Goal: Navigation & Orientation: Find specific page/section

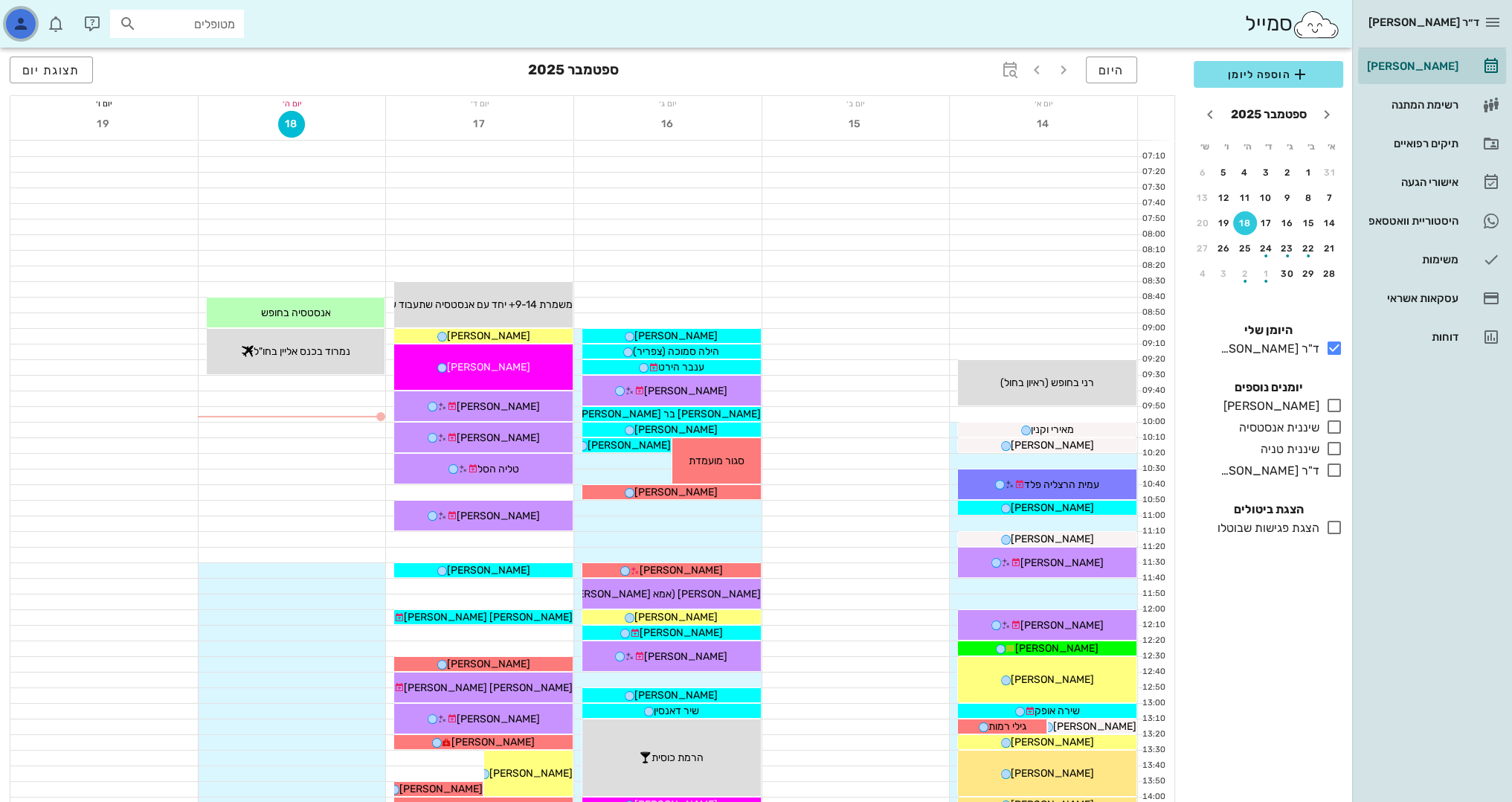
click at [18, 29] on icon "button" at bounding box center [20, 23] width 18 height 18
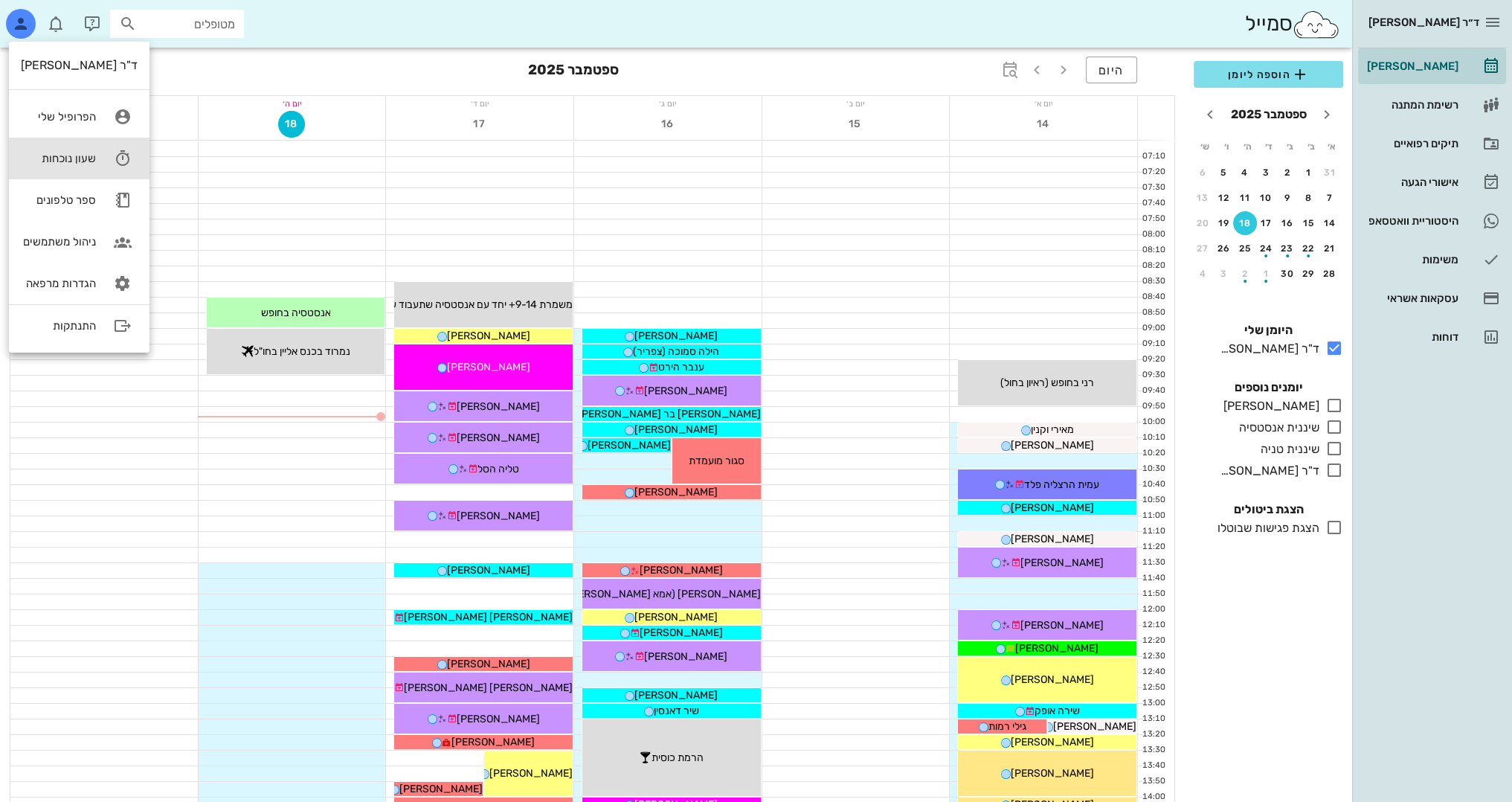
click at [102, 153] on link "שעון נוכחות" at bounding box center [80, 159] width 141 height 42
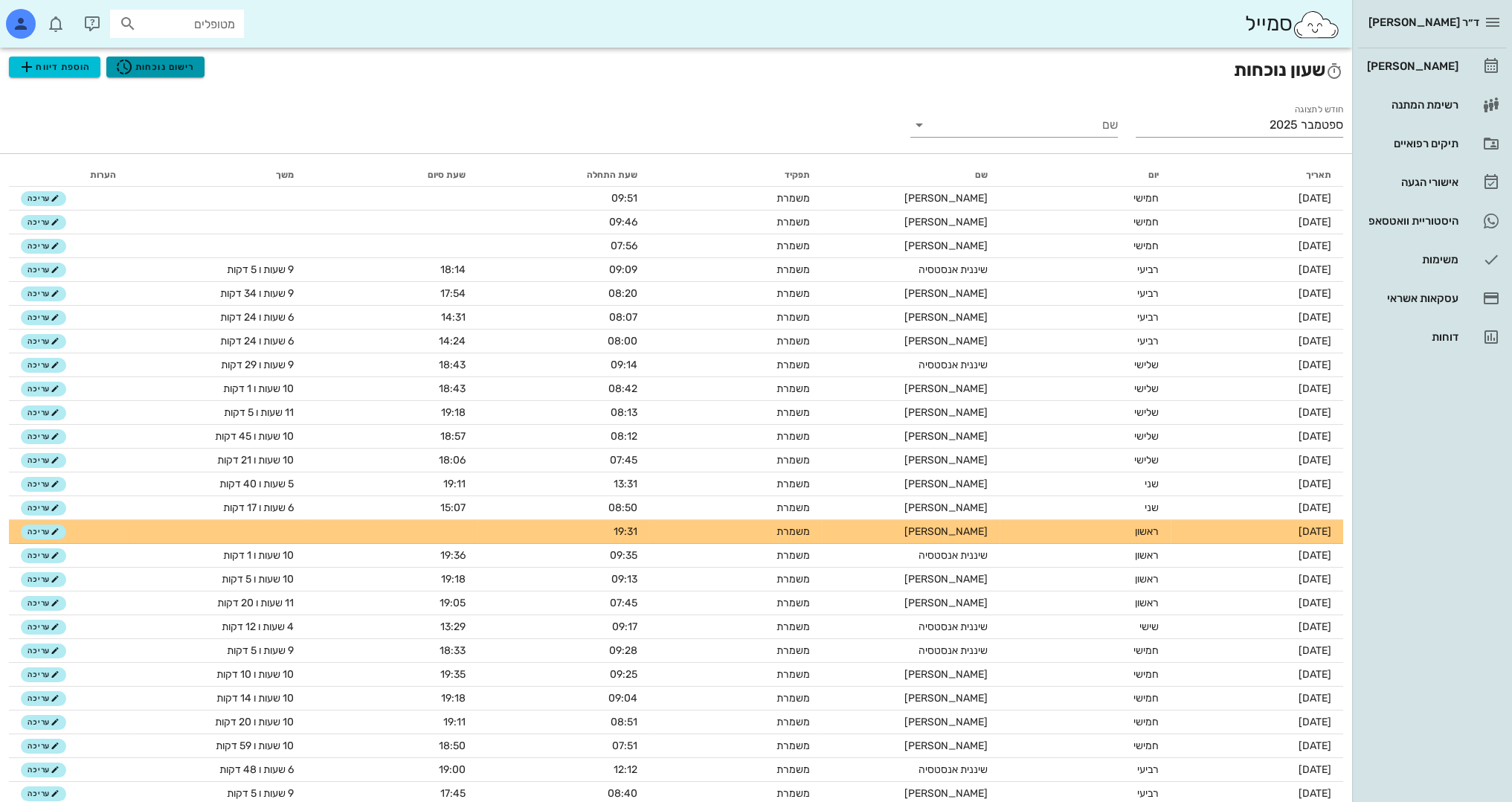
click at [176, 65] on span "רישום נוכחות" at bounding box center [155, 67] width 80 height 18
click at [919, 124] on icon at bounding box center [919, 125] width 18 height 18
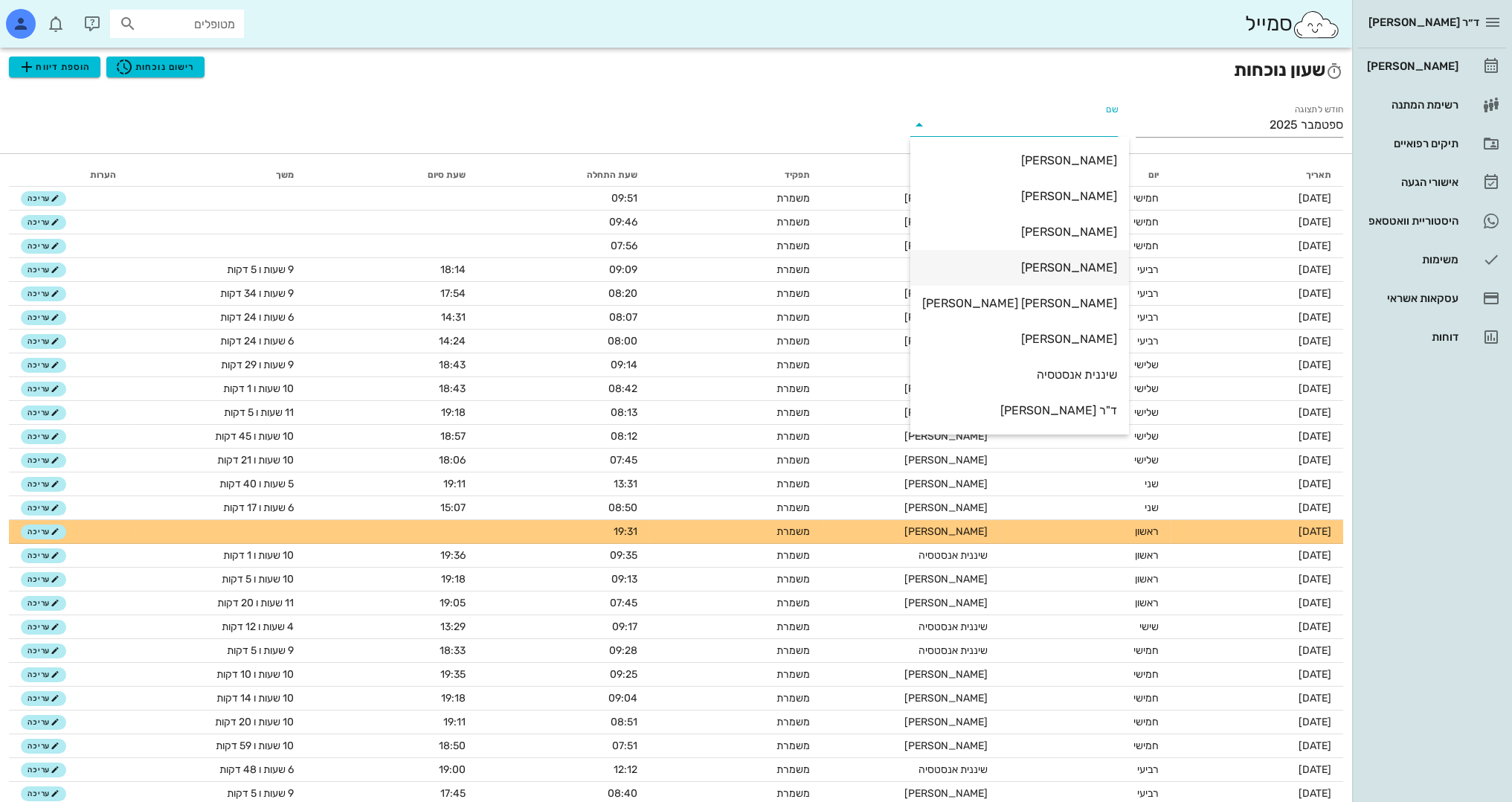
click at [1062, 267] on div "[PERSON_NAME]" at bounding box center [1020, 267] width 195 height 14
type input "[PERSON_NAME]"
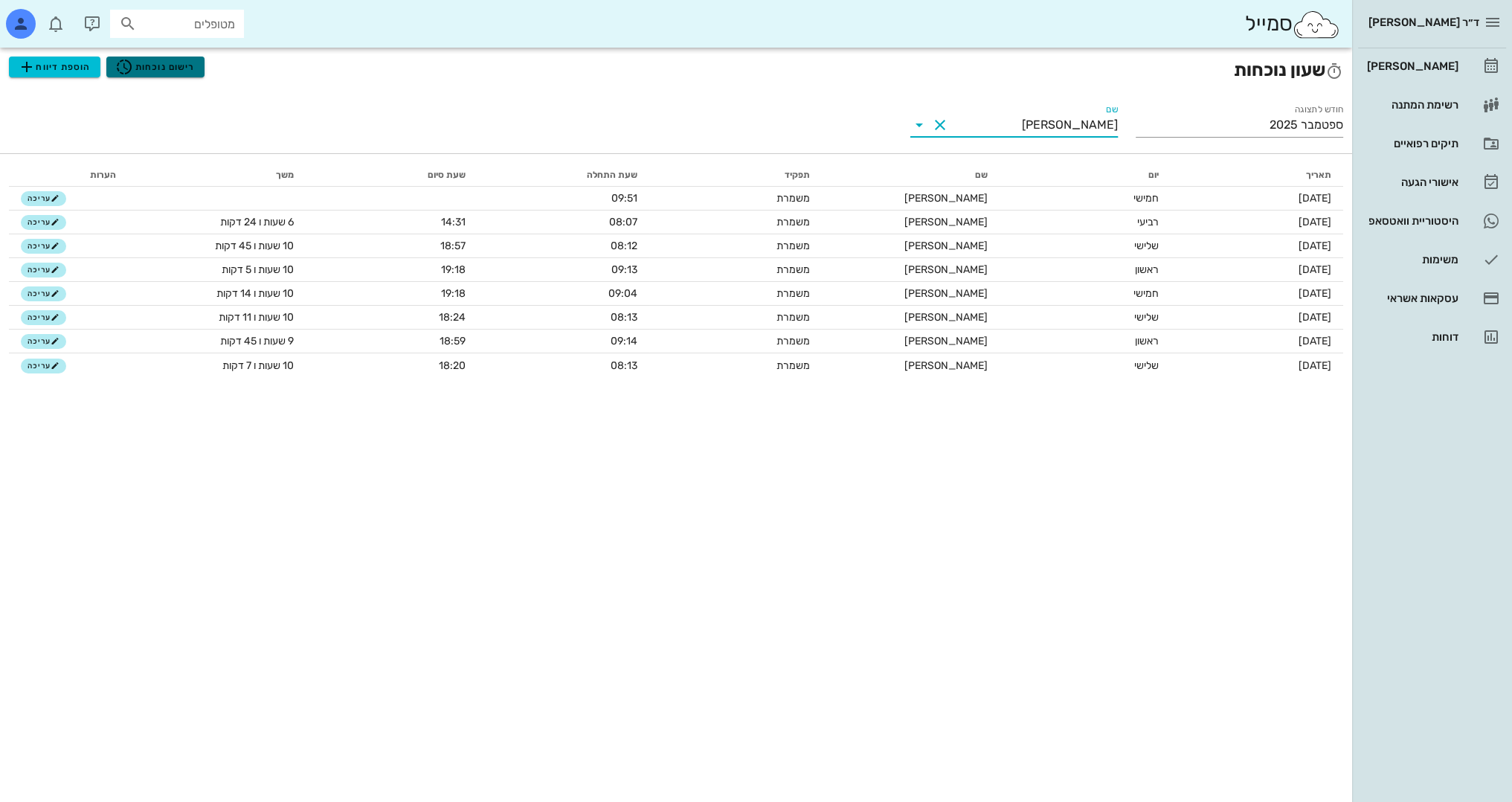
click at [154, 62] on span "רישום נוכחות" at bounding box center [155, 67] width 80 height 18
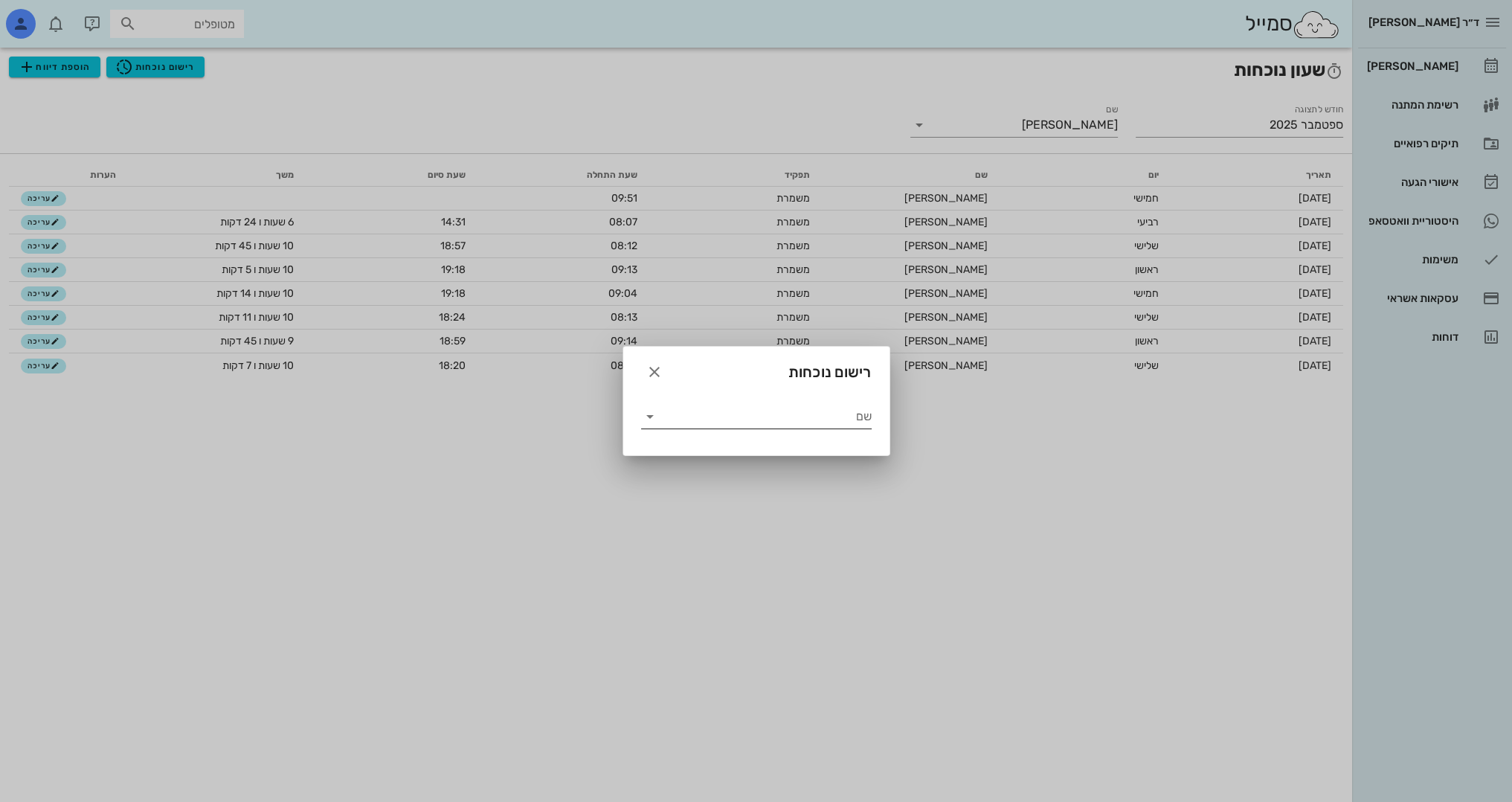
click at [644, 420] on icon at bounding box center [650, 416] width 18 height 18
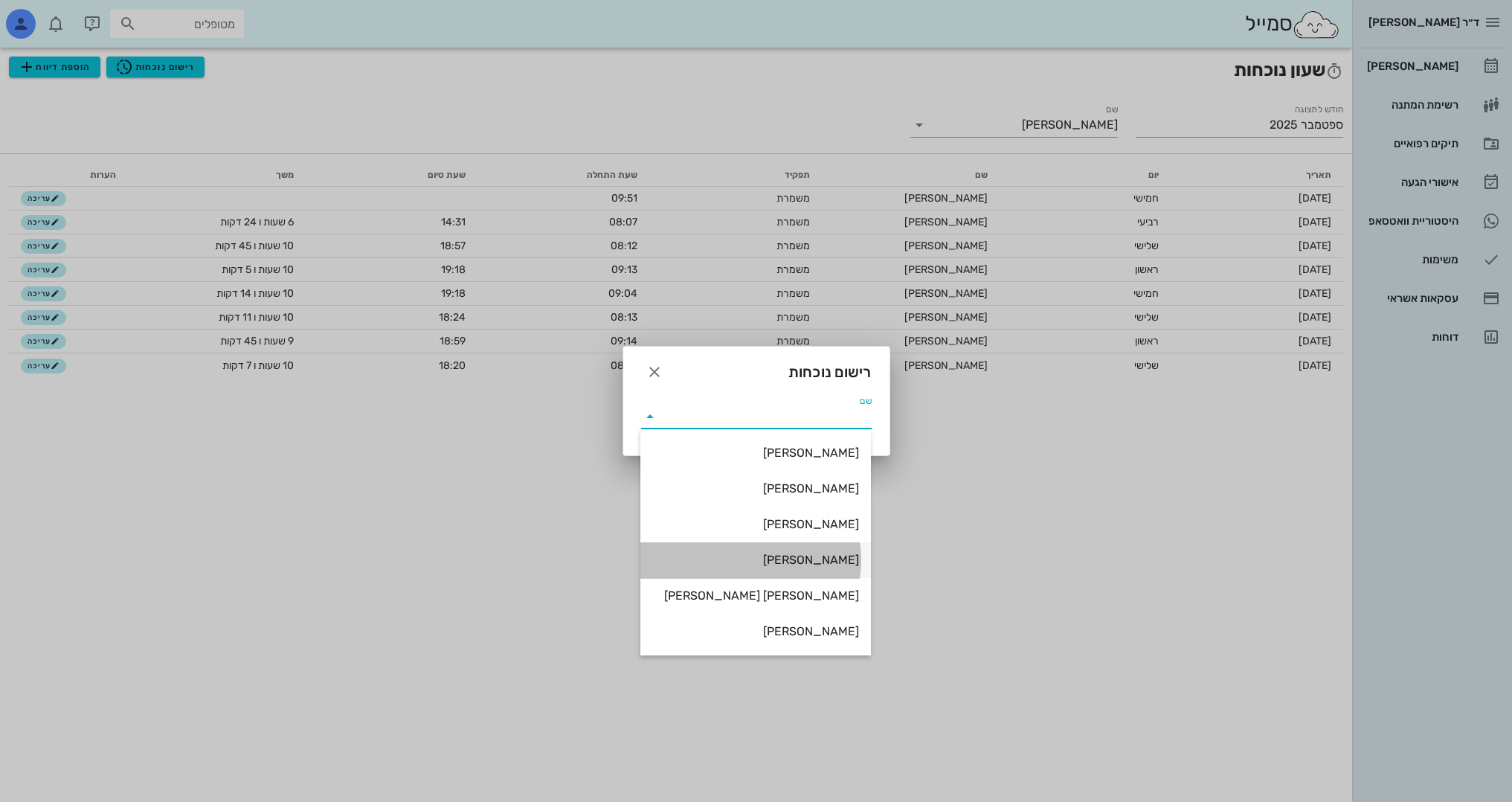
click at [842, 558] on div "[PERSON_NAME]" at bounding box center [755, 560] width 207 height 14
type input "[PERSON_NAME]"
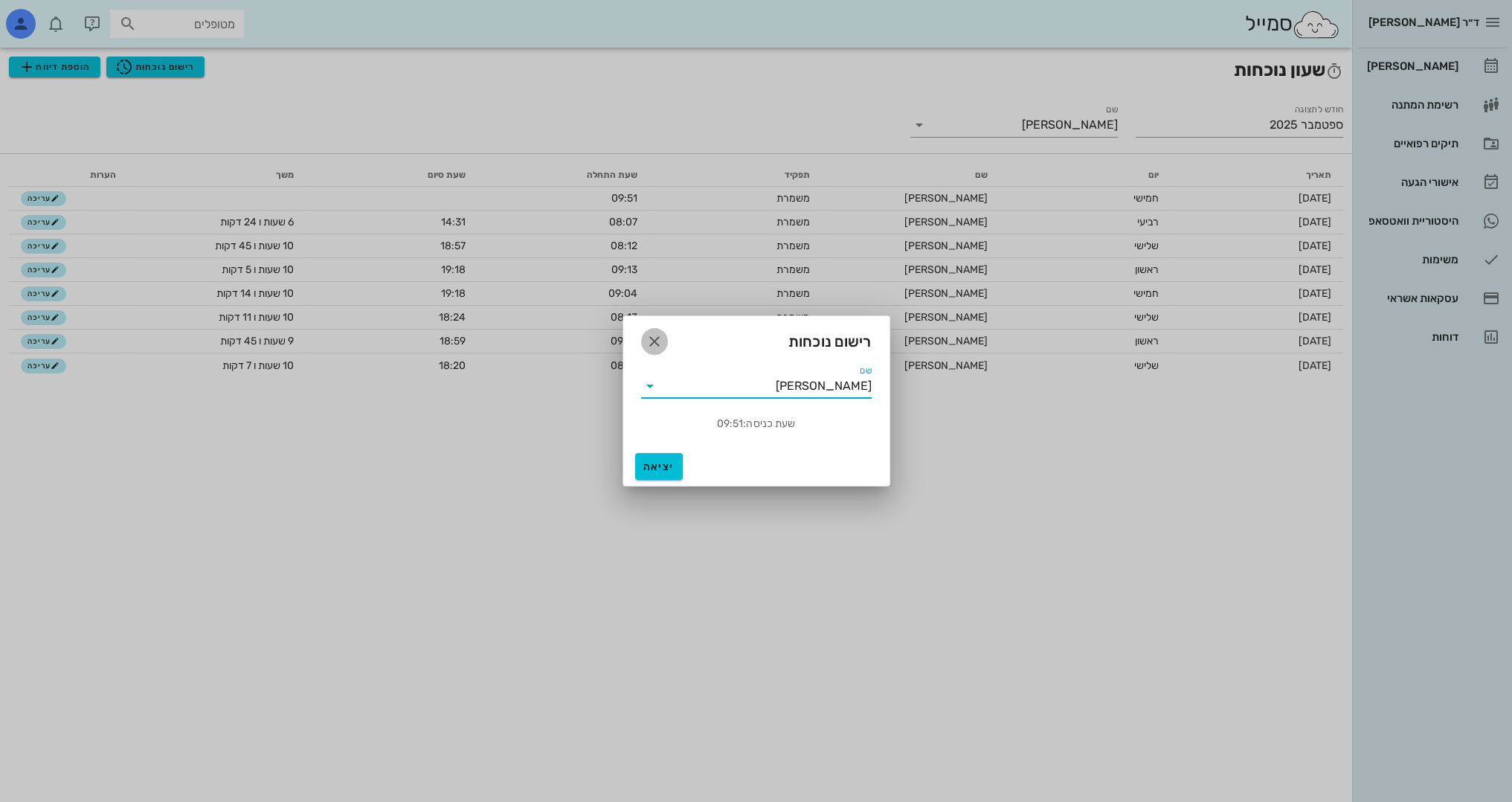
click at [659, 336] on icon "button" at bounding box center [654, 341] width 18 height 18
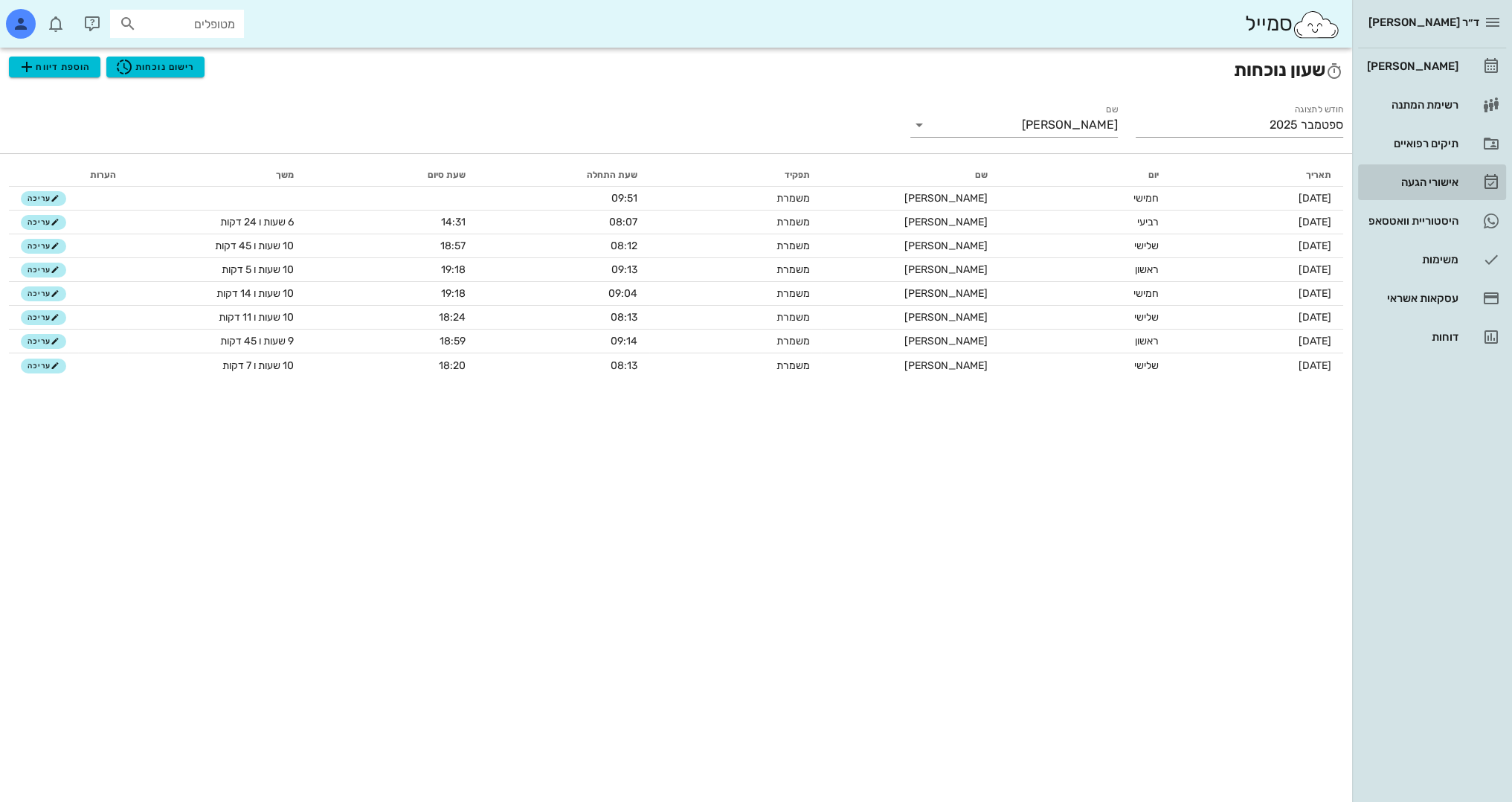
click at [1398, 180] on div "אישורי הגעה" at bounding box center [1411, 182] width 94 height 12
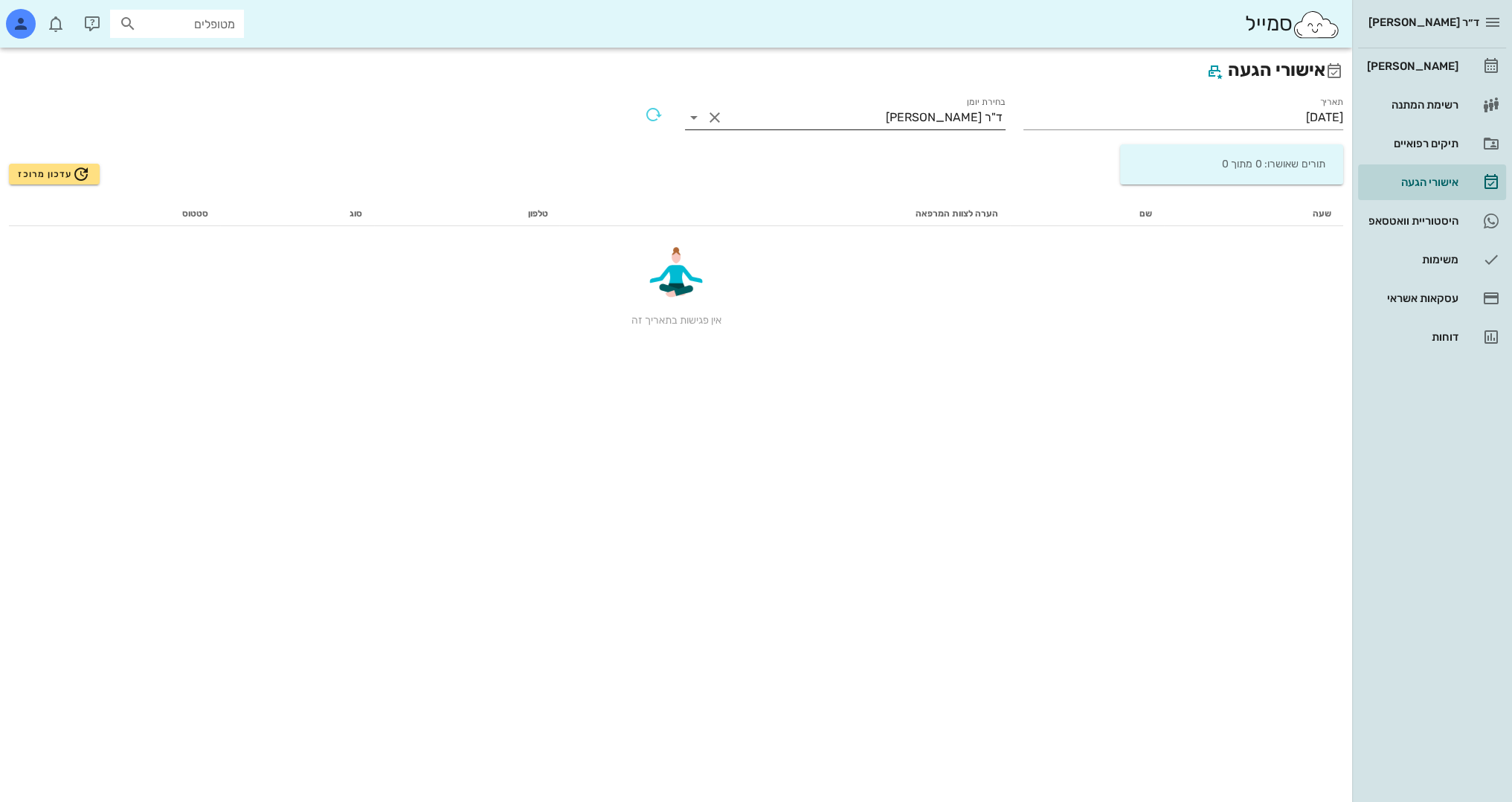
click at [836, 127] on input "בחירת יומן" at bounding box center [806, 118] width 159 height 24
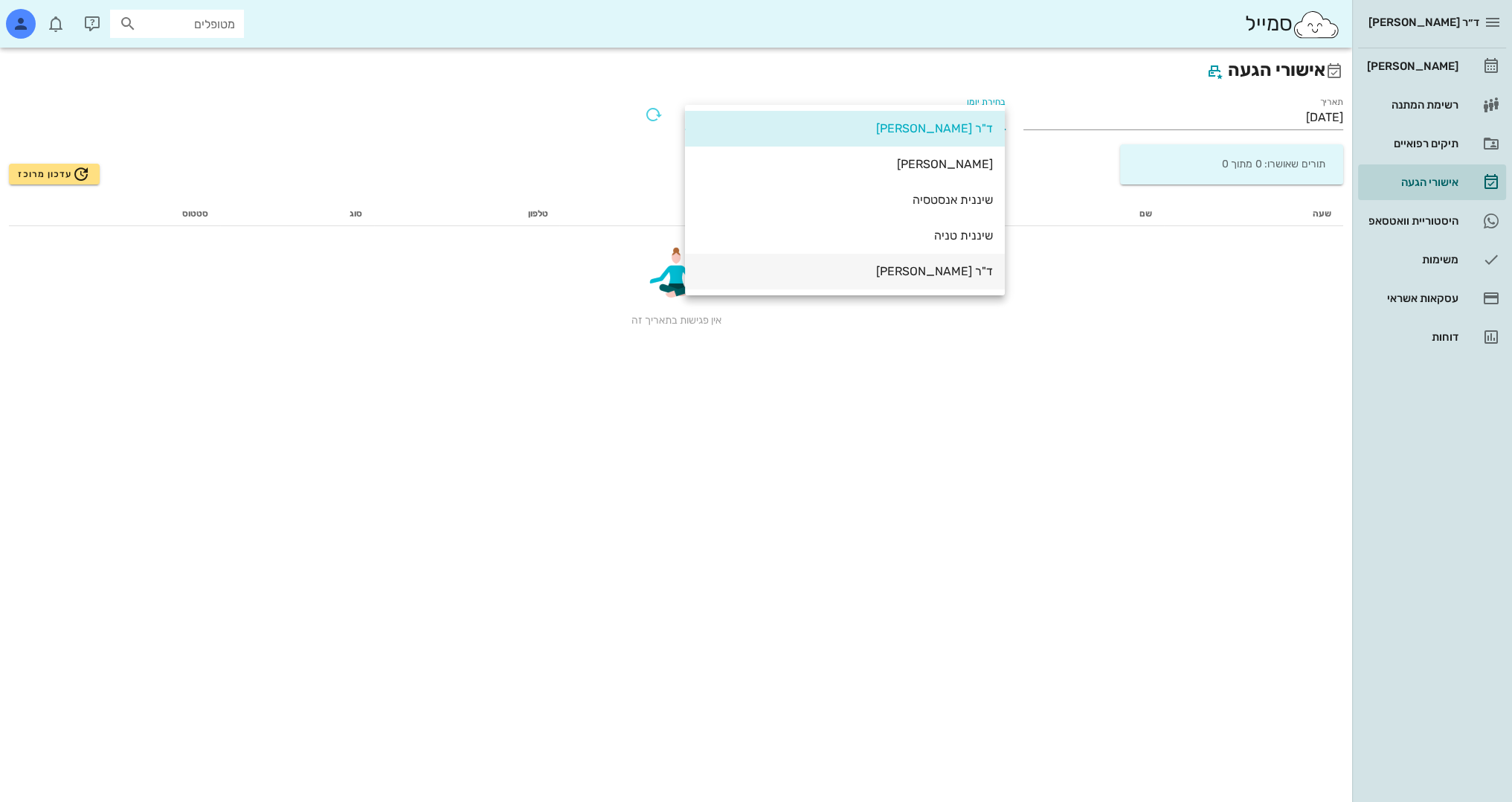
click at [929, 276] on div "ד"ר [PERSON_NAME]" at bounding box center [845, 271] width 296 height 14
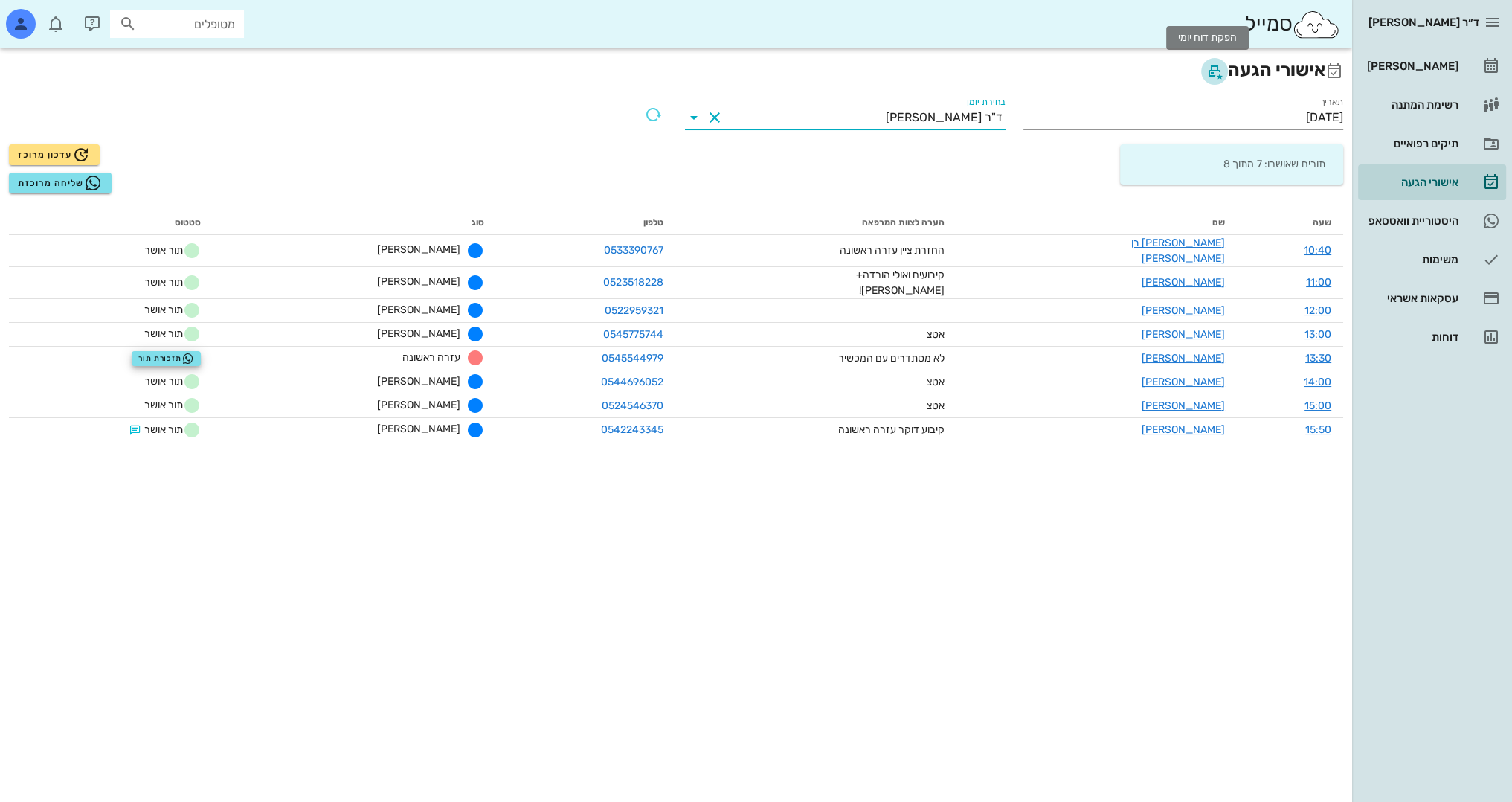
click at [1206, 77] on icon "button" at bounding box center [1214, 71] width 18 height 18
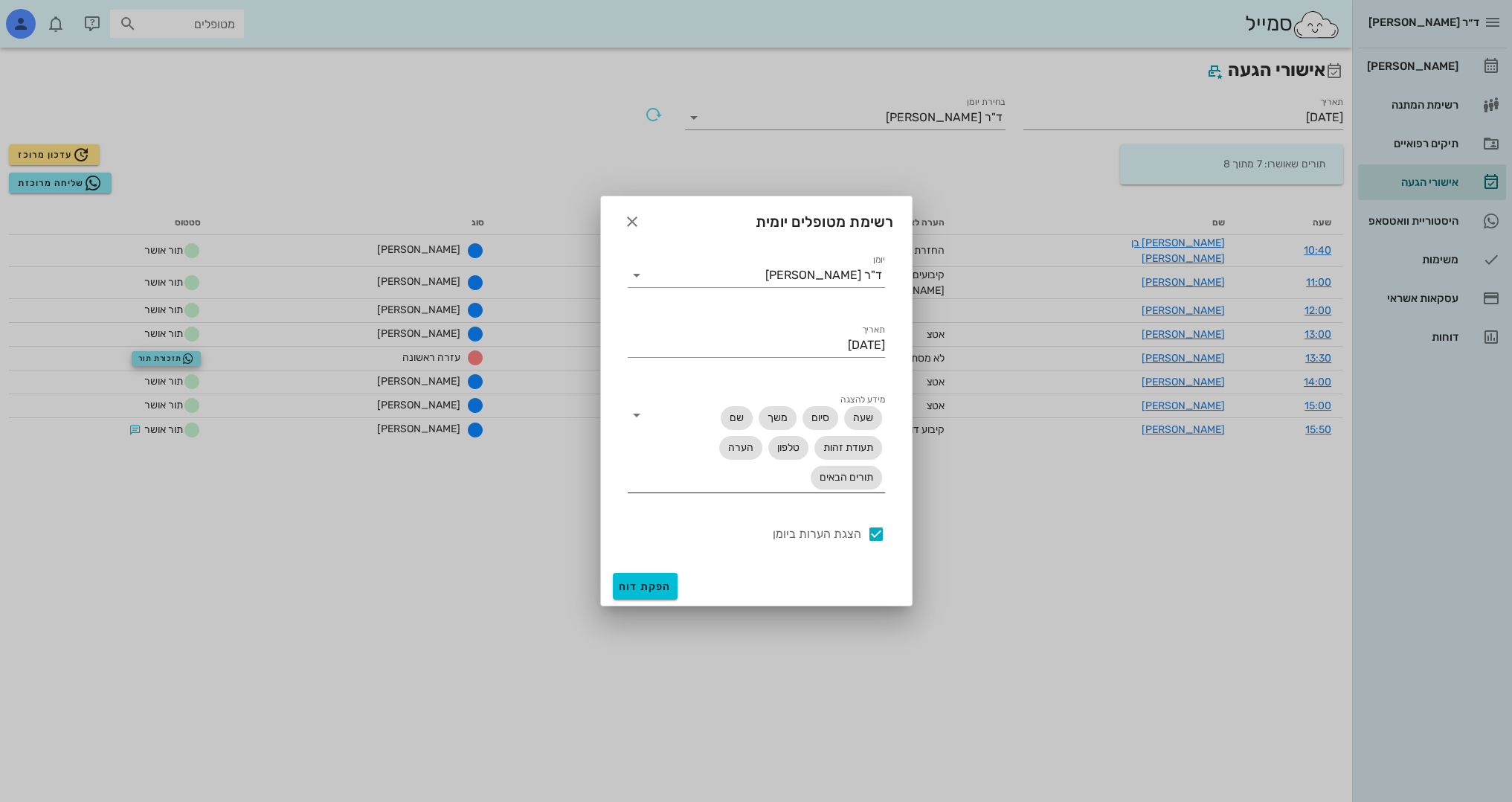
click at [647, 415] on div at bounding box center [638, 415] width 21 height 18
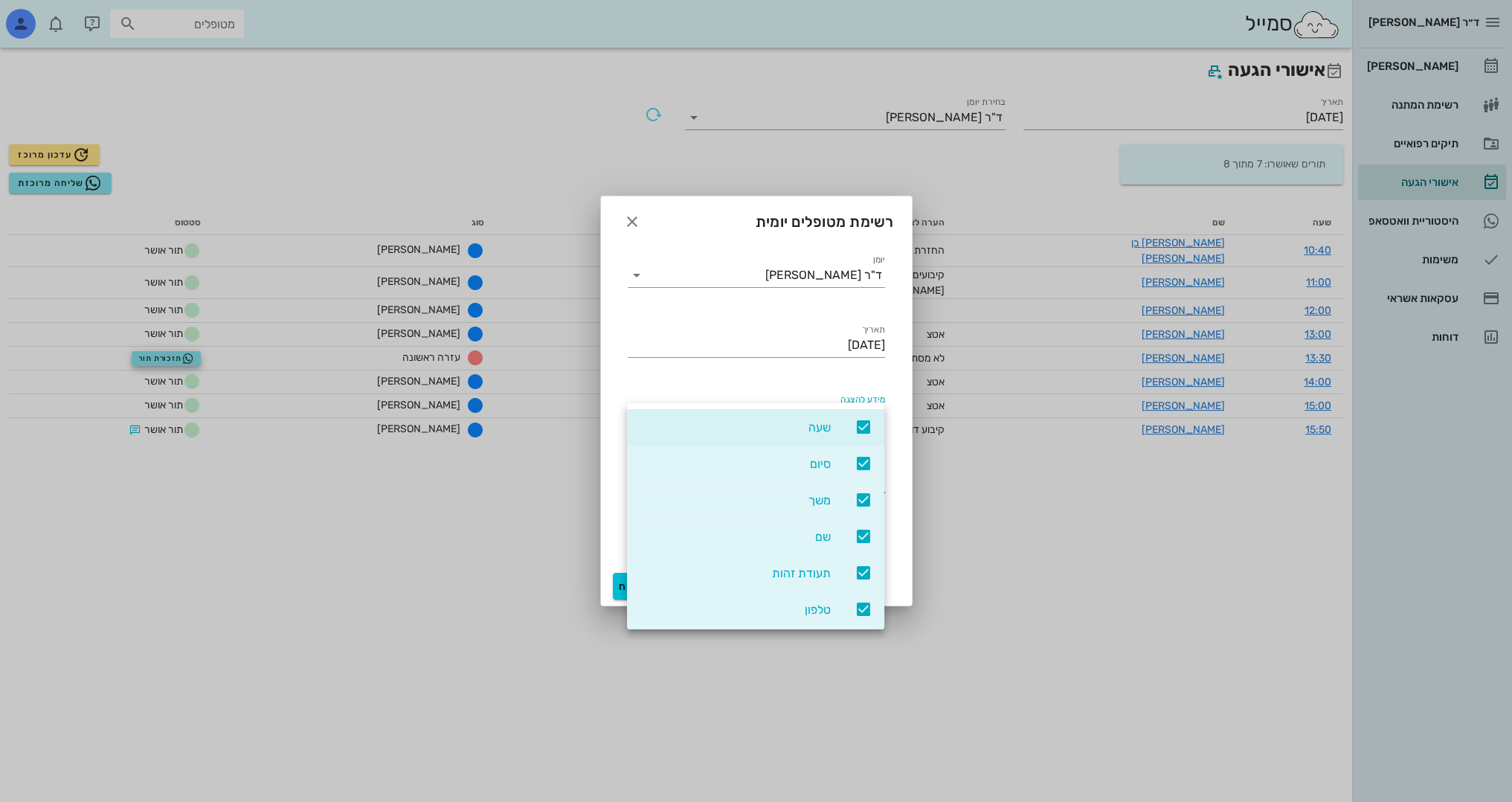
click at [839, 501] on div "משך" at bounding box center [755, 500] width 258 height 36
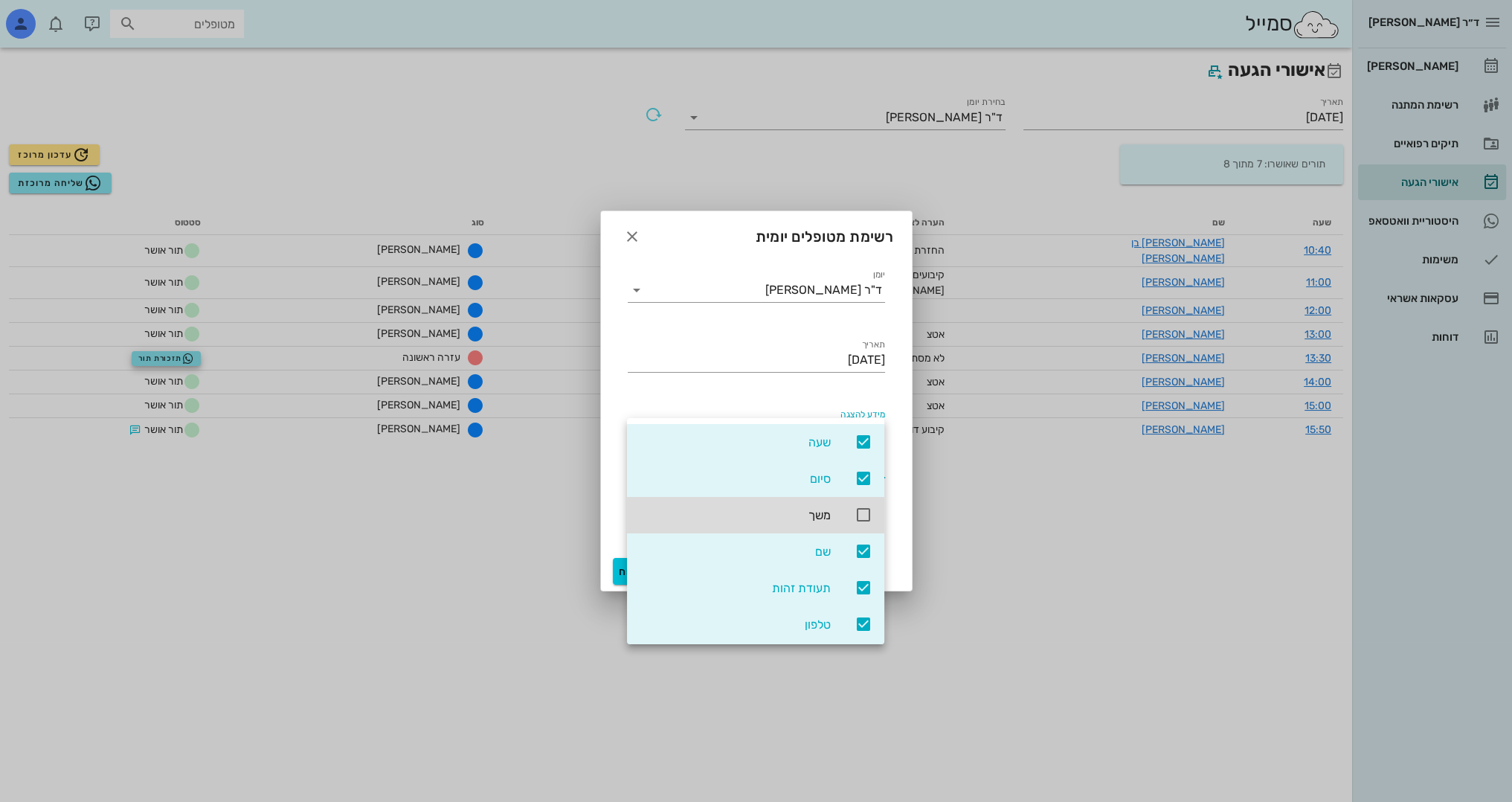
click at [836, 585] on div "תעודת זהות" at bounding box center [755, 588] width 258 height 36
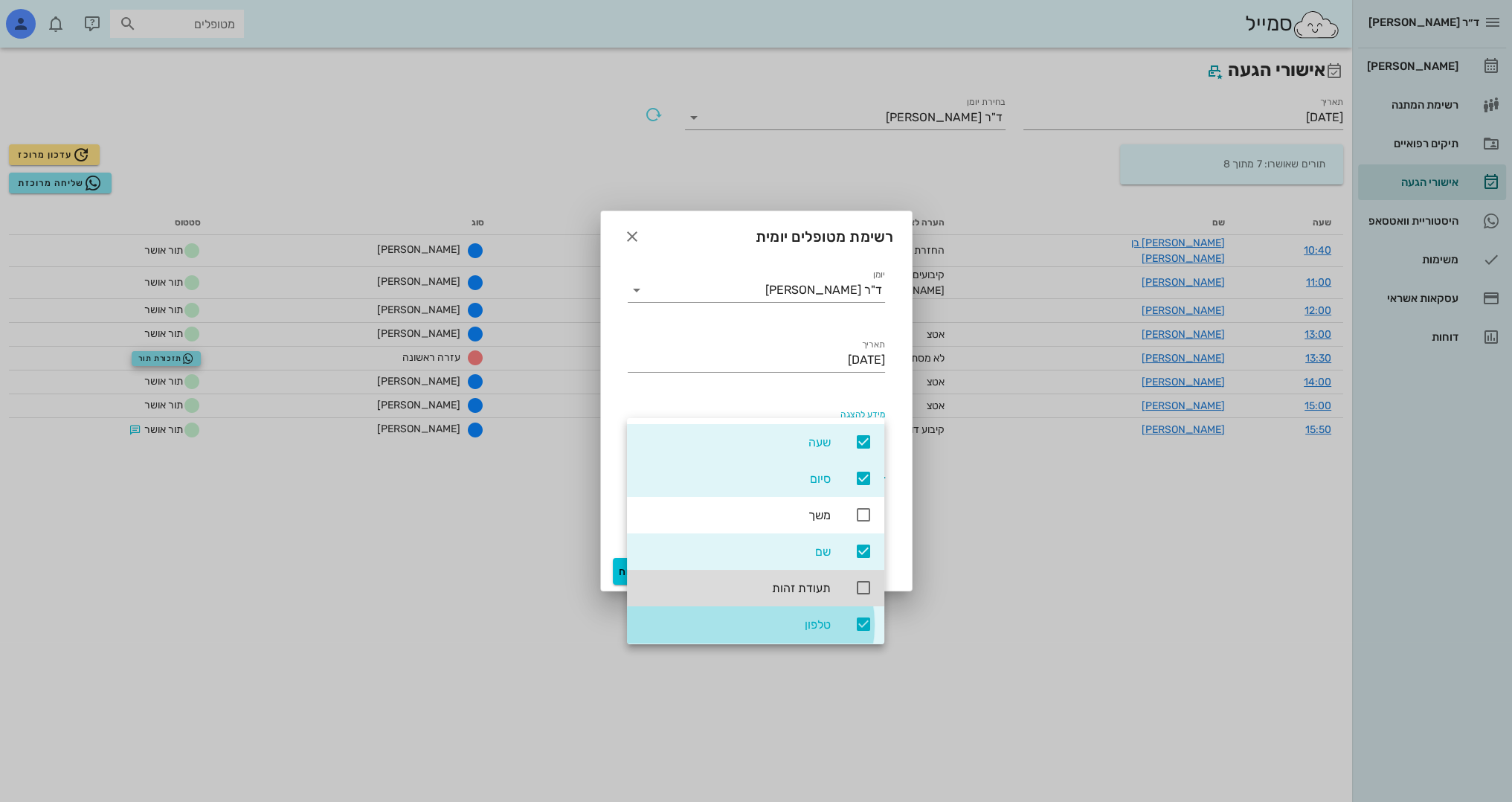
click at [837, 629] on div "טלפון" at bounding box center [755, 624] width 258 height 36
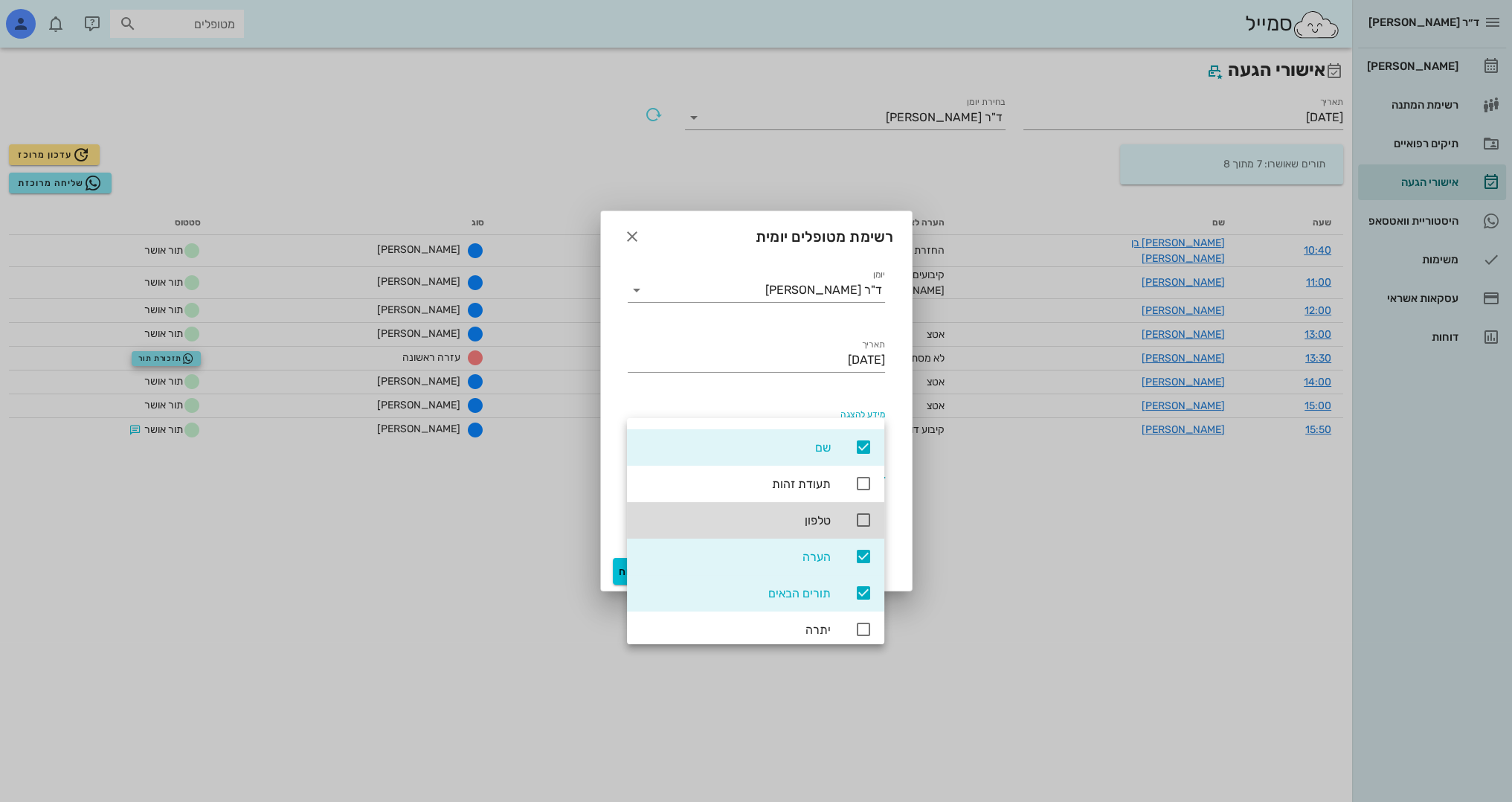
scroll to position [112, 0]
click at [852, 592] on div "תורים הבאים" at bounding box center [755, 585] width 258 height 36
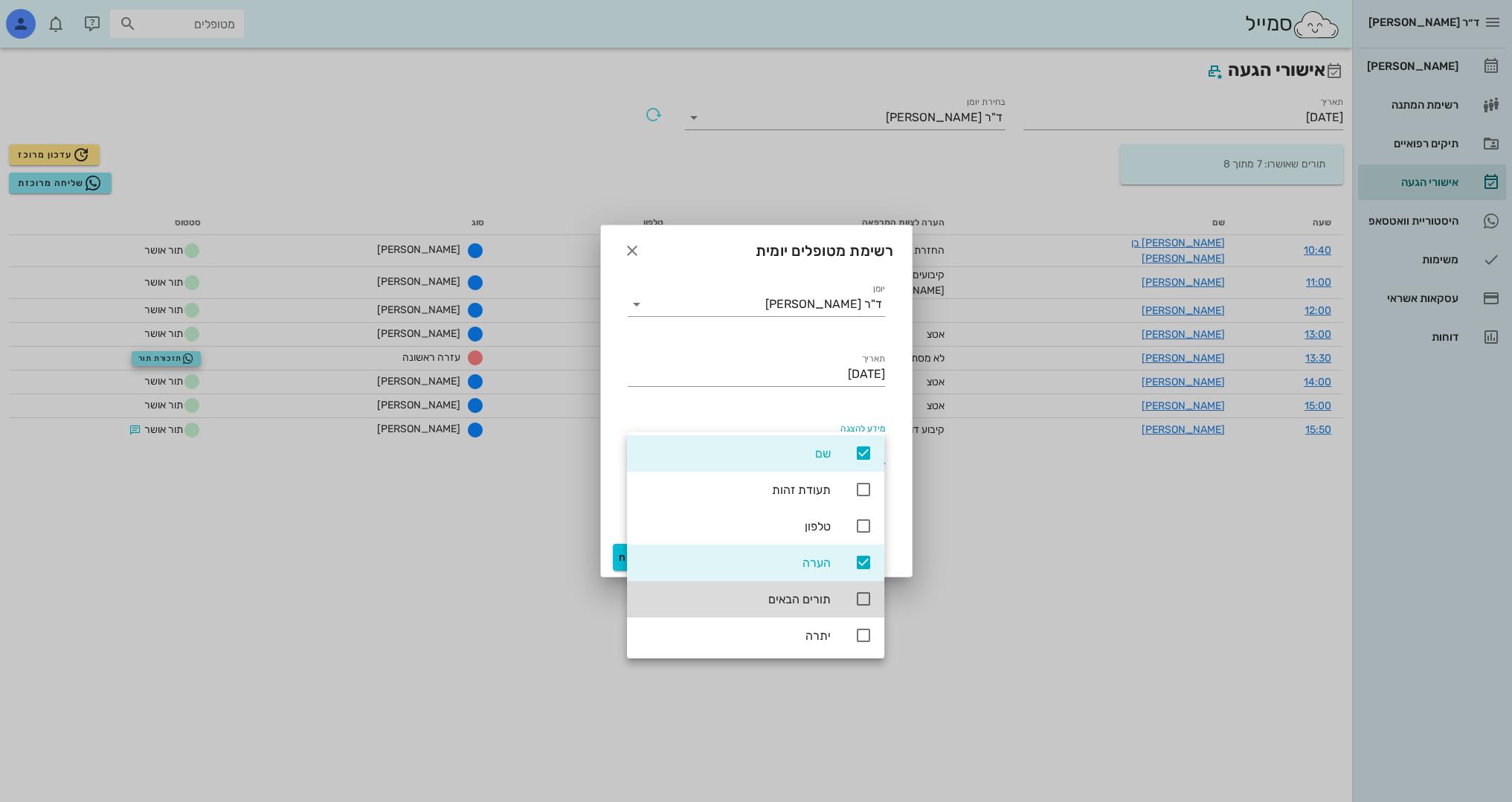
click at [630, 420] on div "מידע להצגה שעה סיום שם הערה" at bounding box center [757, 442] width 275 height 61
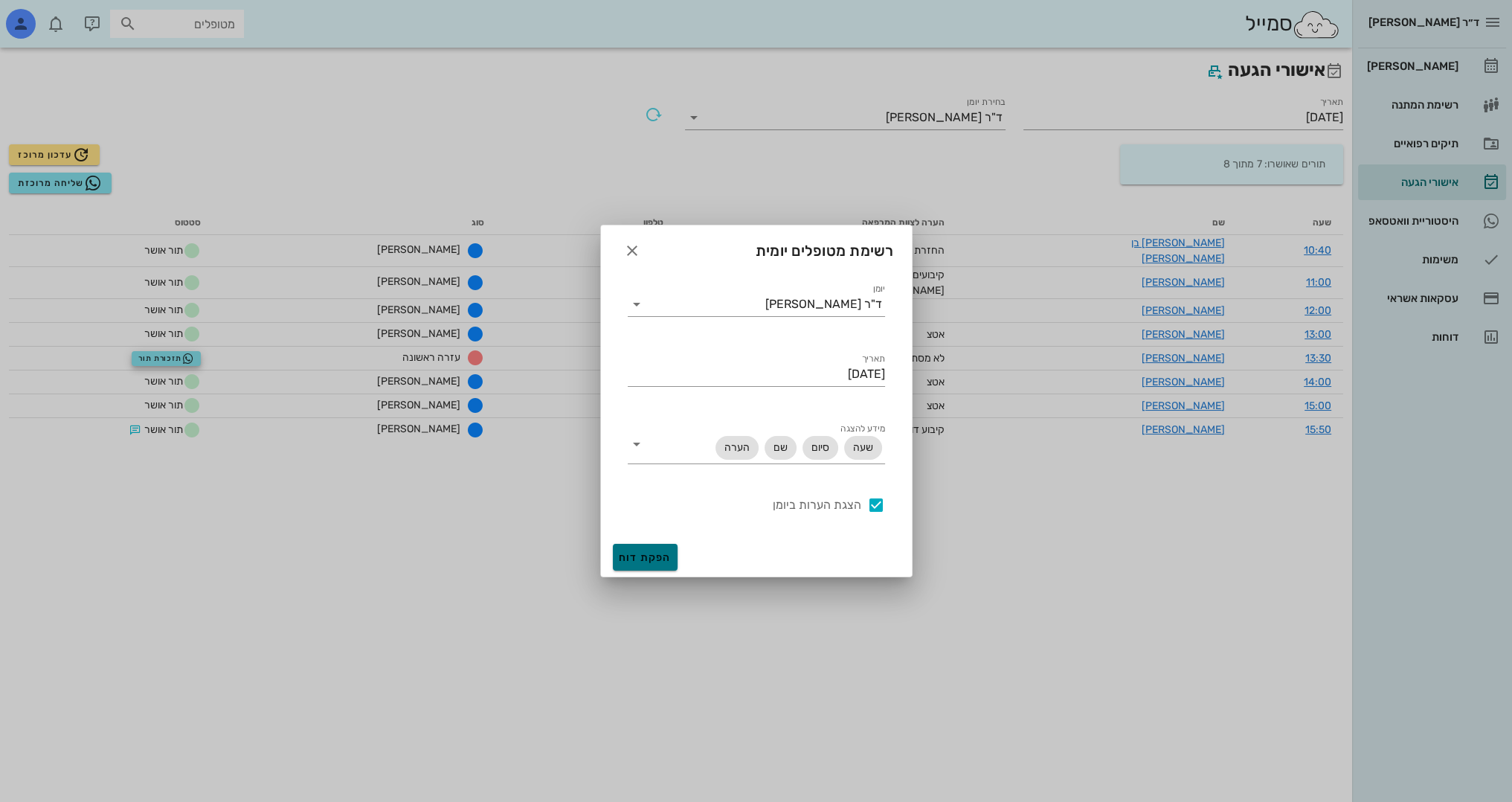
click at [640, 554] on span "הפקת דוח" at bounding box center [645, 557] width 53 height 12
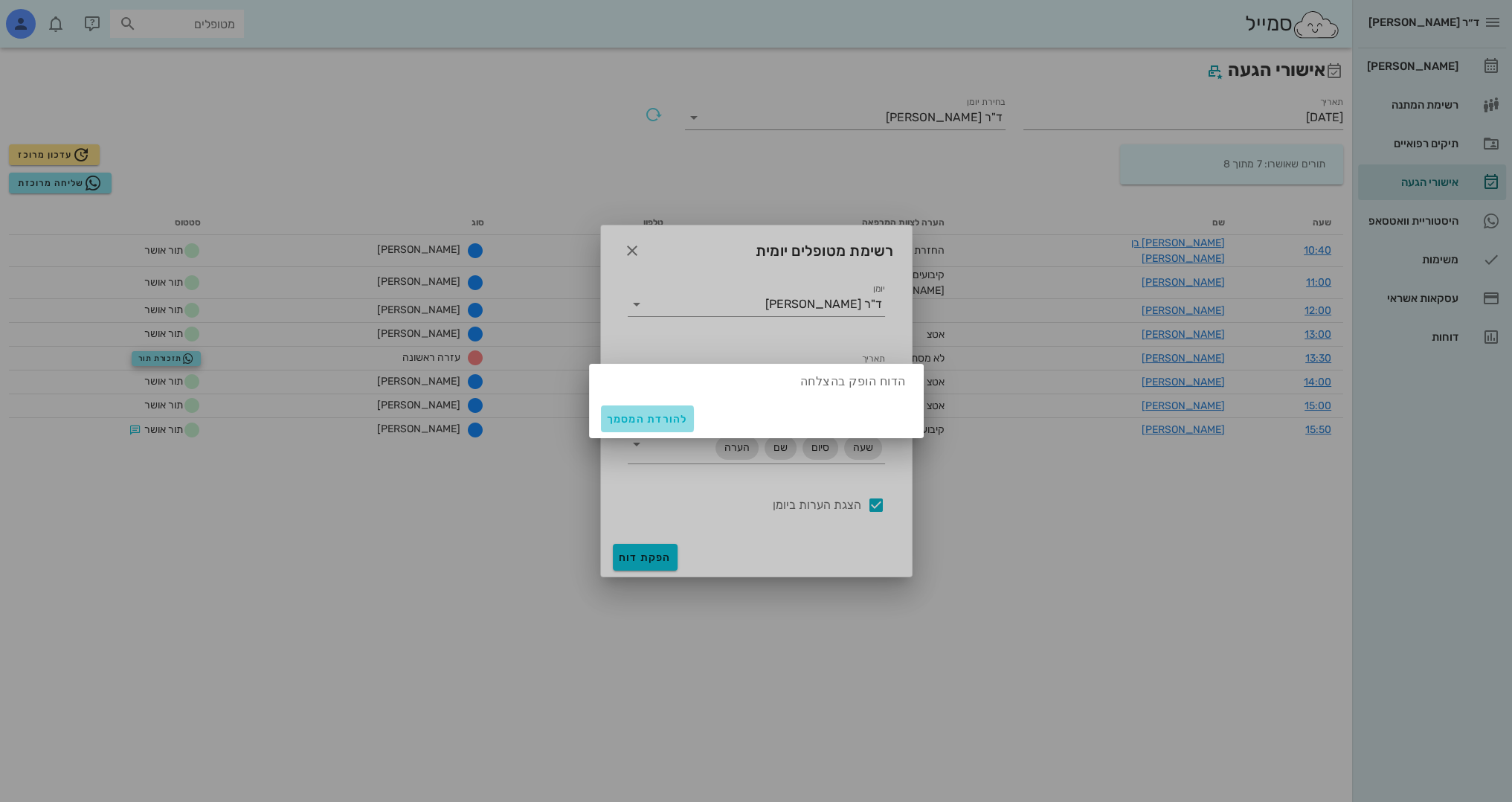
click at [628, 427] on button "להורדת המסמך" at bounding box center [648, 419] width 93 height 27
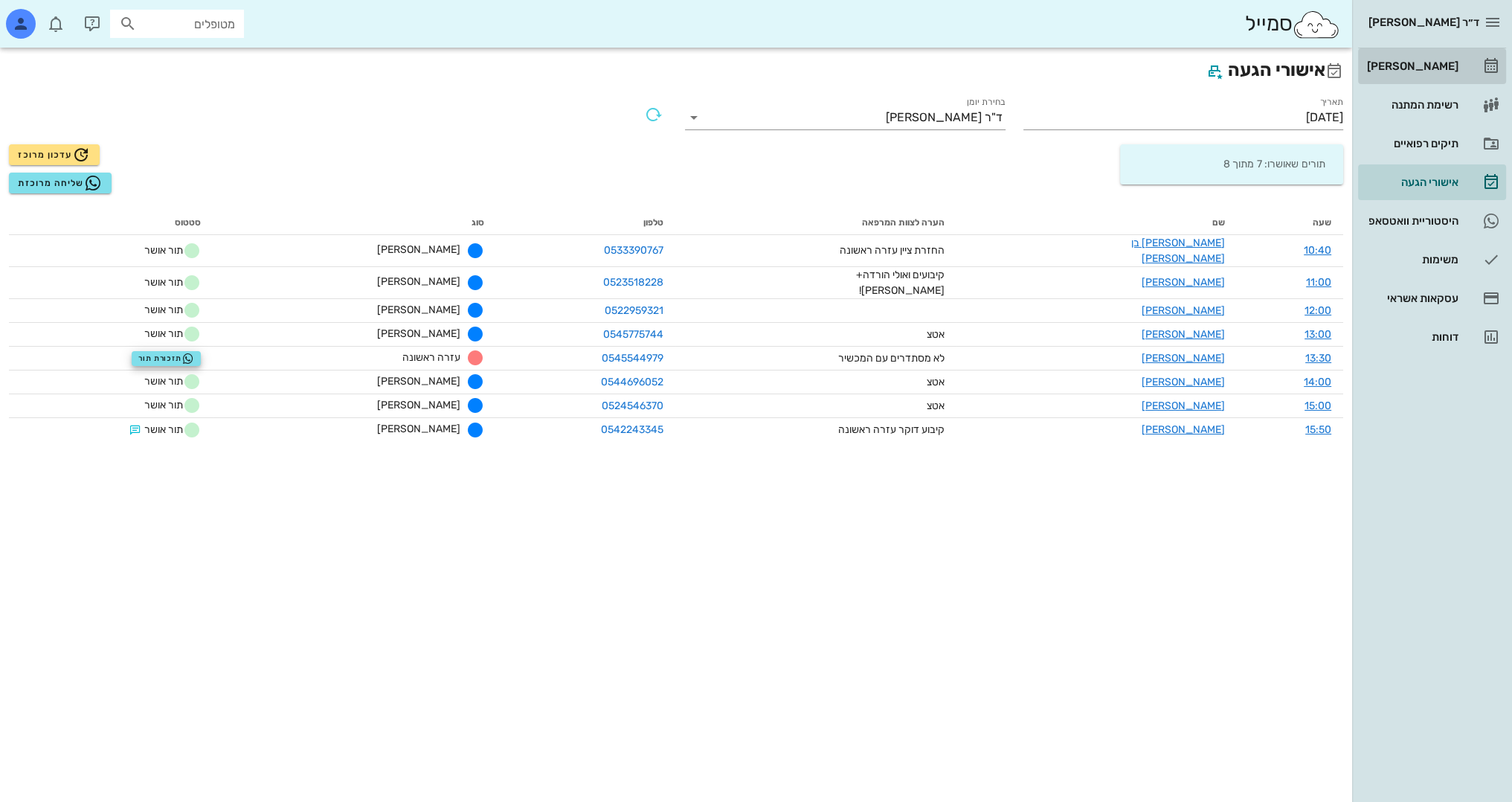
click at [1458, 60] on link "[PERSON_NAME]" at bounding box center [1432, 66] width 148 height 36
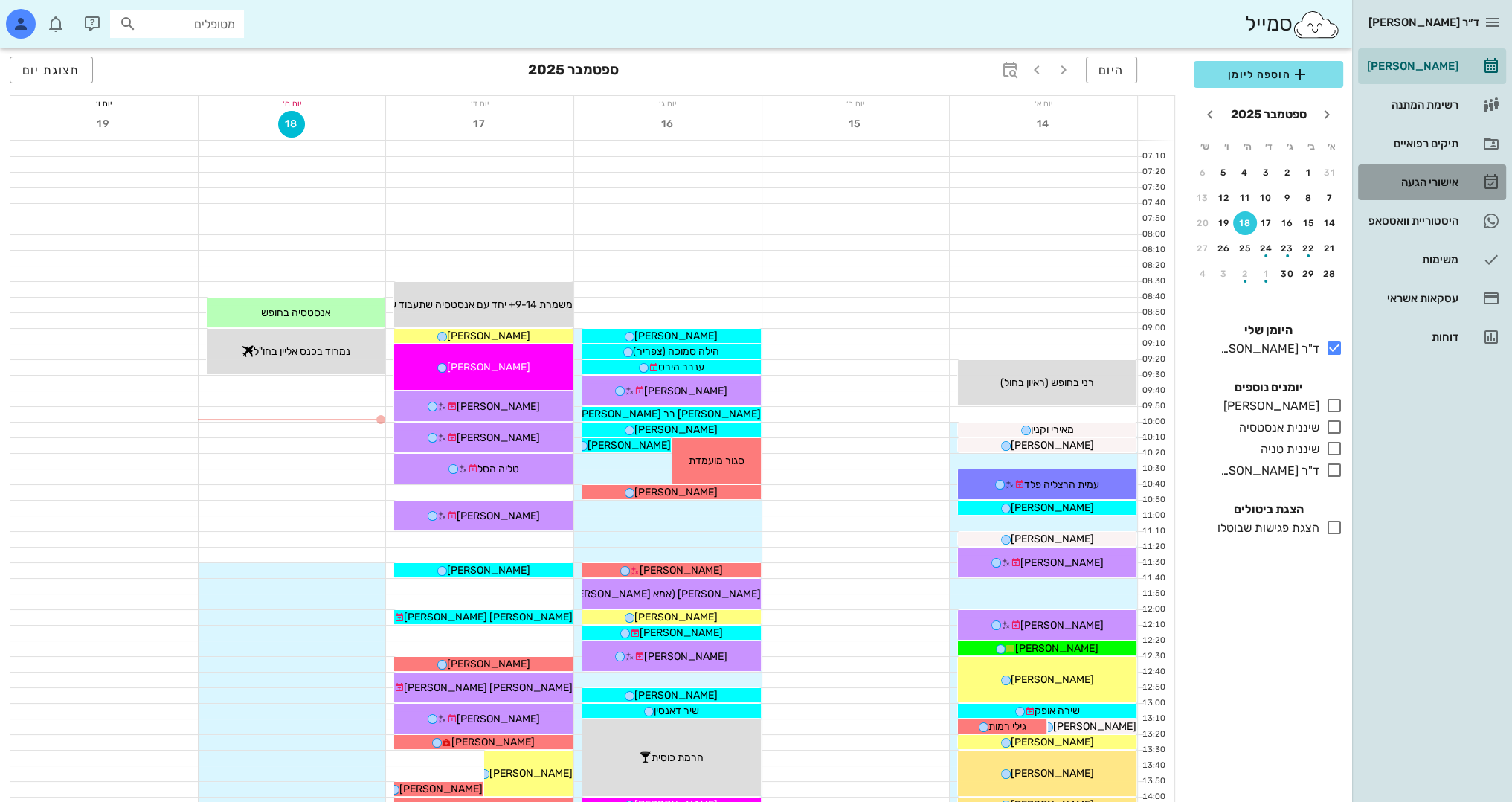
click at [1443, 182] on div "אישורי הגעה" at bounding box center [1411, 182] width 94 height 12
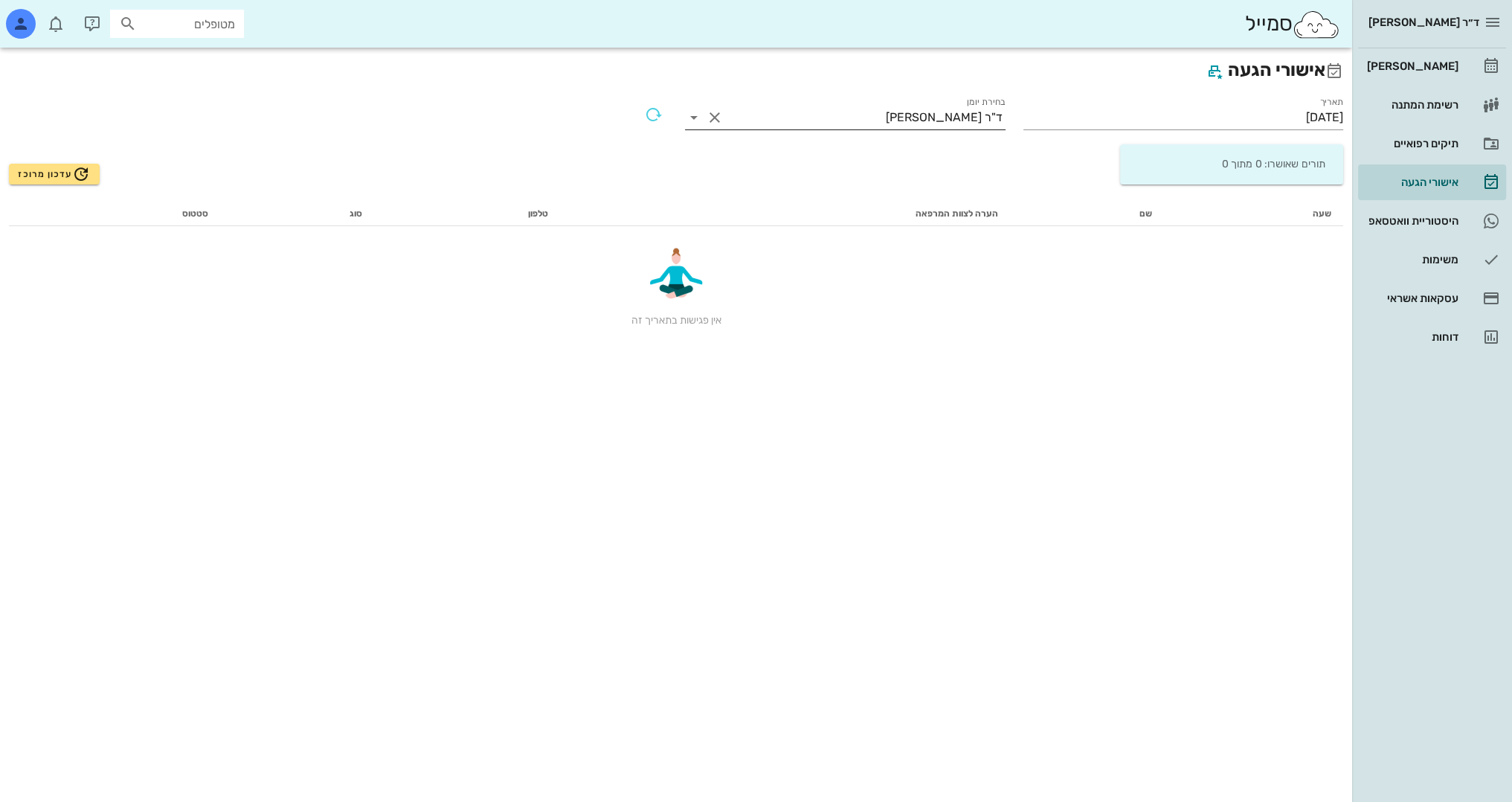
click at [689, 115] on icon at bounding box center [693, 117] width 18 height 18
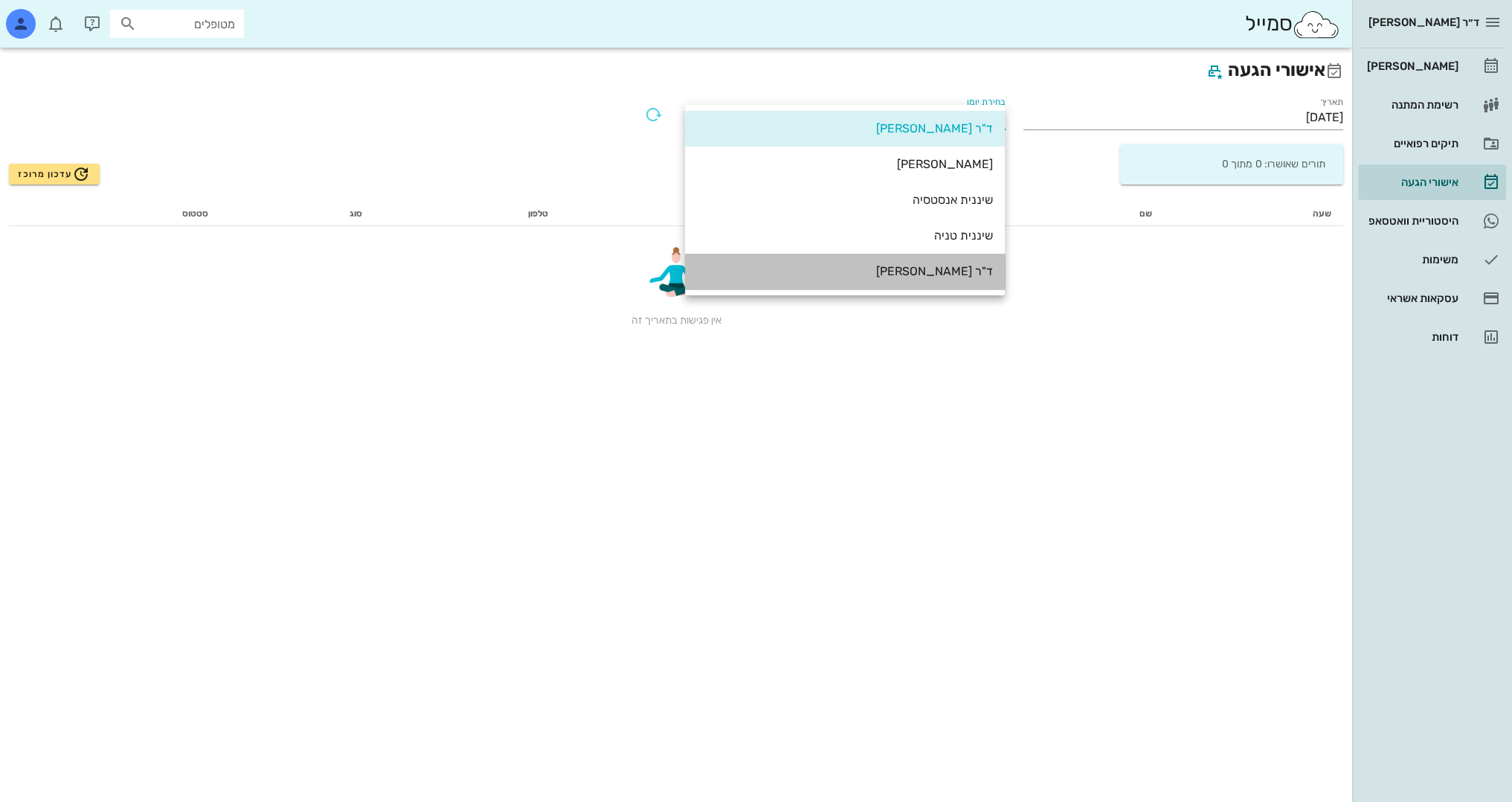
click at [970, 266] on div "ד"ר [PERSON_NAME]" at bounding box center [845, 271] width 296 height 14
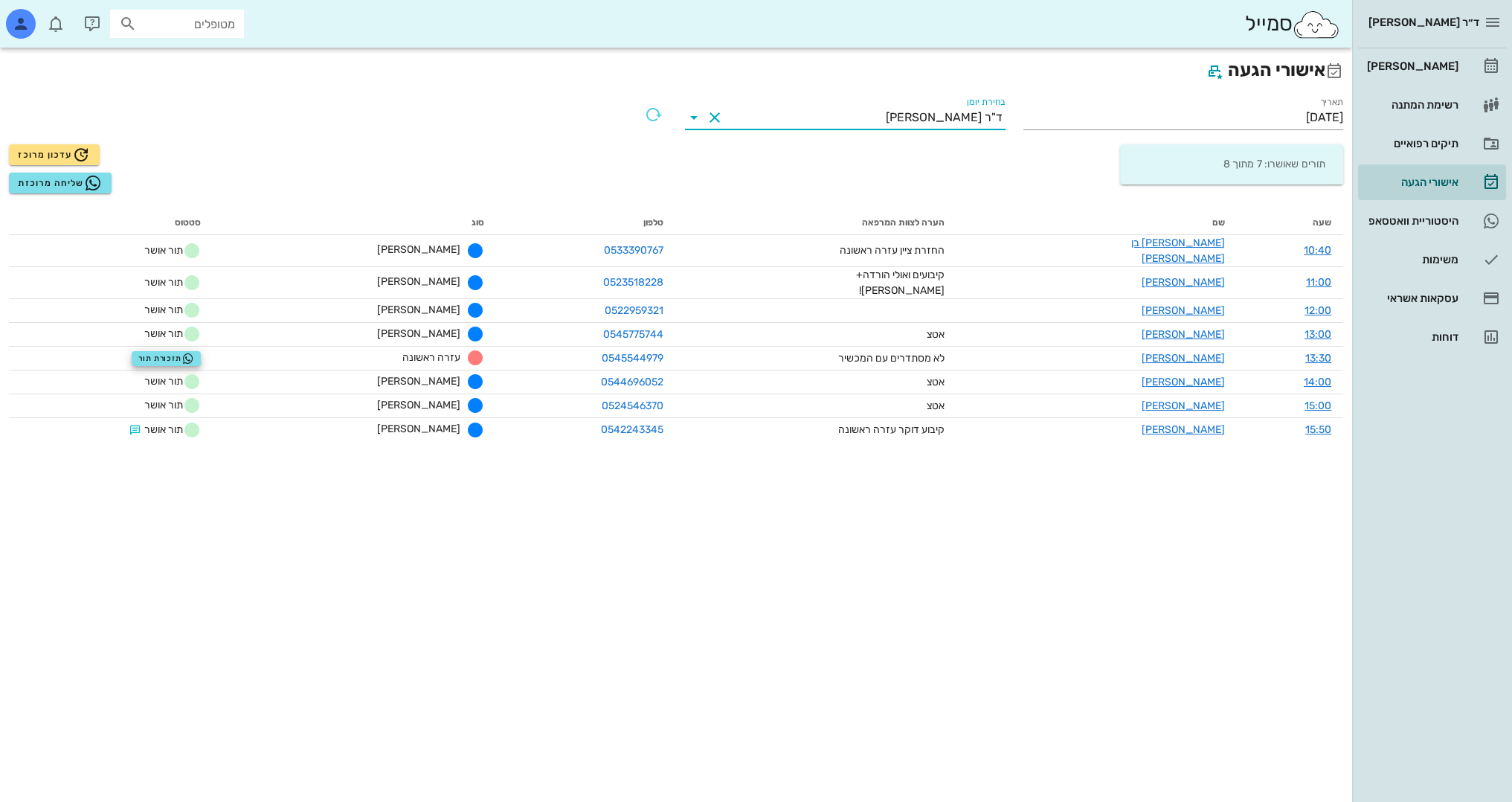
click at [697, 115] on icon at bounding box center [693, 117] width 18 height 18
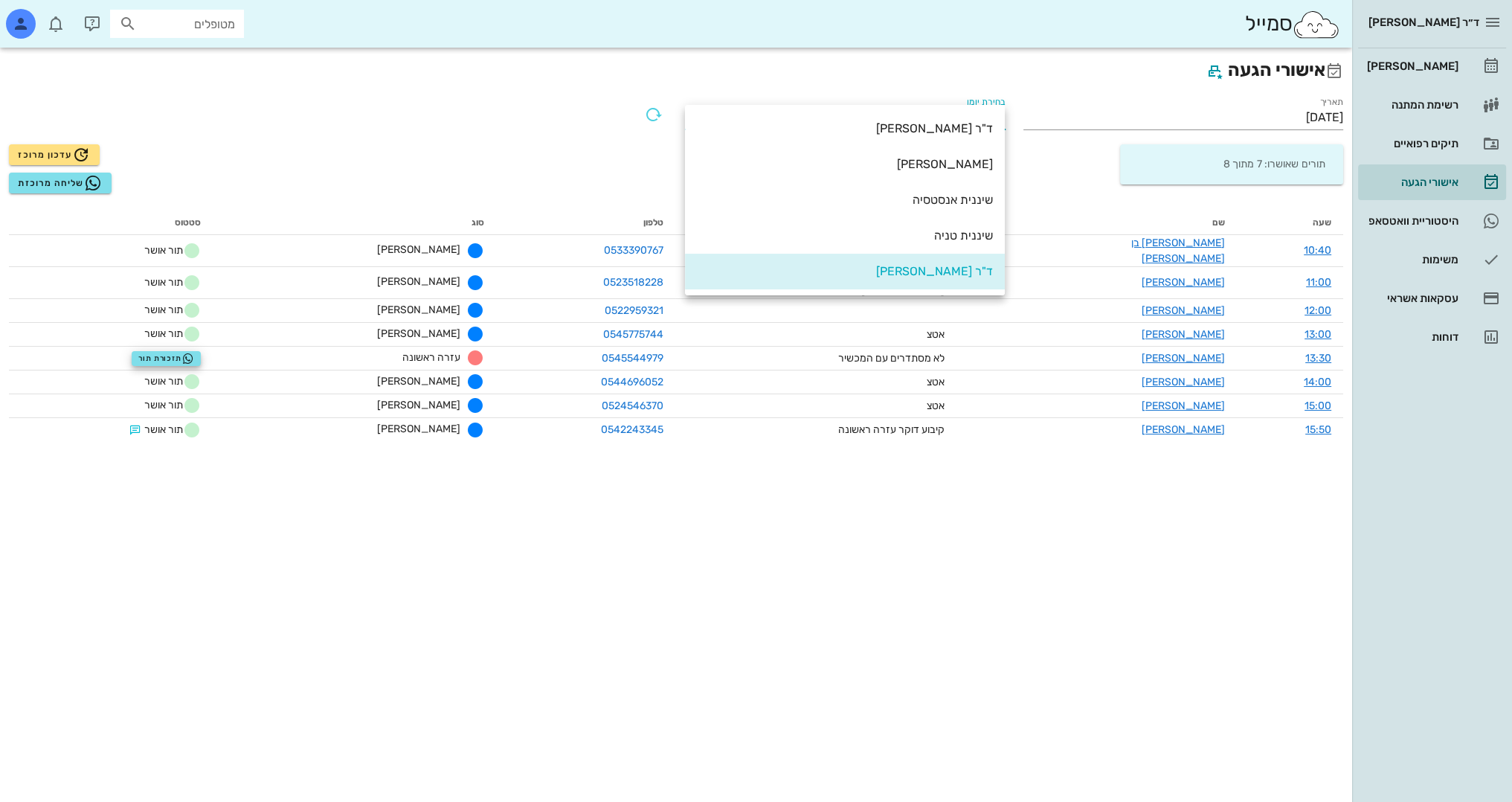
click at [674, 86] on div "תאריך 18/09/2025 בחירת יומן ד"ר ולד שרון תורים שאושרו: 7 מתוך 8 עדכון מרוכז שלי…" at bounding box center [676, 144] width 1353 height 118
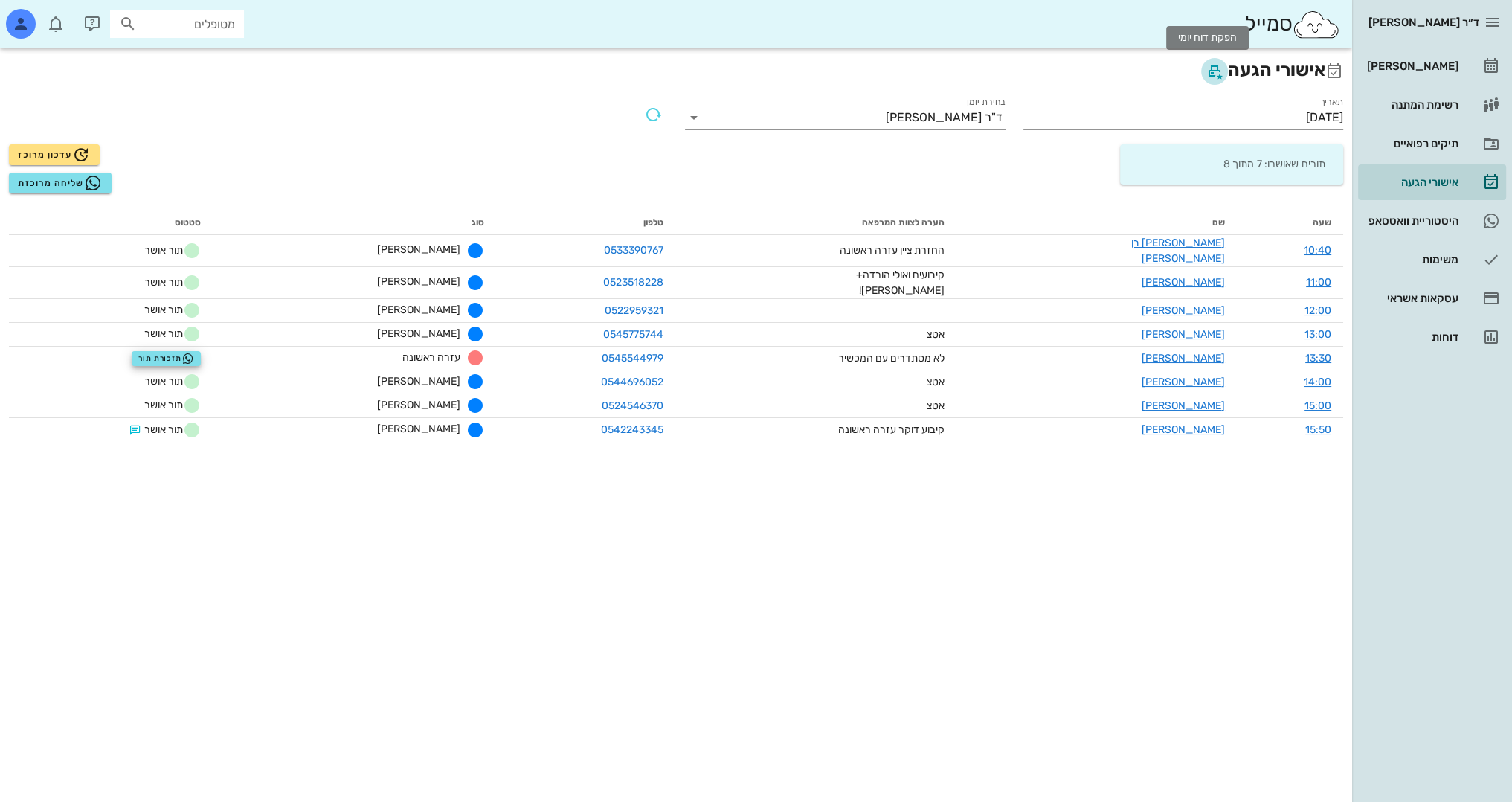
click at [1209, 67] on icon "button" at bounding box center [1214, 71] width 18 height 18
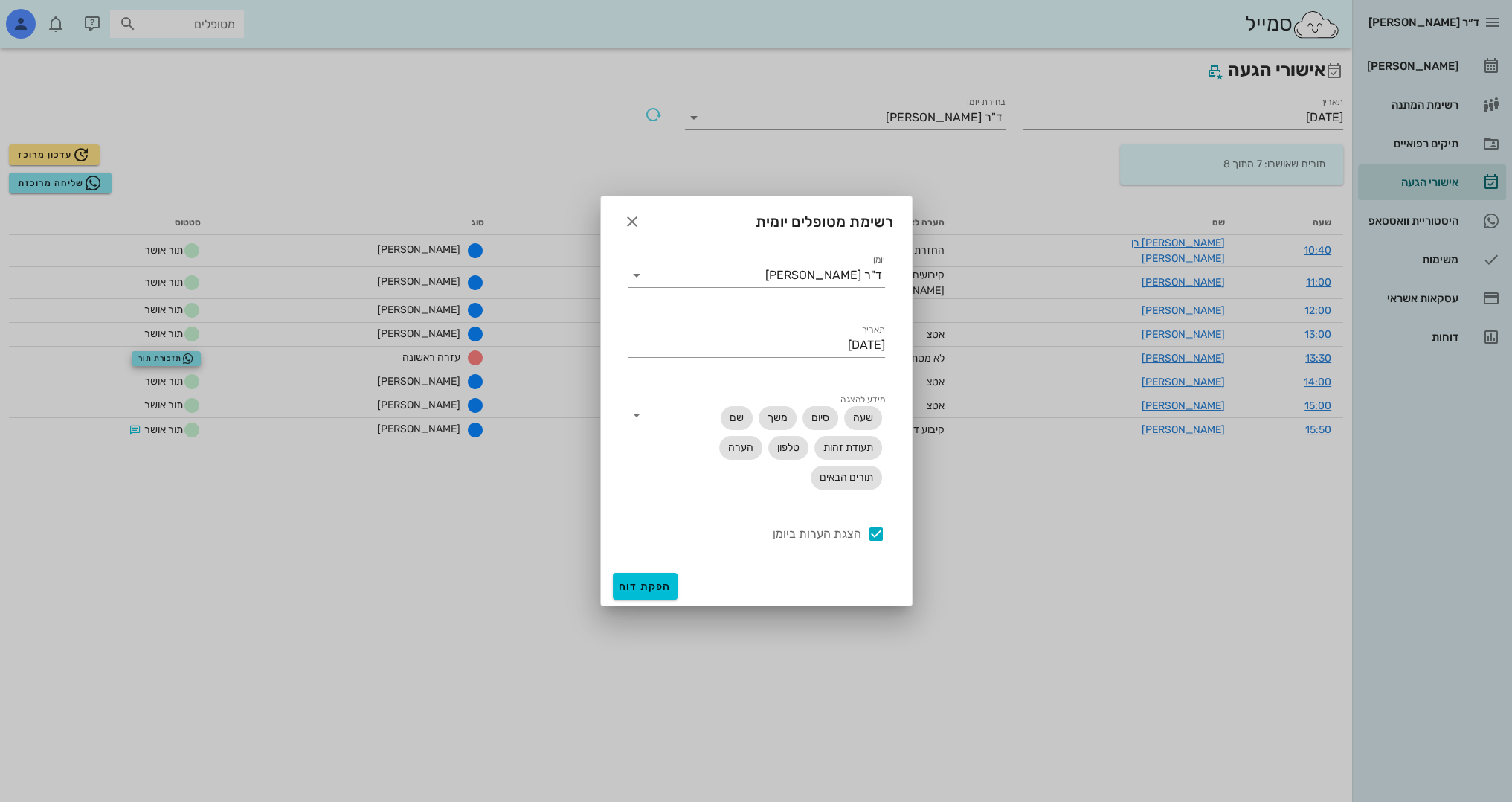
click at [631, 413] on icon at bounding box center [636, 415] width 18 height 18
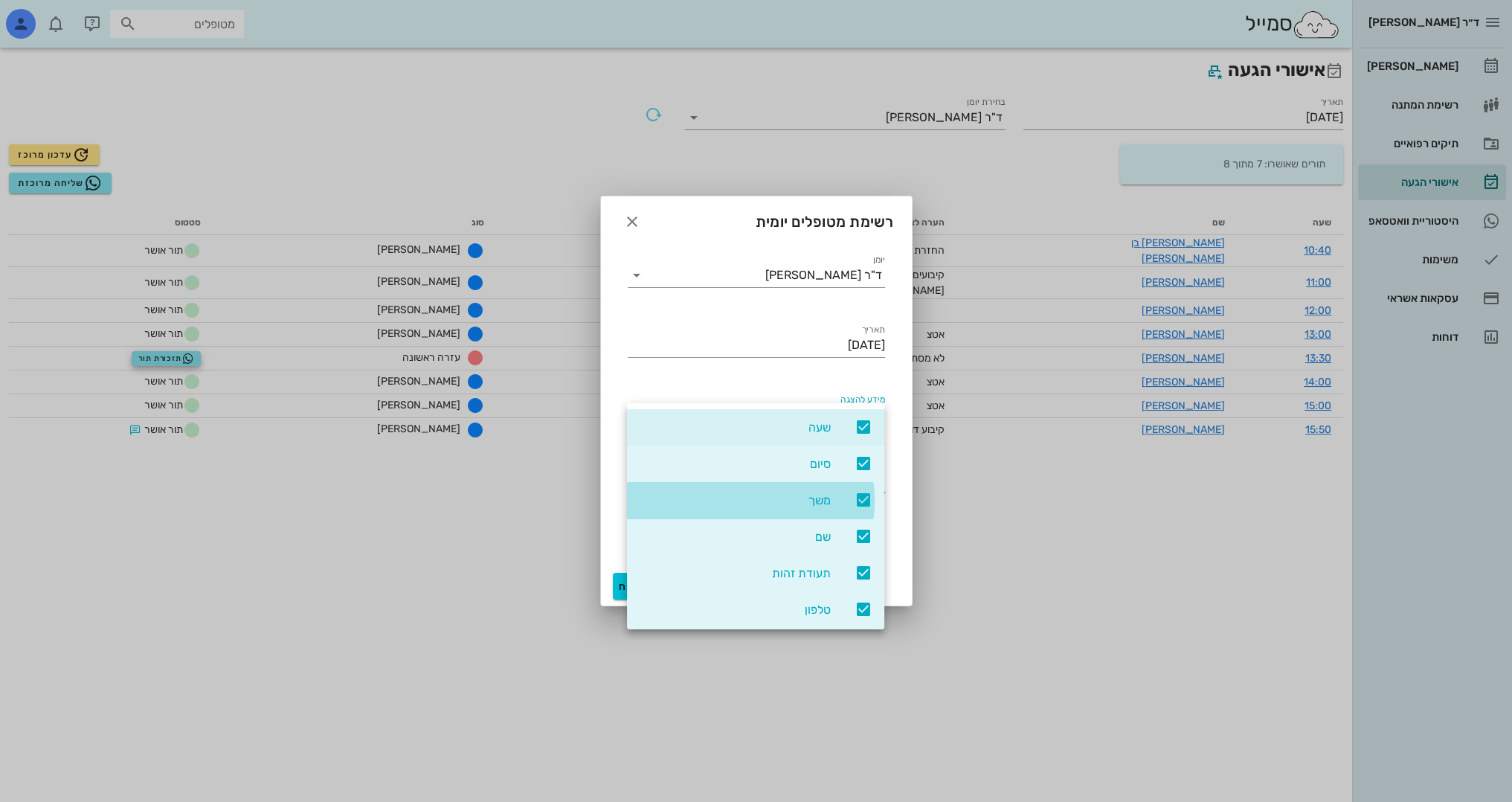
click at [866, 499] on icon at bounding box center [864, 499] width 18 height 18
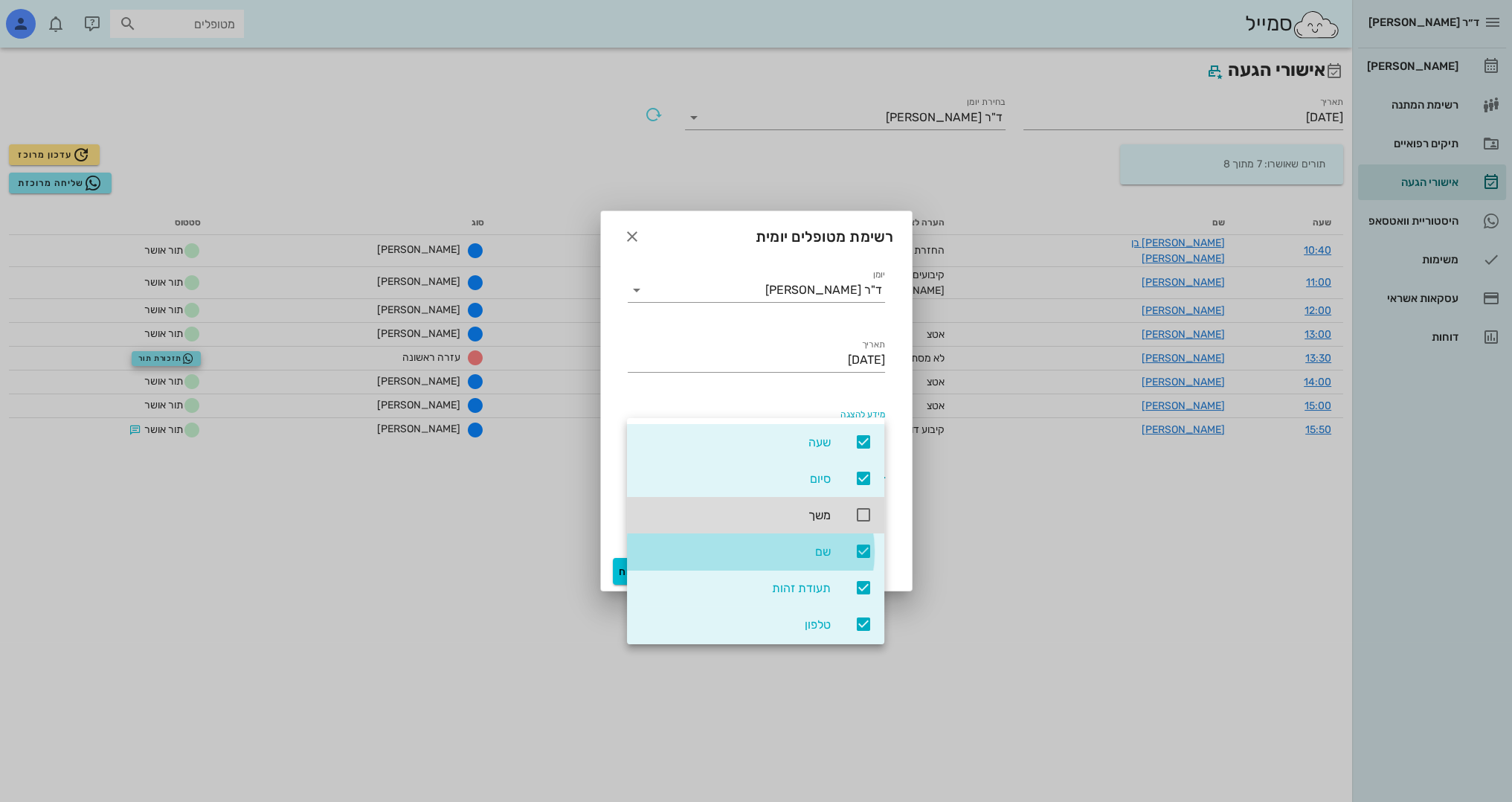
click at [869, 545] on icon at bounding box center [864, 551] width 18 height 18
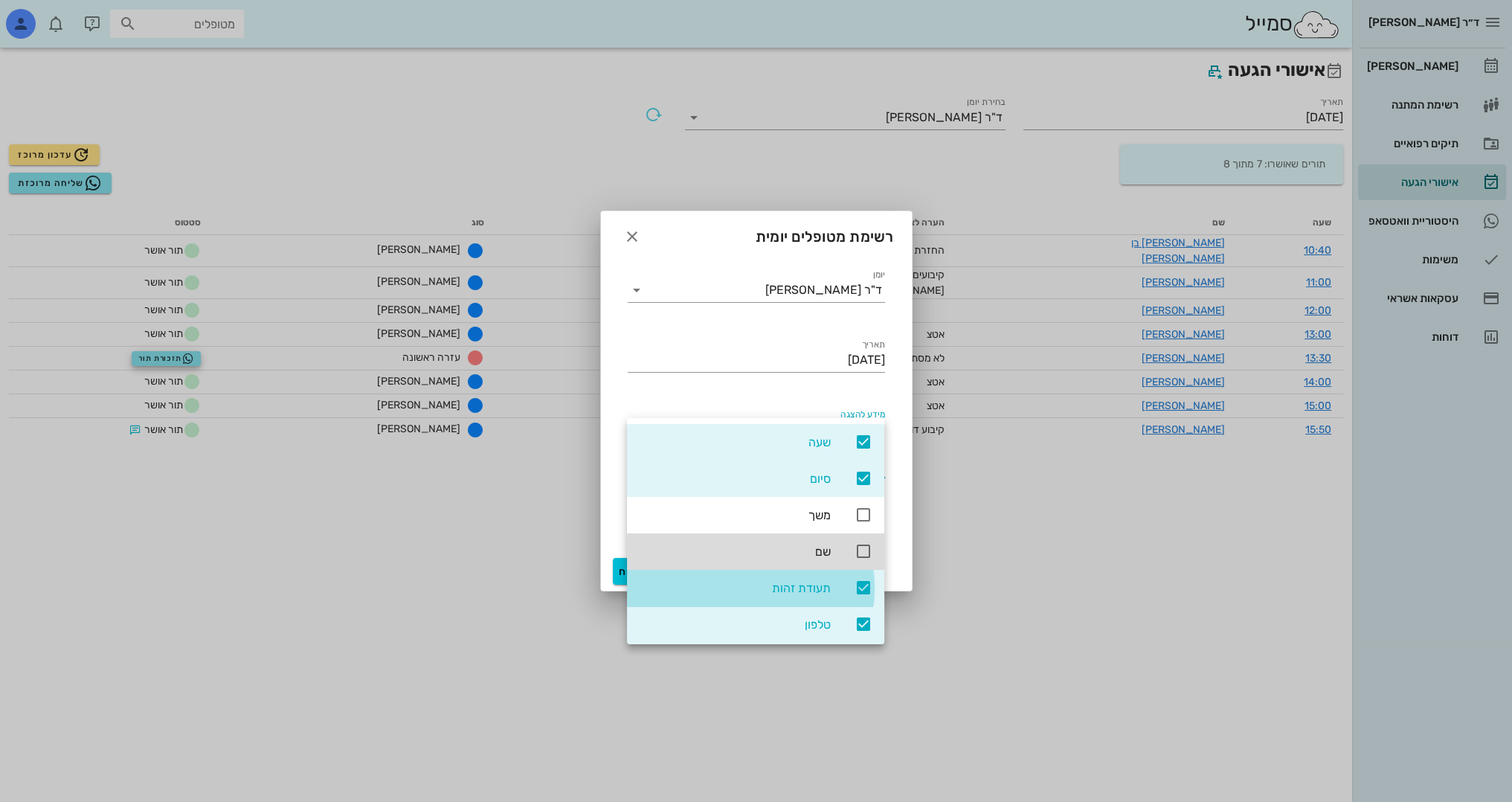
click at [863, 582] on icon at bounding box center [864, 588] width 18 height 18
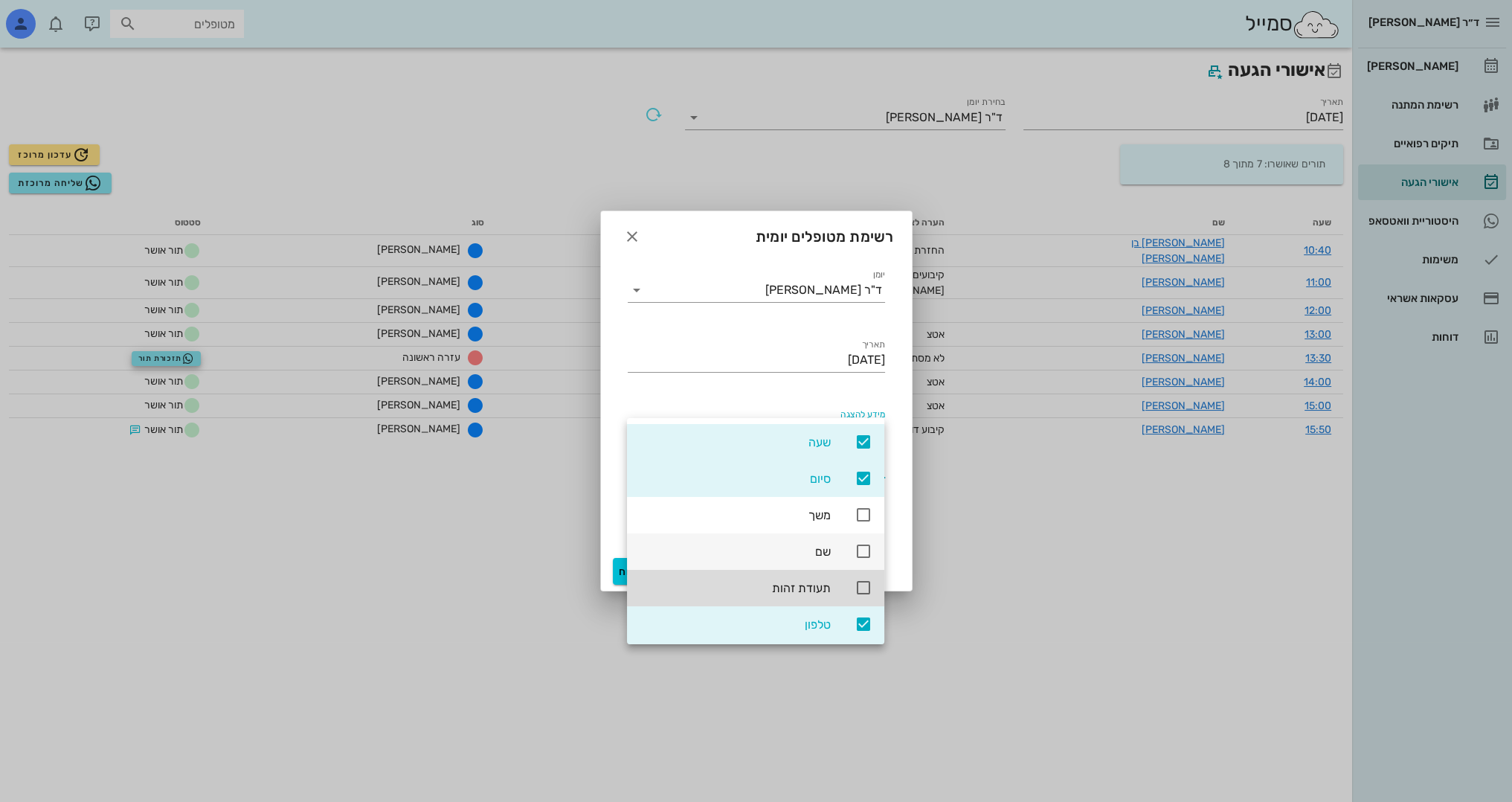
click at [866, 546] on icon at bounding box center [864, 551] width 18 height 18
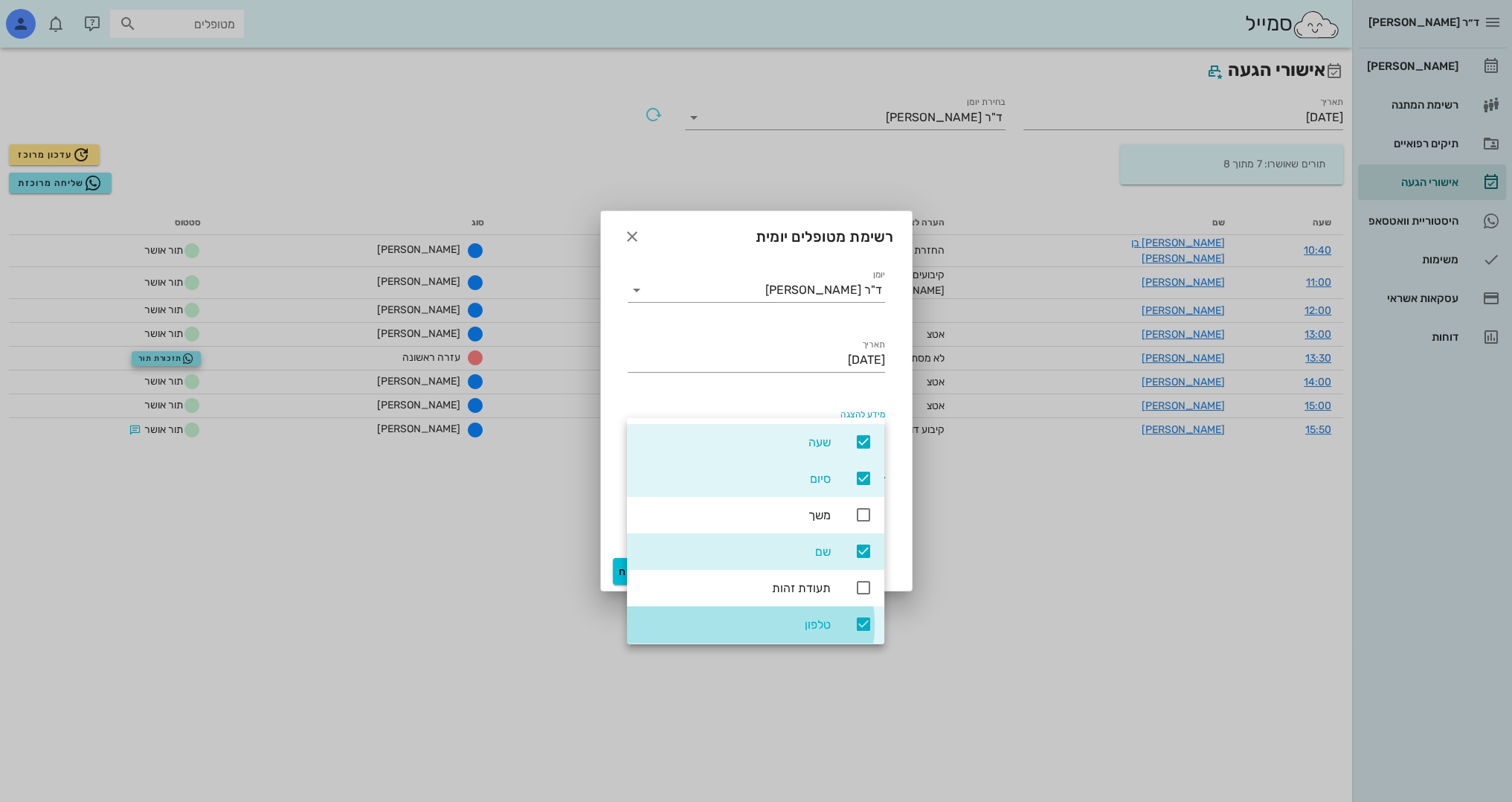
click at [860, 625] on icon at bounding box center [864, 624] width 18 height 18
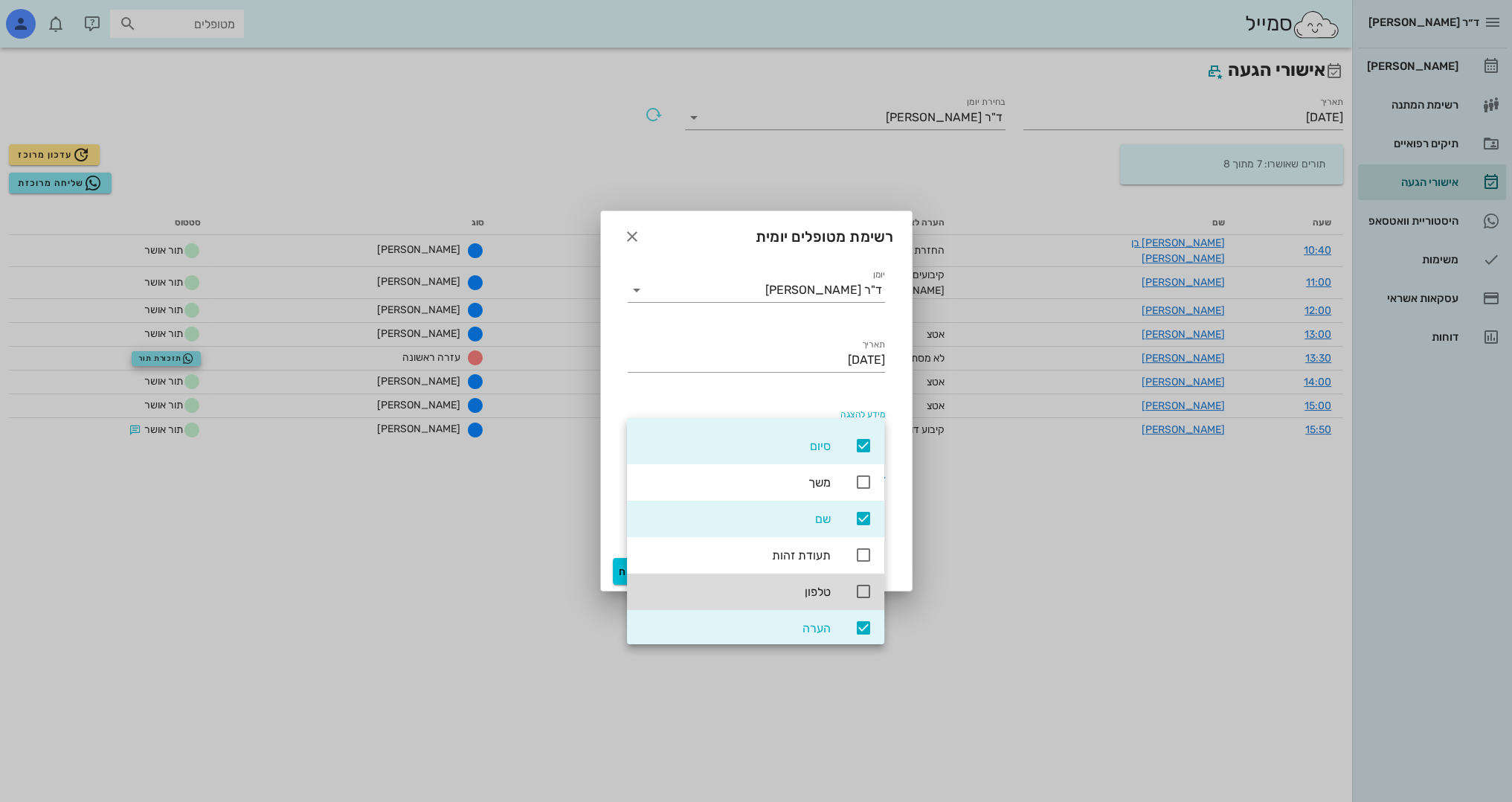
scroll to position [34, 0]
click at [861, 619] on icon at bounding box center [864, 626] width 18 height 18
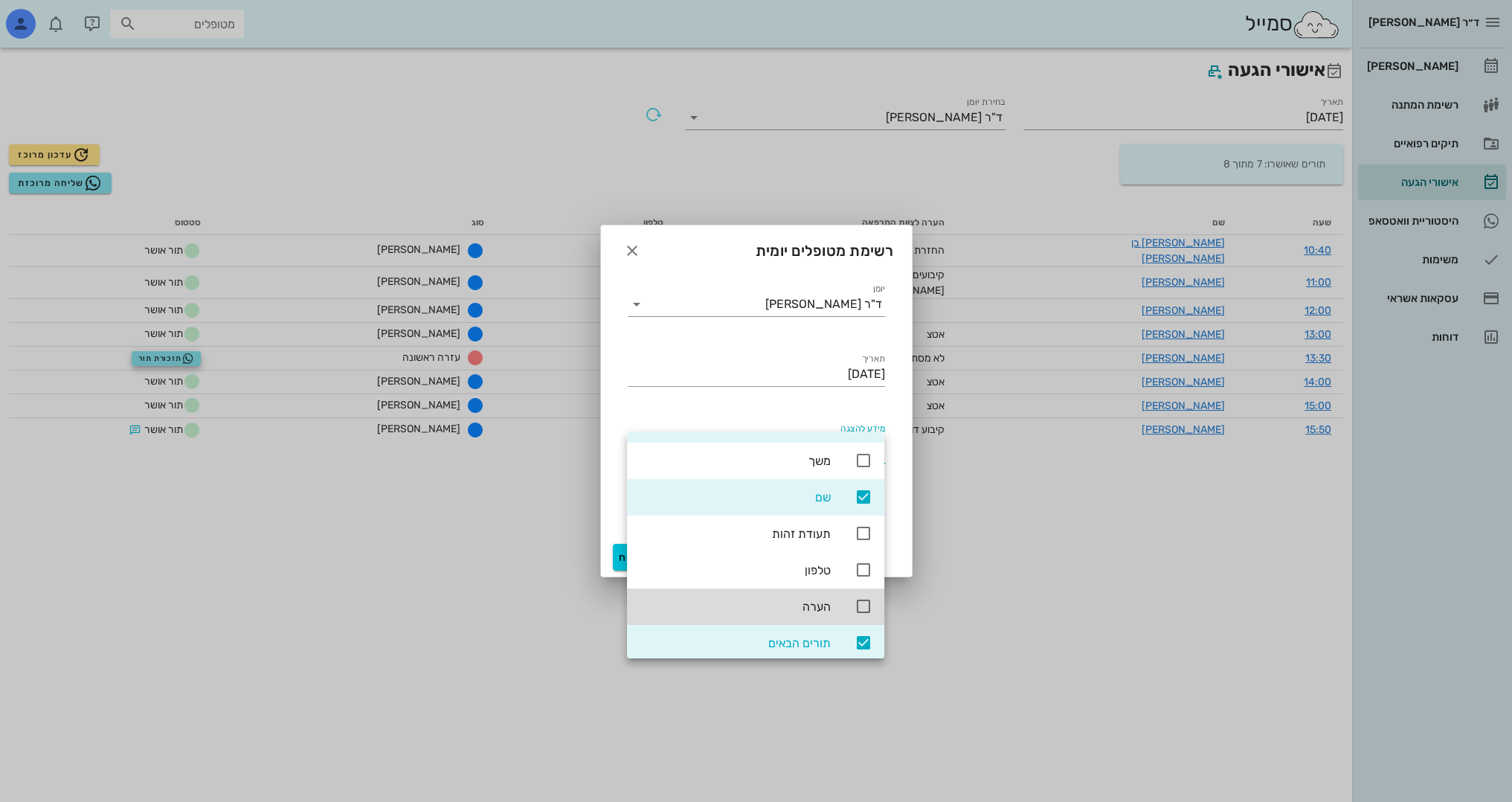
scroll to position [70, 0]
click at [857, 635] on icon at bounding box center [864, 640] width 18 height 18
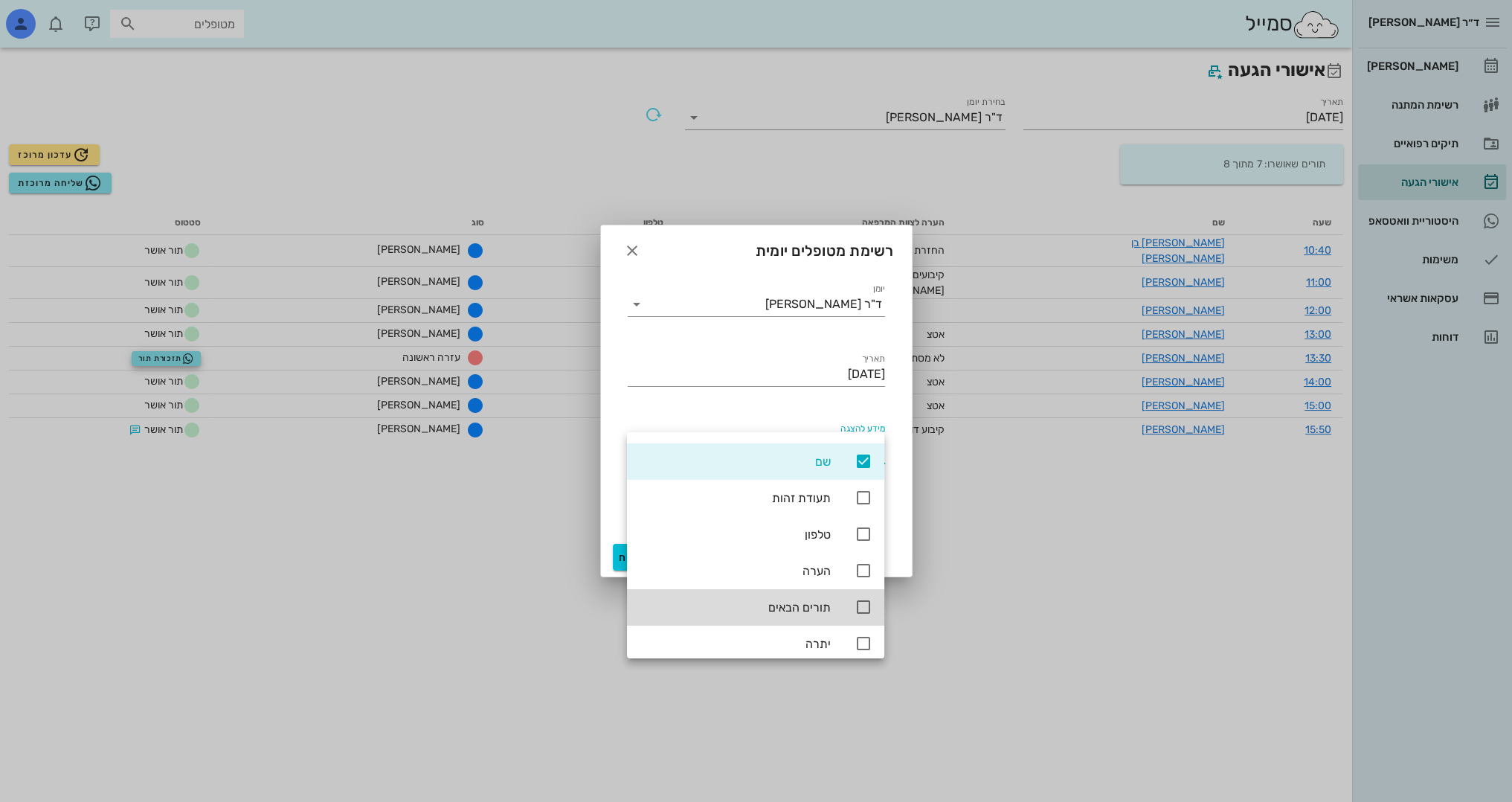
scroll to position [107, 0]
click at [858, 567] on icon at bounding box center [864, 567] width 18 height 18
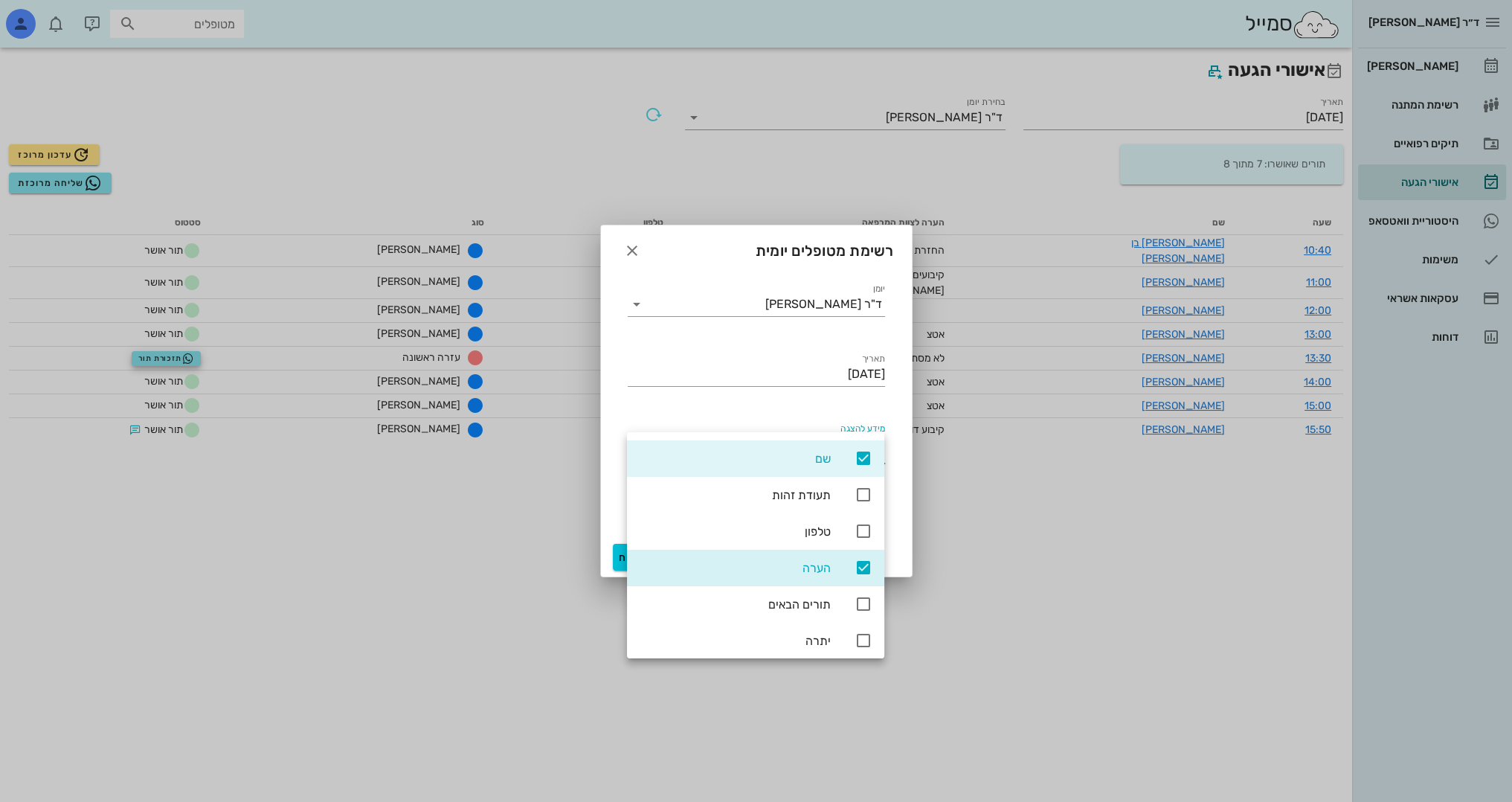
drag, startPoint x: 785, startPoint y: 433, endPoint x: 961, endPoint y: 445, distance: 176.4
click at [961, 445] on div "ד״ר נמרוד דיקשטיין יומן מרפאה רשימת המתנה תיקים רפואיים אישורי הגעה היסטוריית ו…" at bounding box center [756, 401] width 1512 height 802
click at [712, 403] on div "תאריך 18/09/2025" at bounding box center [757, 376] width 275 height 70
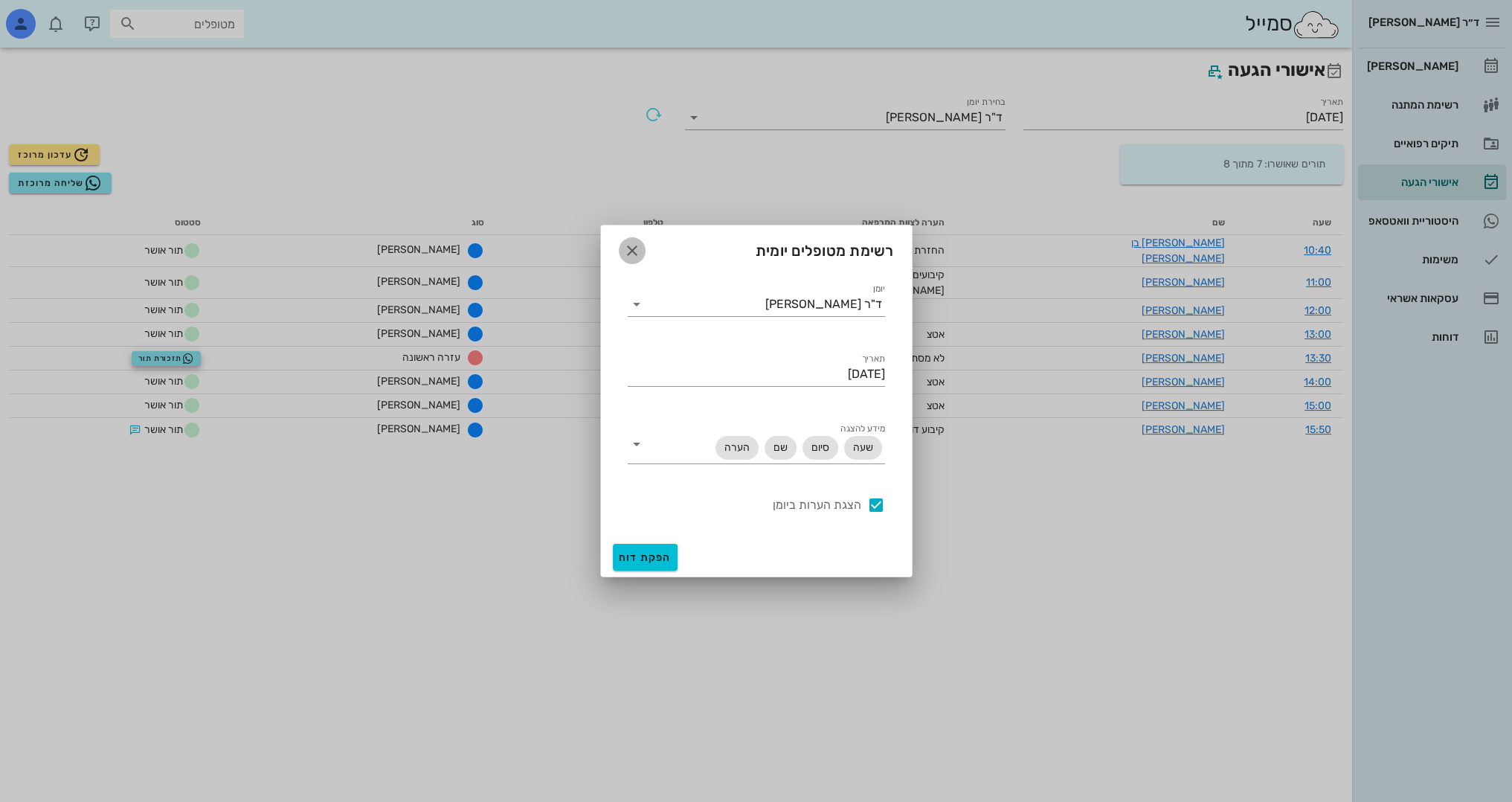
click at [628, 248] on icon "button" at bounding box center [632, 250] width 18 height 18
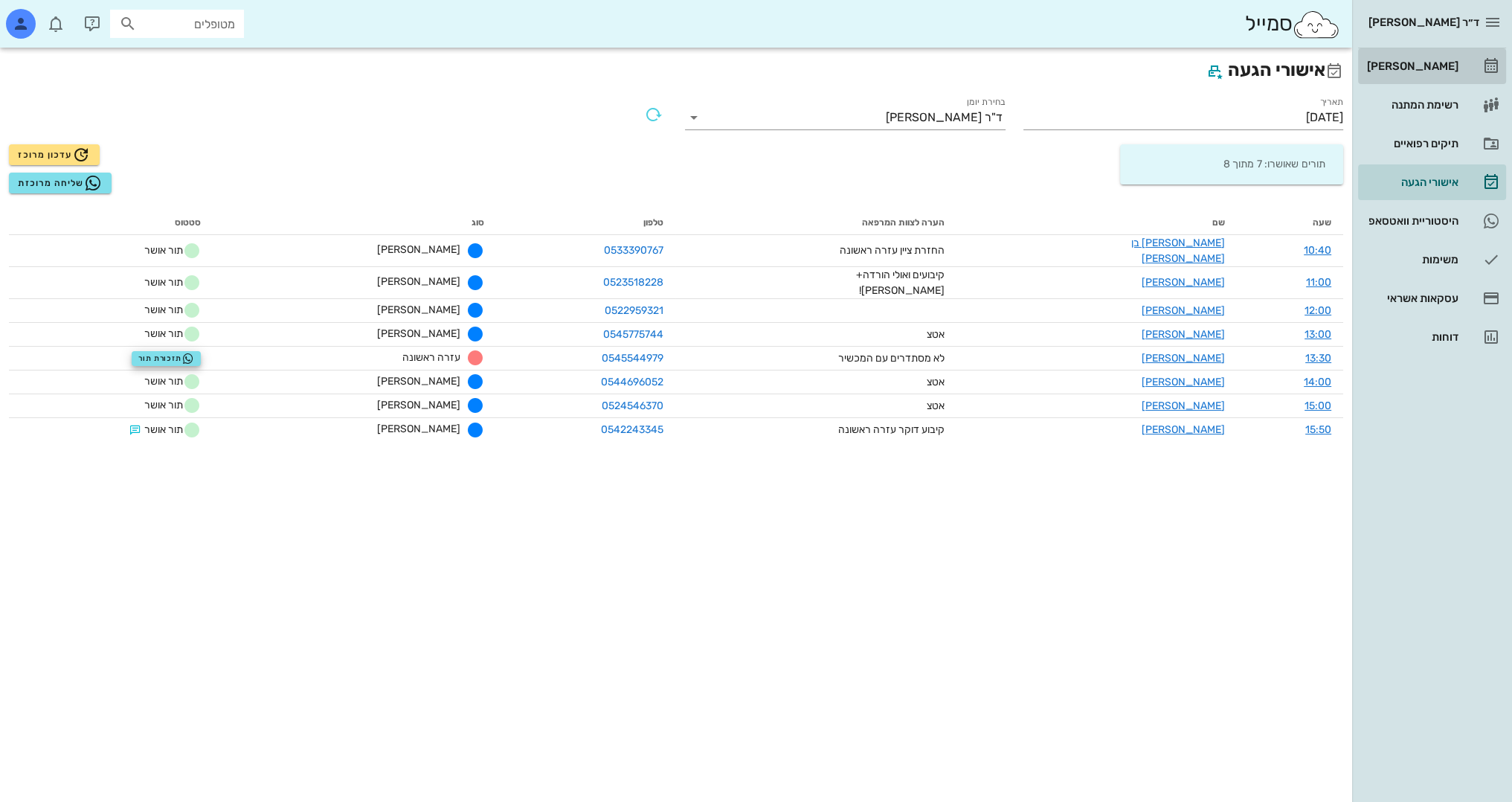
click at [1440, 60] on div "[PERSON_NAME]" at bounding box center [1411, 66] width 94 height 12
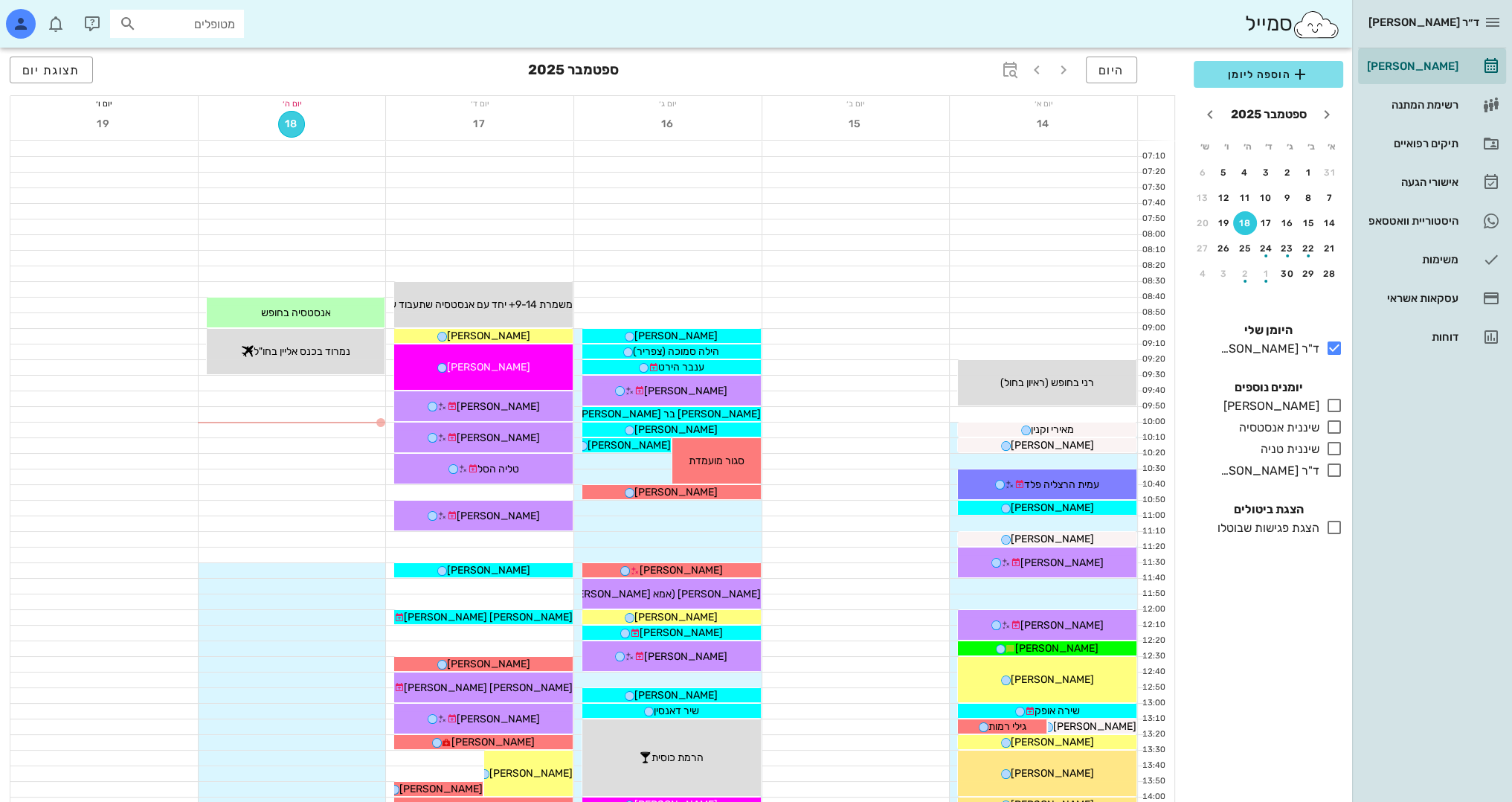
click at [298, 129] on span "18" at bounding box center [291, 124] width 26 height 12
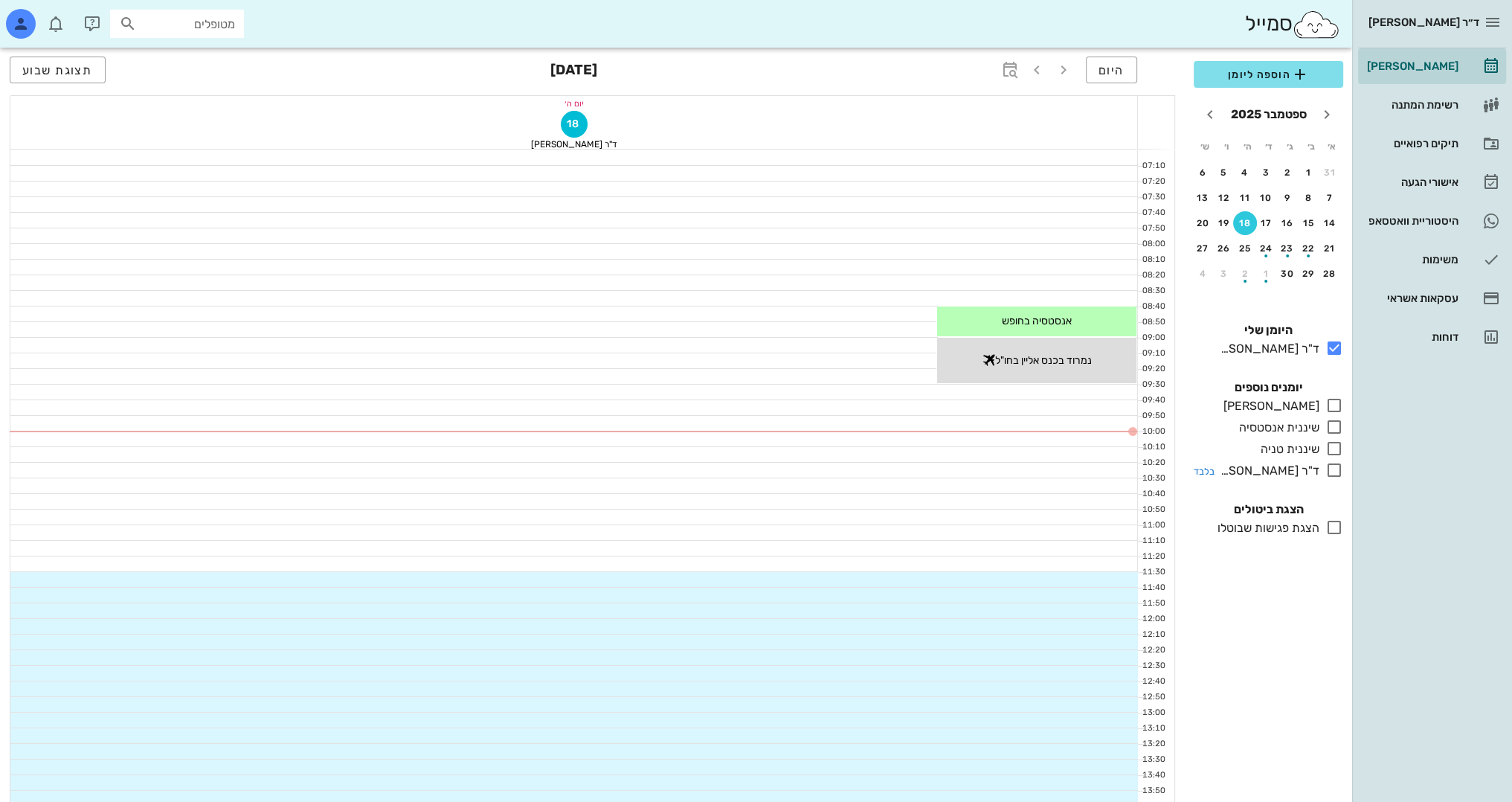
click at [1333, 471] on icon at bounding box center [1334, 470] width 18 height 18
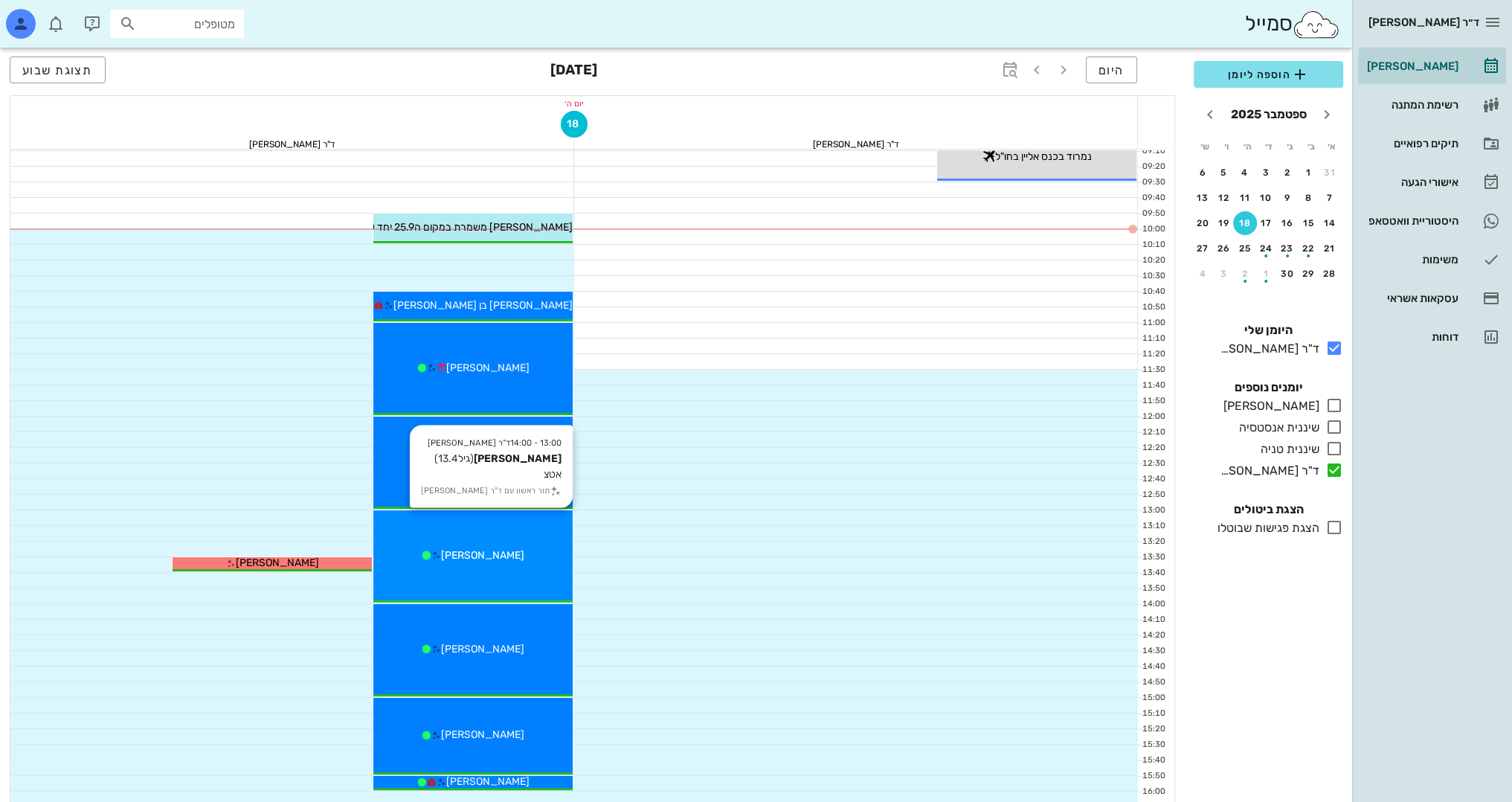
scroll to position [223, 0]
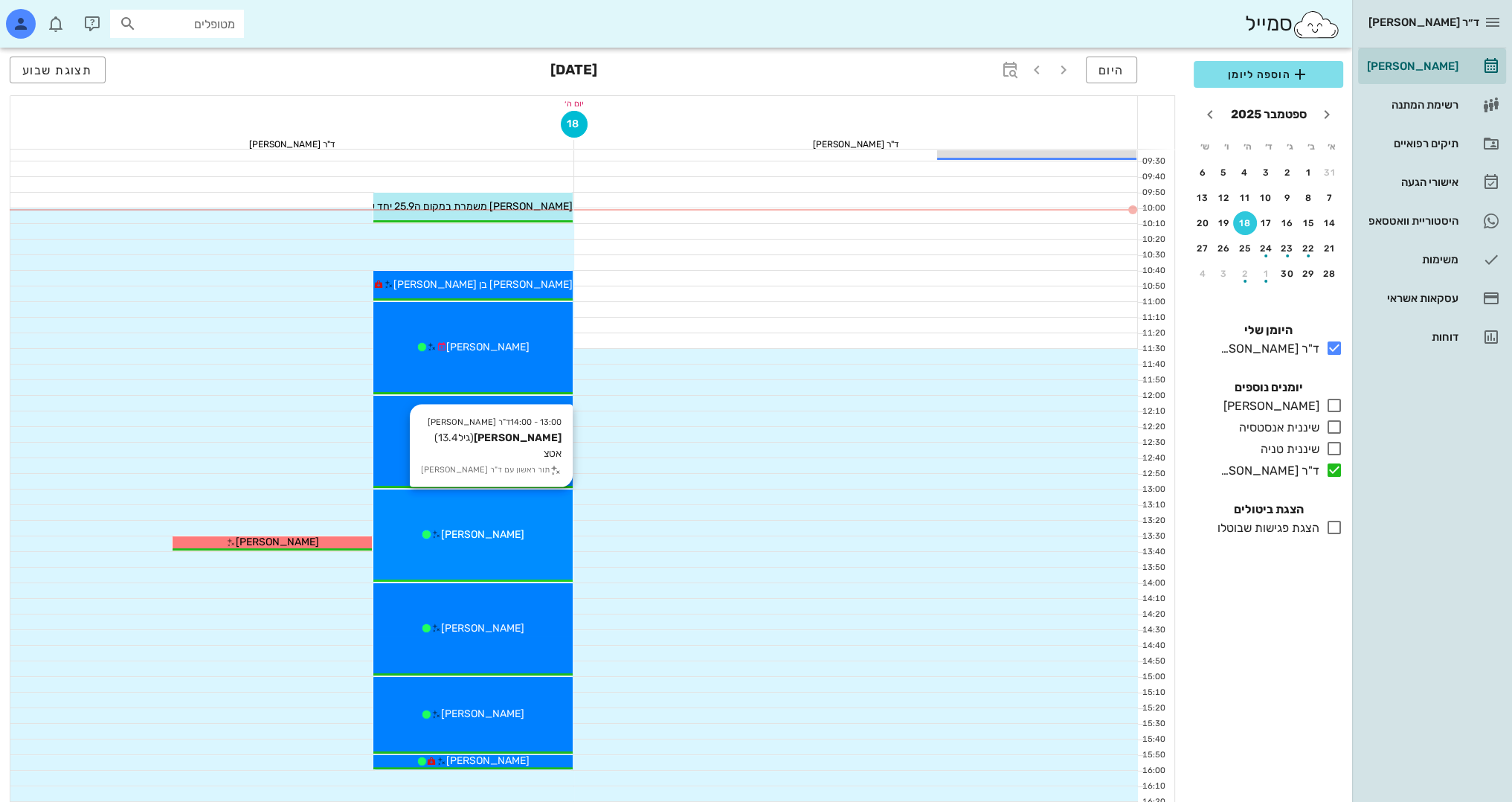
click at [441, 530] on icon at bounding box center [436, 534] width 9 height 9
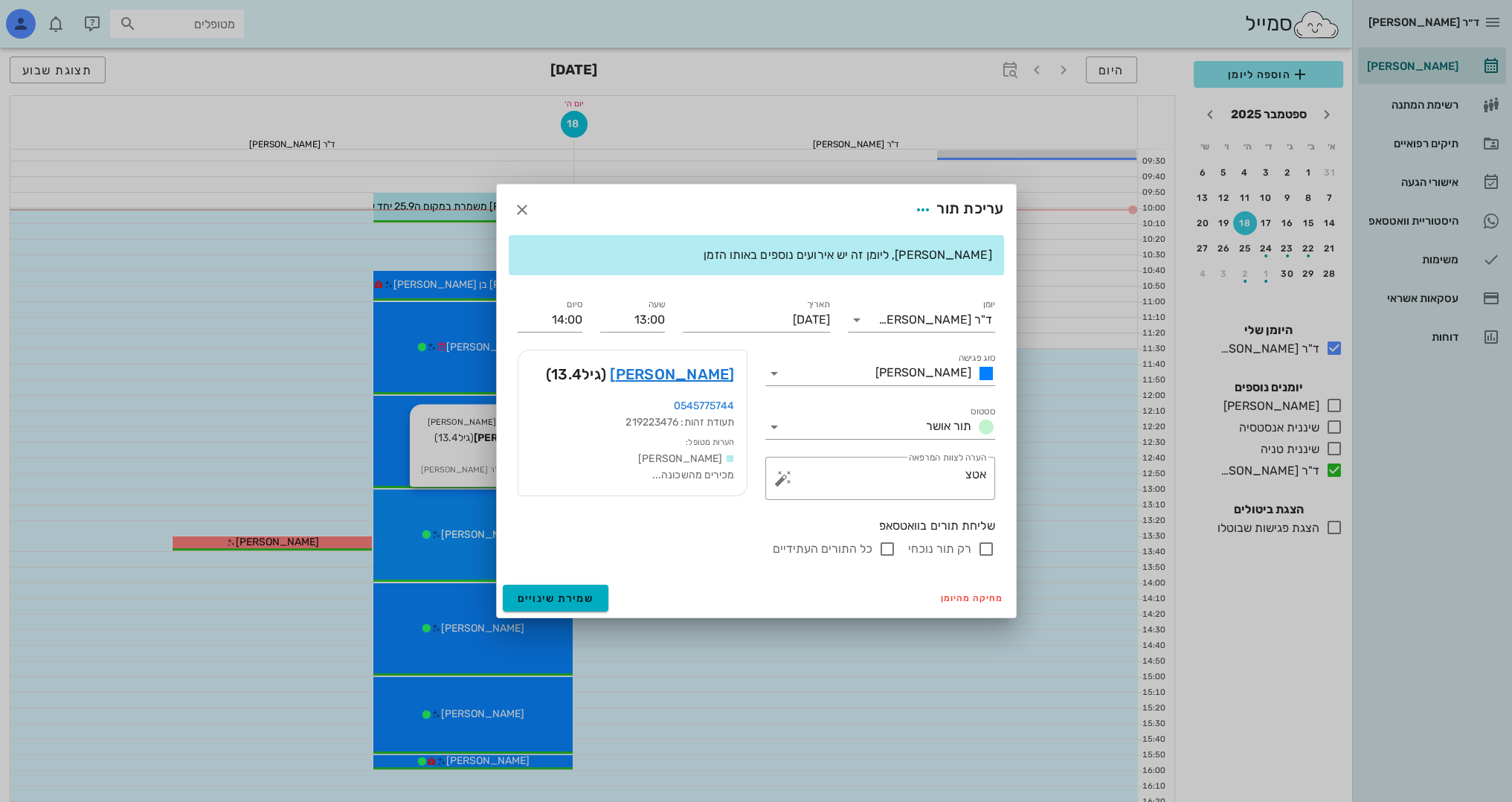
click at [453, 530] on div at bounding box center [756, 401] width 1512 height 802
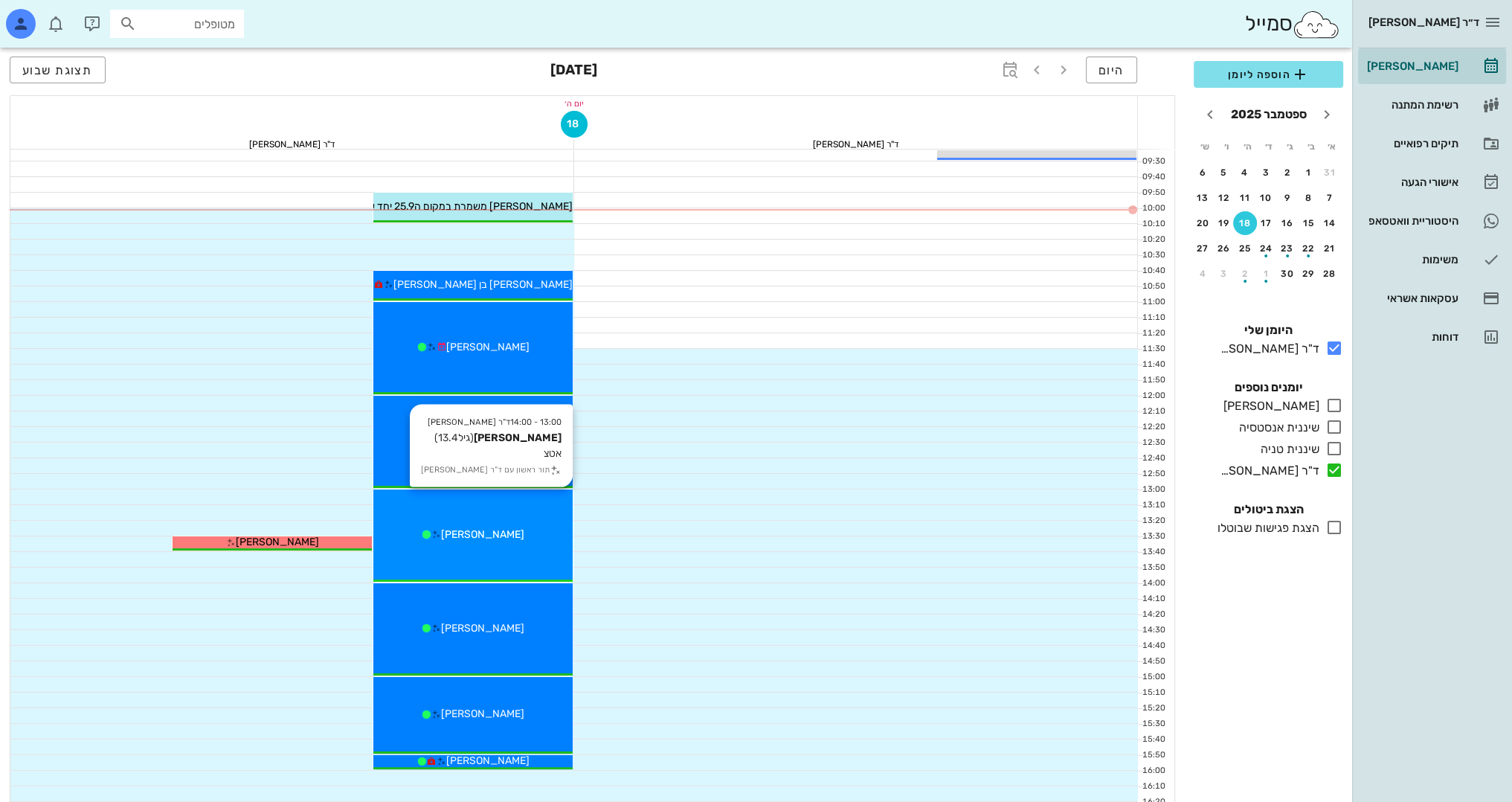
click at [441, 530] on icon at bounding box center [436, 534] width 9 height 9
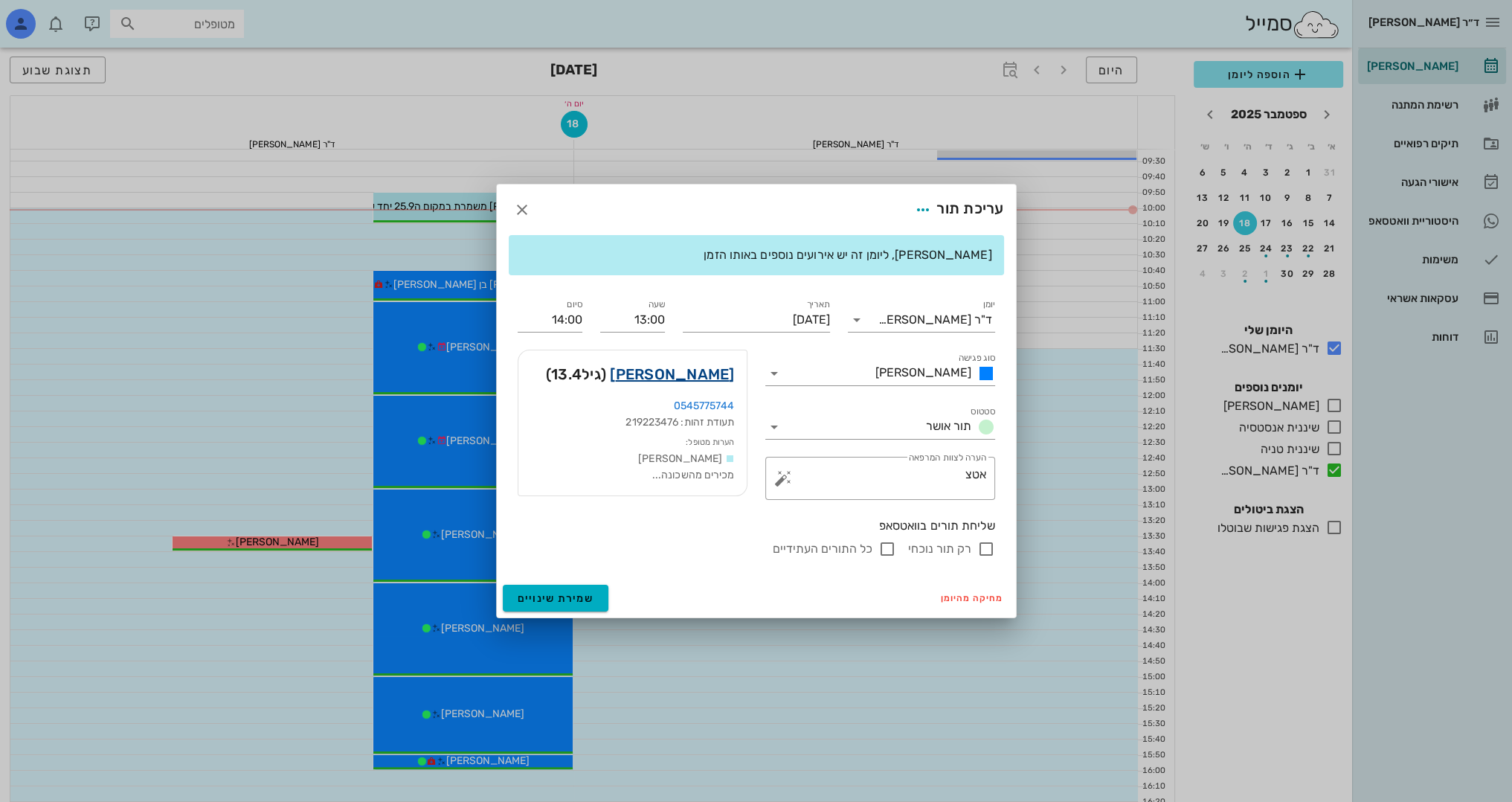
click at [699, 375] on link "אביתר וסרמן" at bounding box center [672, 374] width 125 height 24
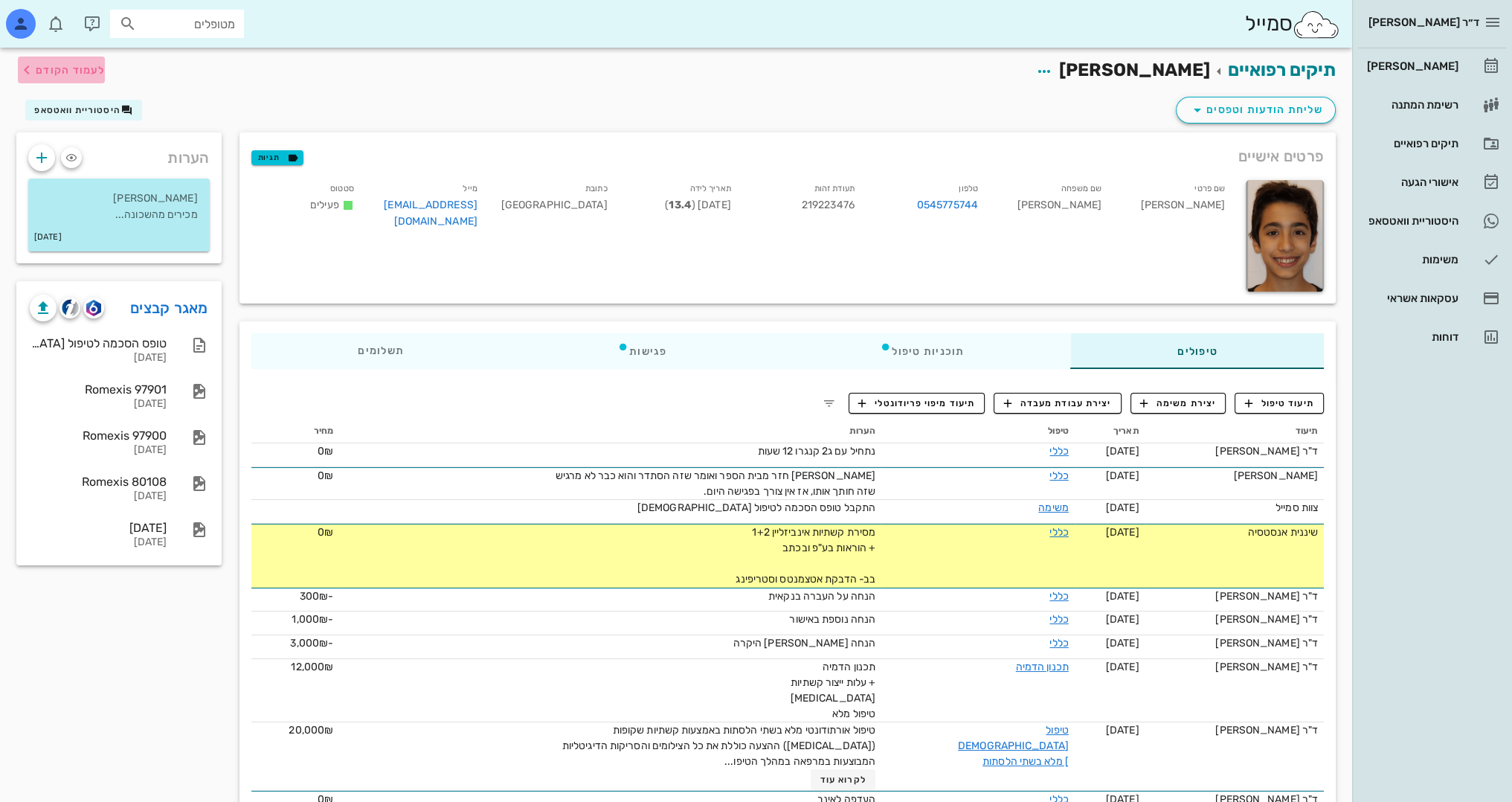
click at [28, 66] on icon "button" at bounding box center [26, 70] width 18 height 18
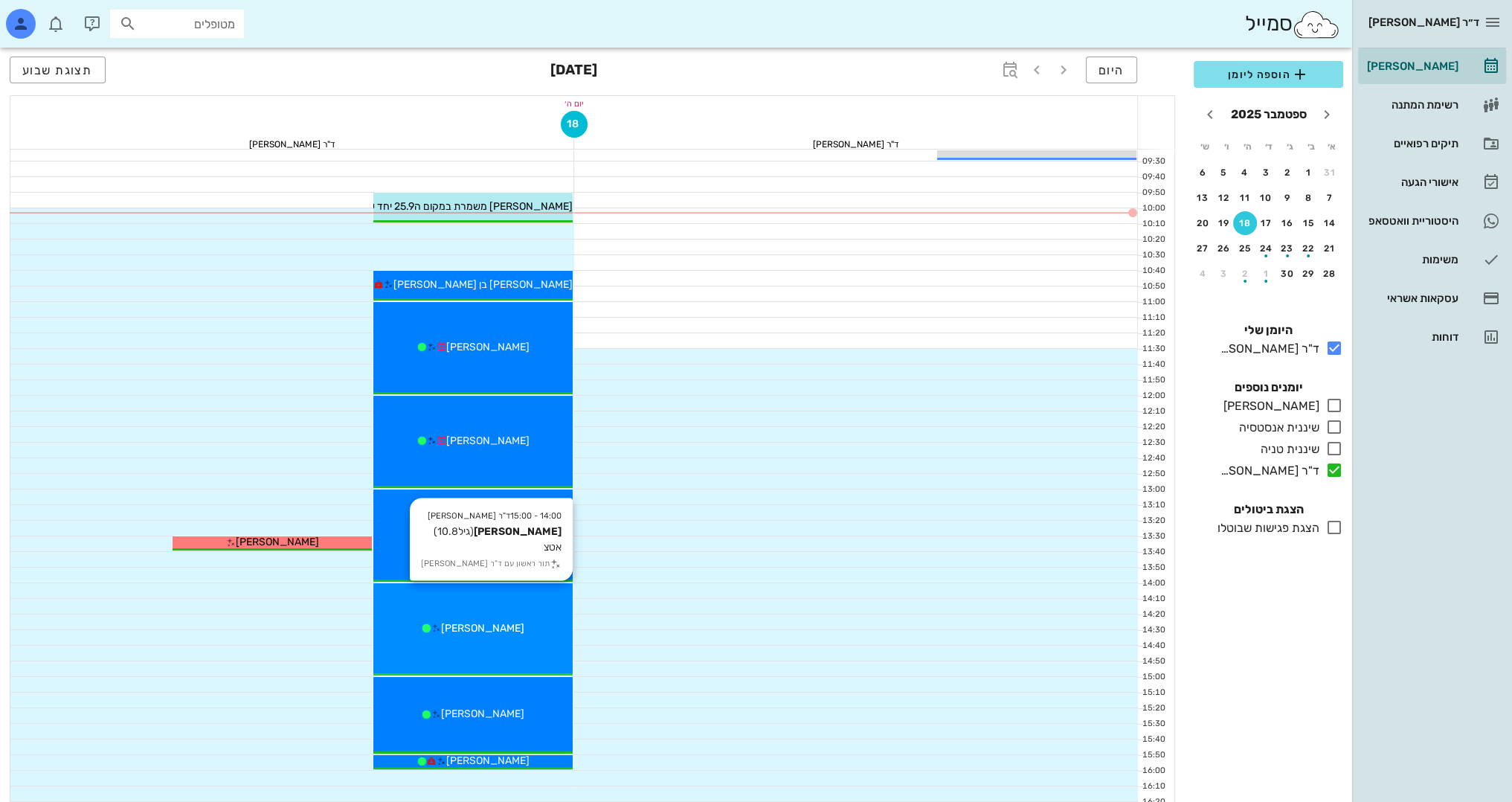
click at [502, 637] on div "14:00 - 15:00 ד"ר ולד שרון גדעון עילם (גיל 10.8 ) אטצ תור ראשון עם ד"ר ולד שרון…" at bounding box center [474, 629] width 200 height 92
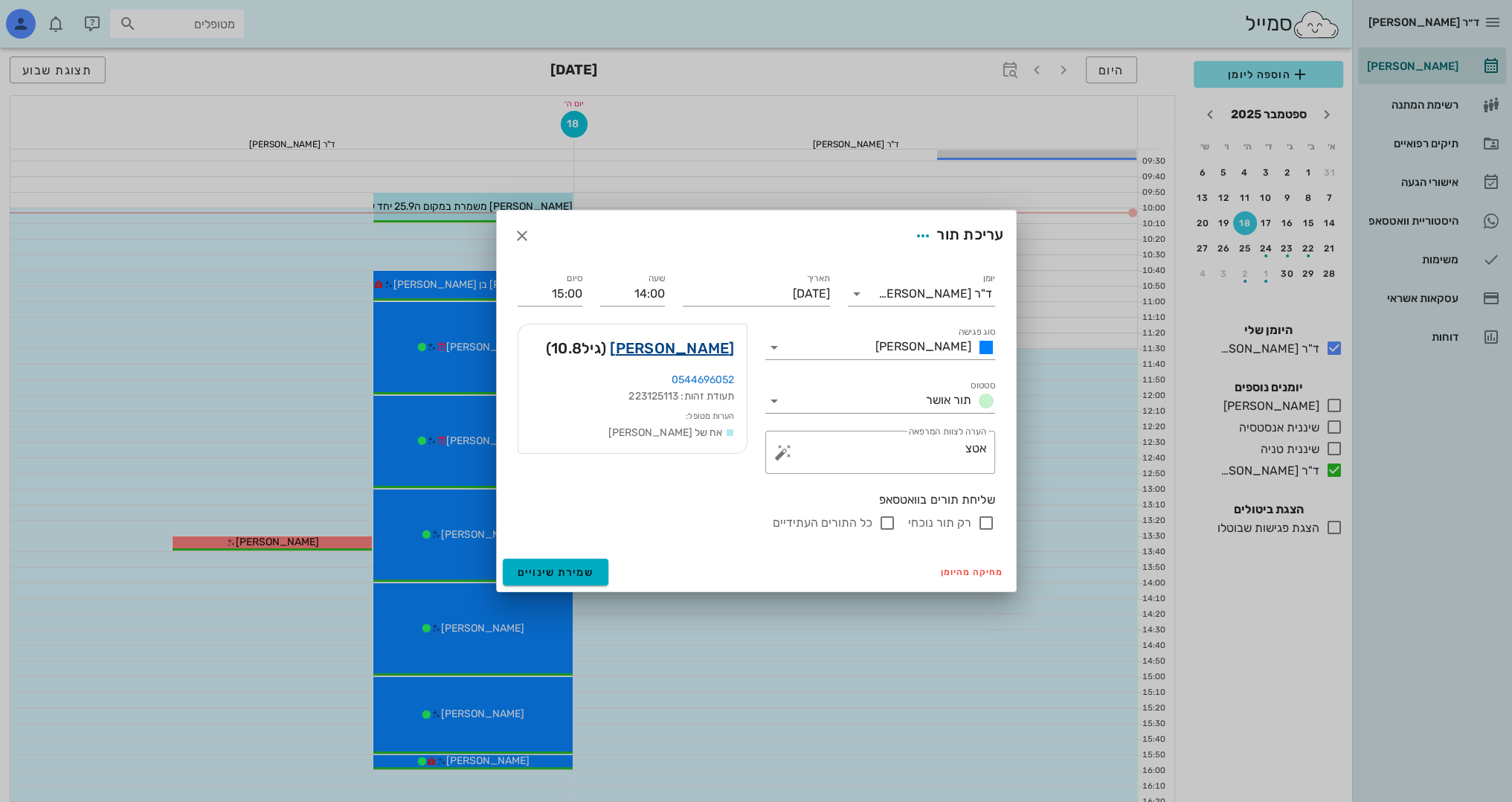
click at [717, 344] on link "גדעון עילם" at bounding box center [672, 348] width 125 height 24
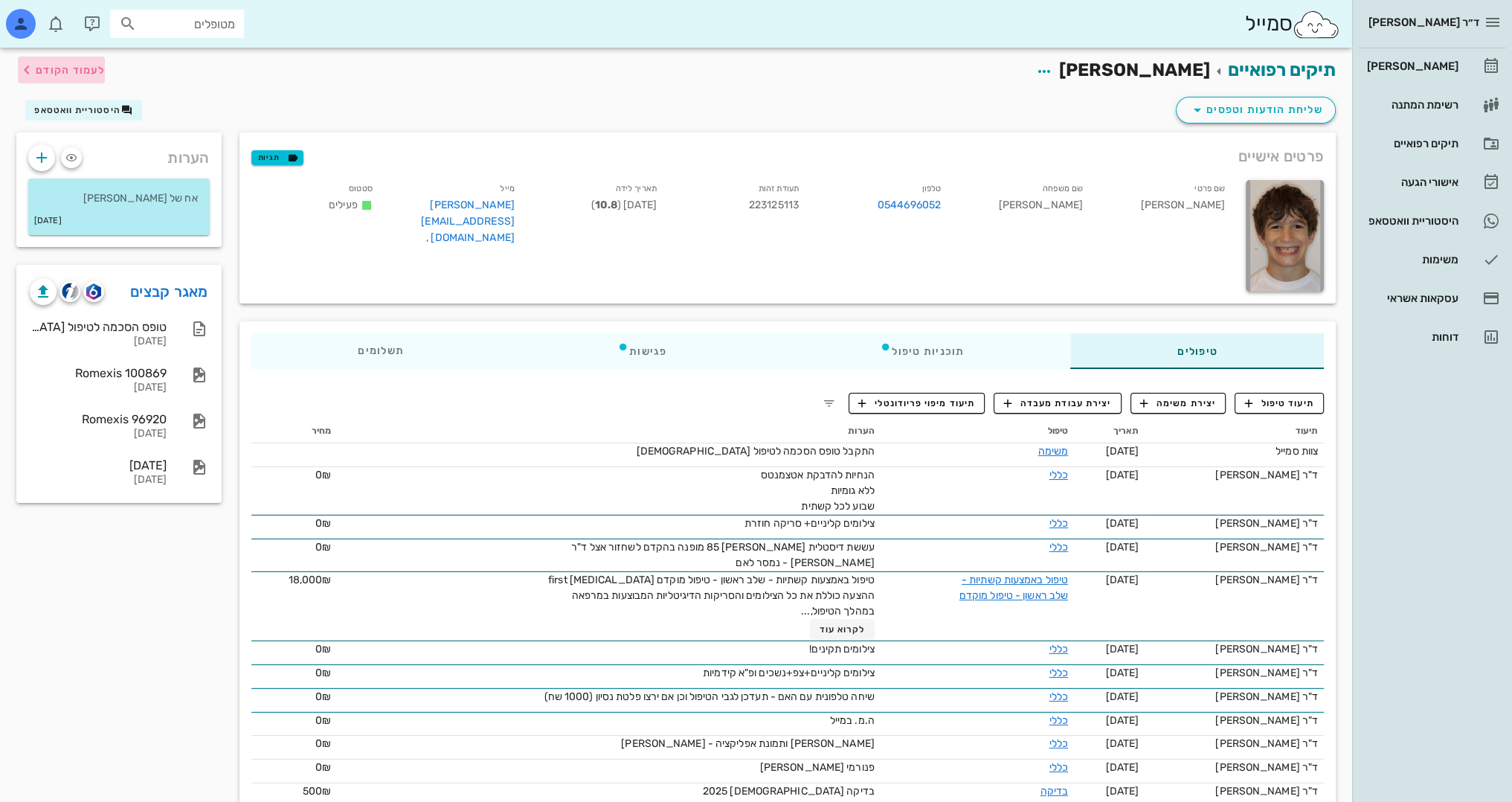
click at [26, 71] on icon "button" at bounding box center [26, 70] width 18 height 18
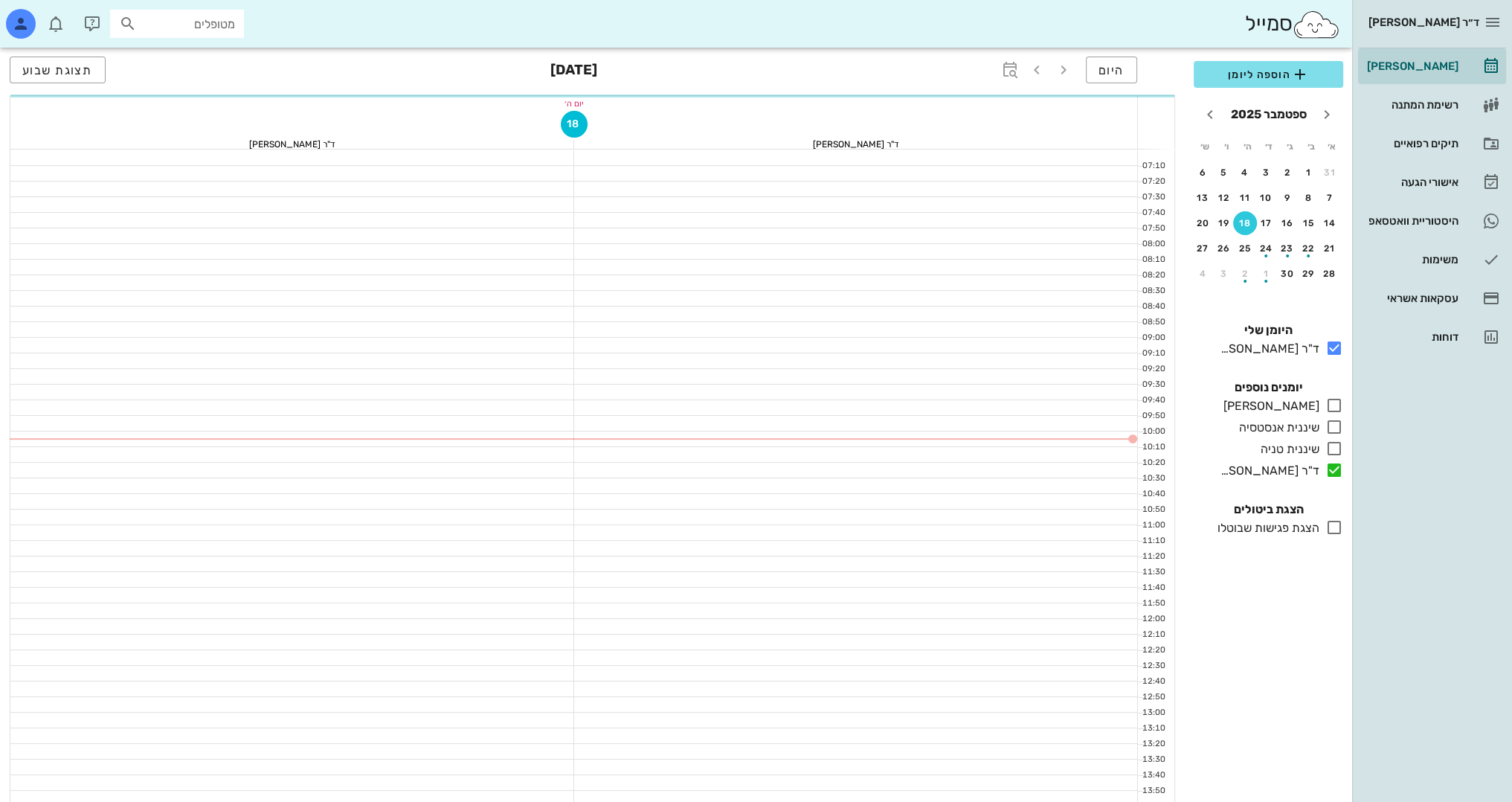
scroll to position [223, 0]
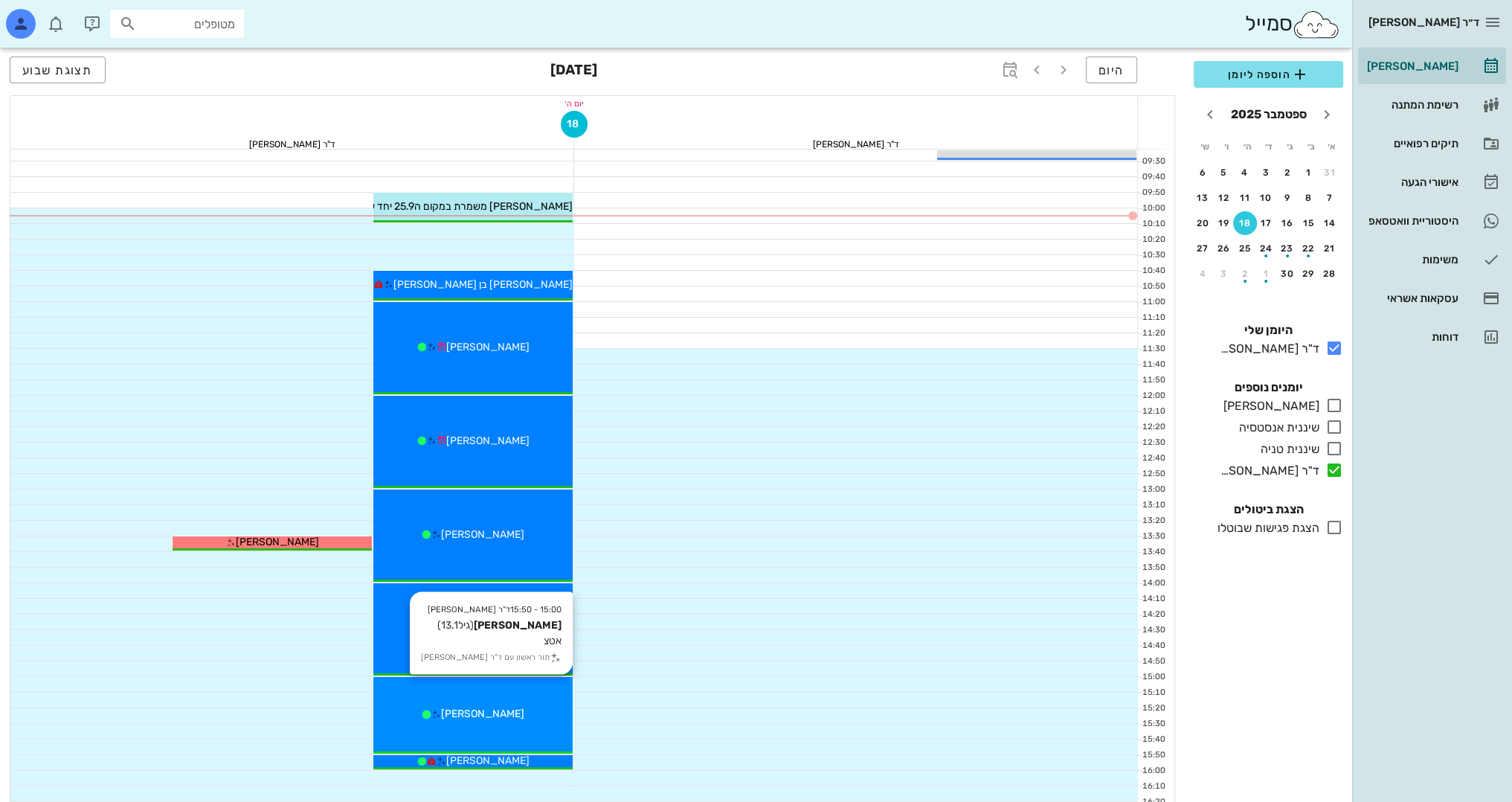
click at [522, 721] on div "יערה בן אהרון" at bounding box center [474, 714] width 200 height 15
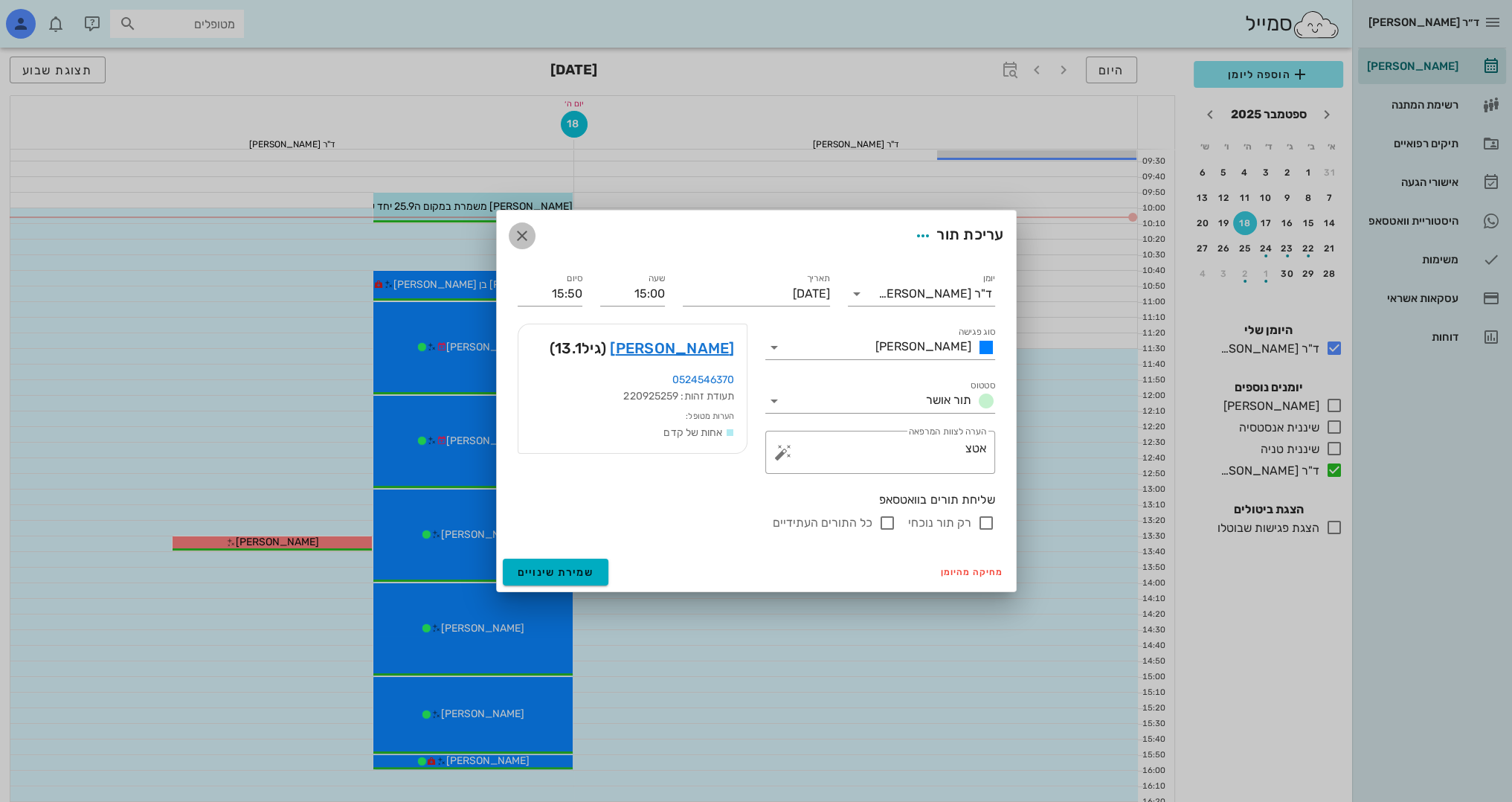
click at [520, 235] on icon "button" at bounding box center [522, 235] width 18 height 18
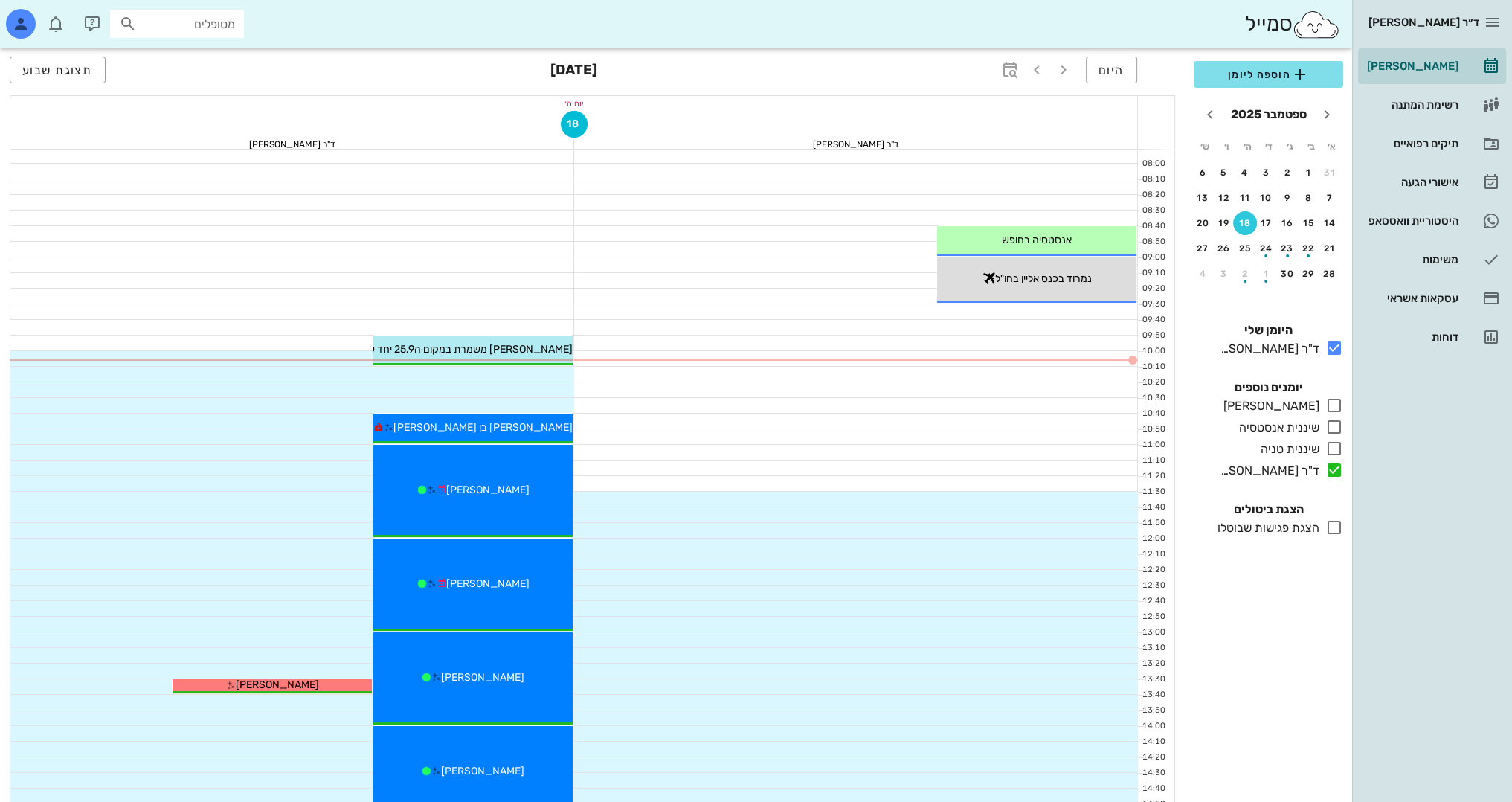
scroll to position [74, 0]
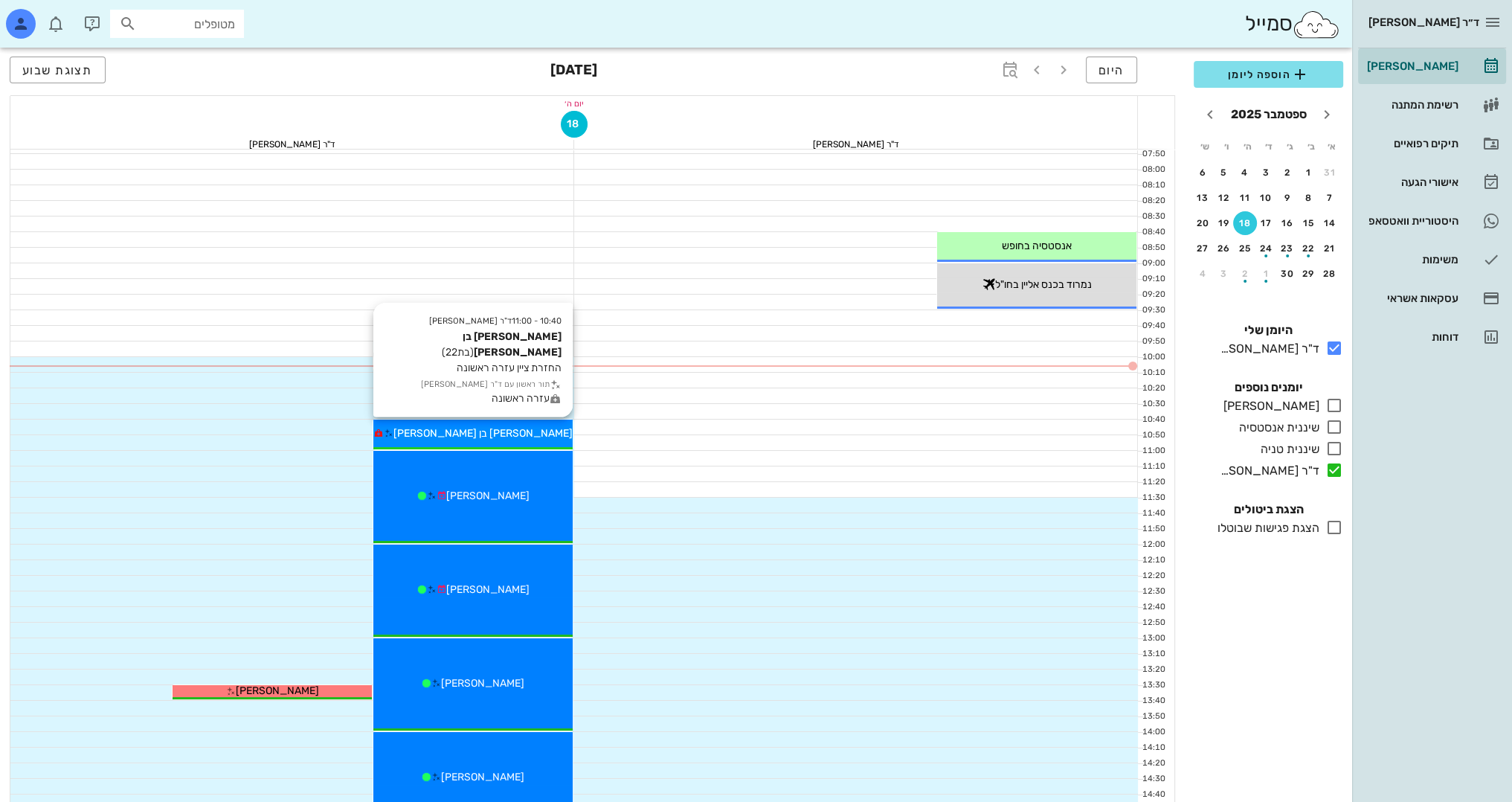
click at [529, 427] on div "שחר בן מאיר" at bounding box center [474, 434] width 200 height 15
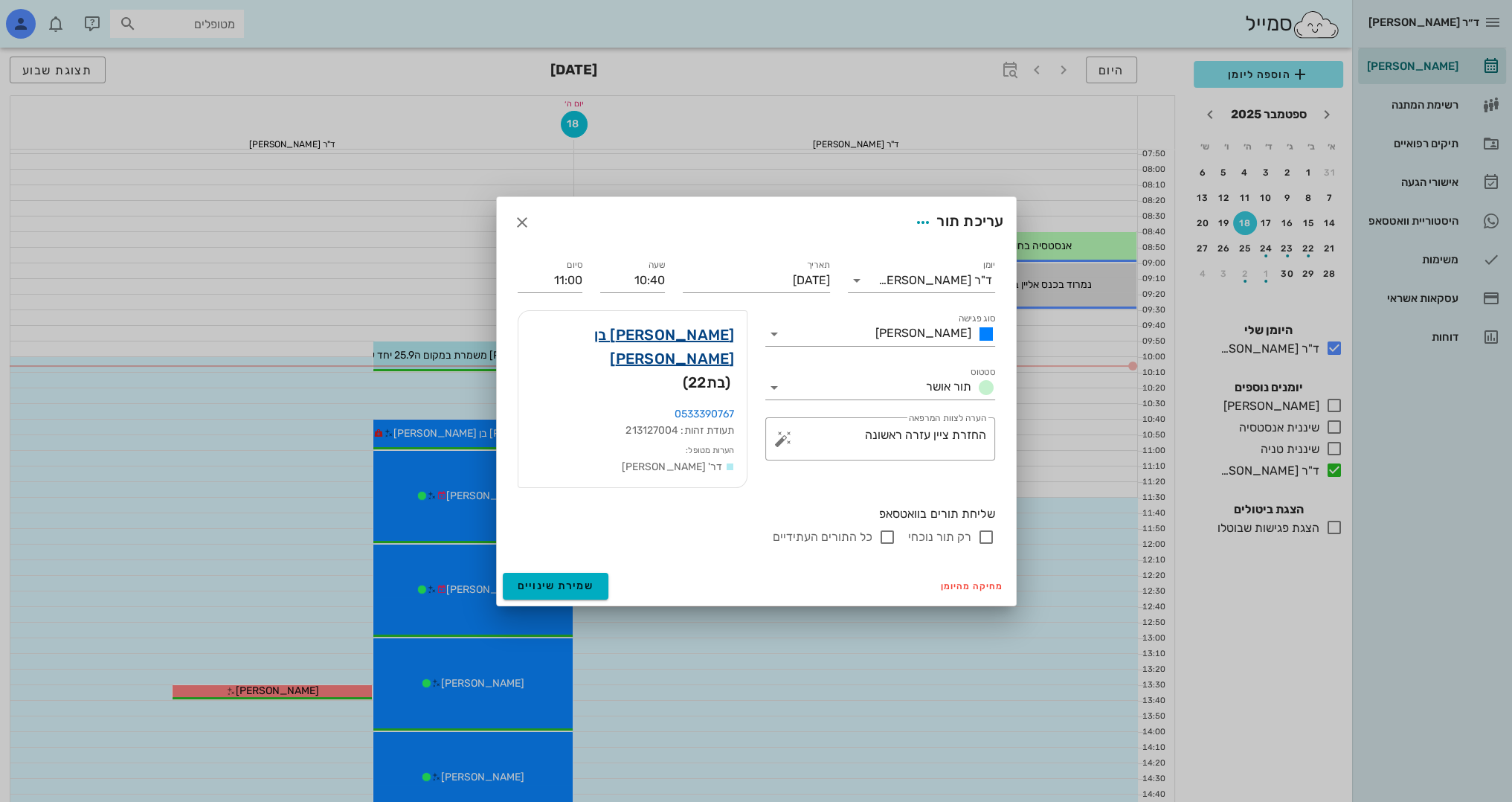
click at [718, 345] on link "שחר בן מאיר" at bounding box center [632, 347] width 204 height 48
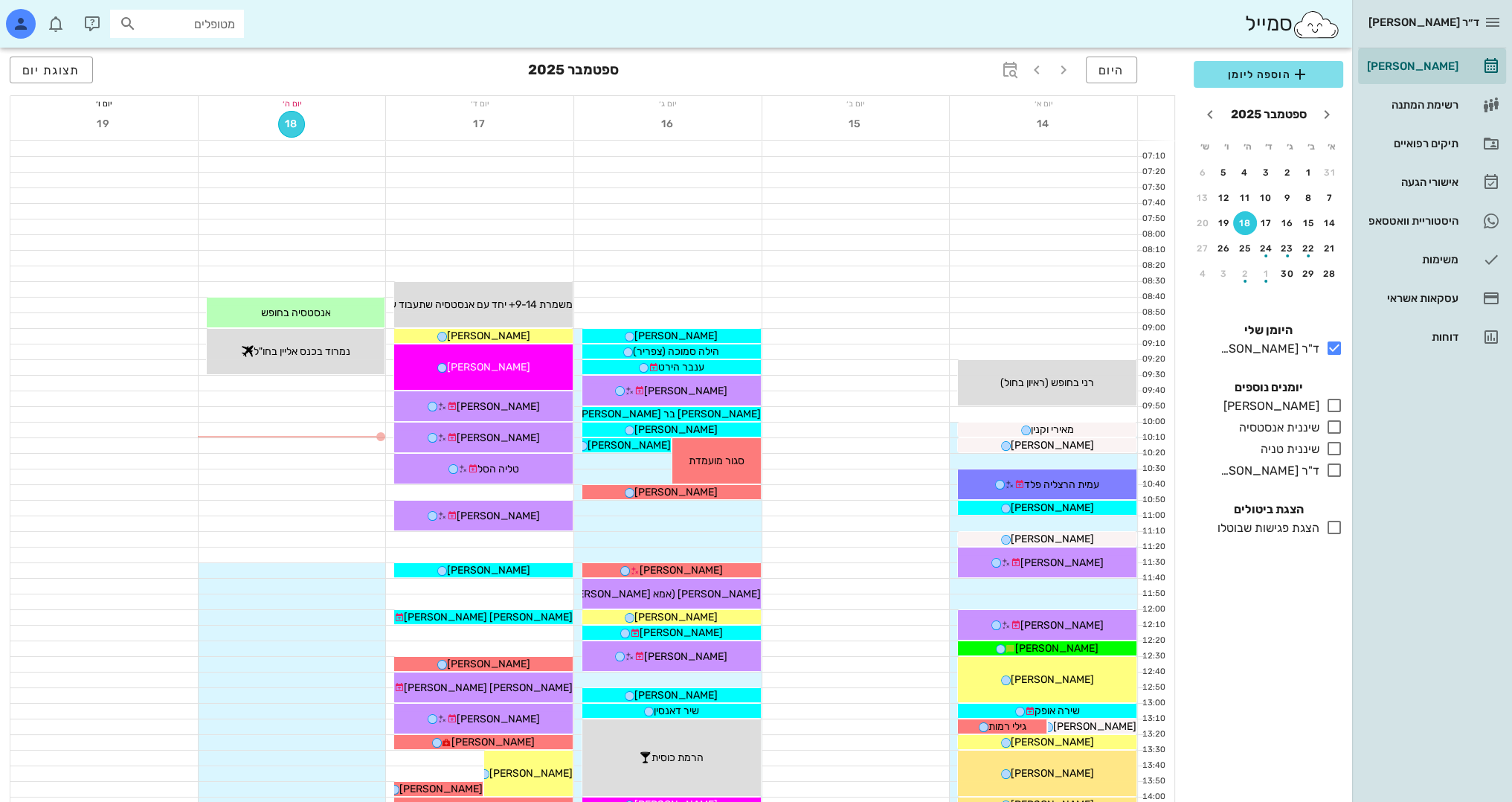
click at [301, 124] on span "18" at bounding box center [291, 124] width 26 height 12
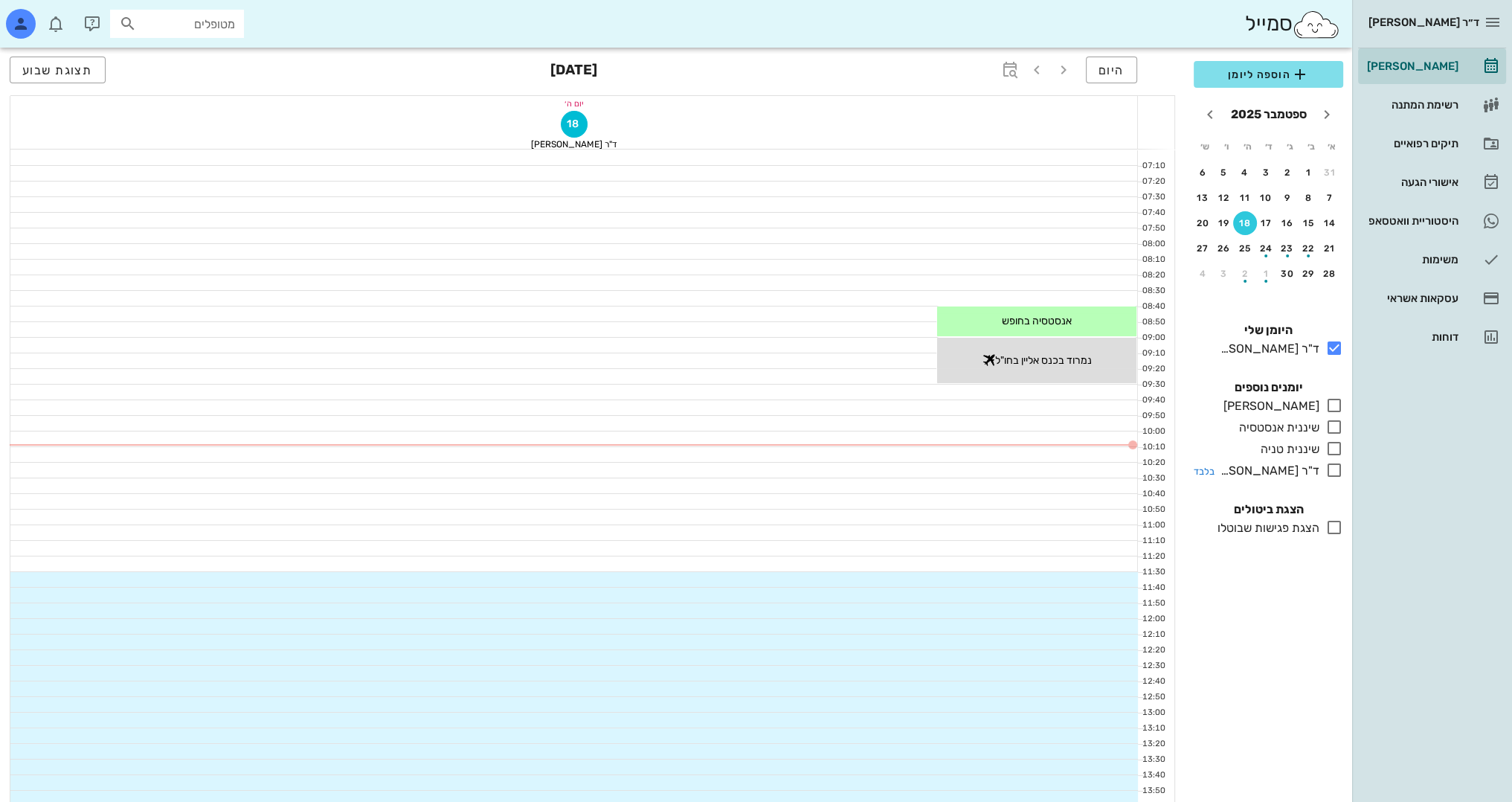
click at [1334, 466] on icon at bounding box center [1334, 470] width 18 height 18
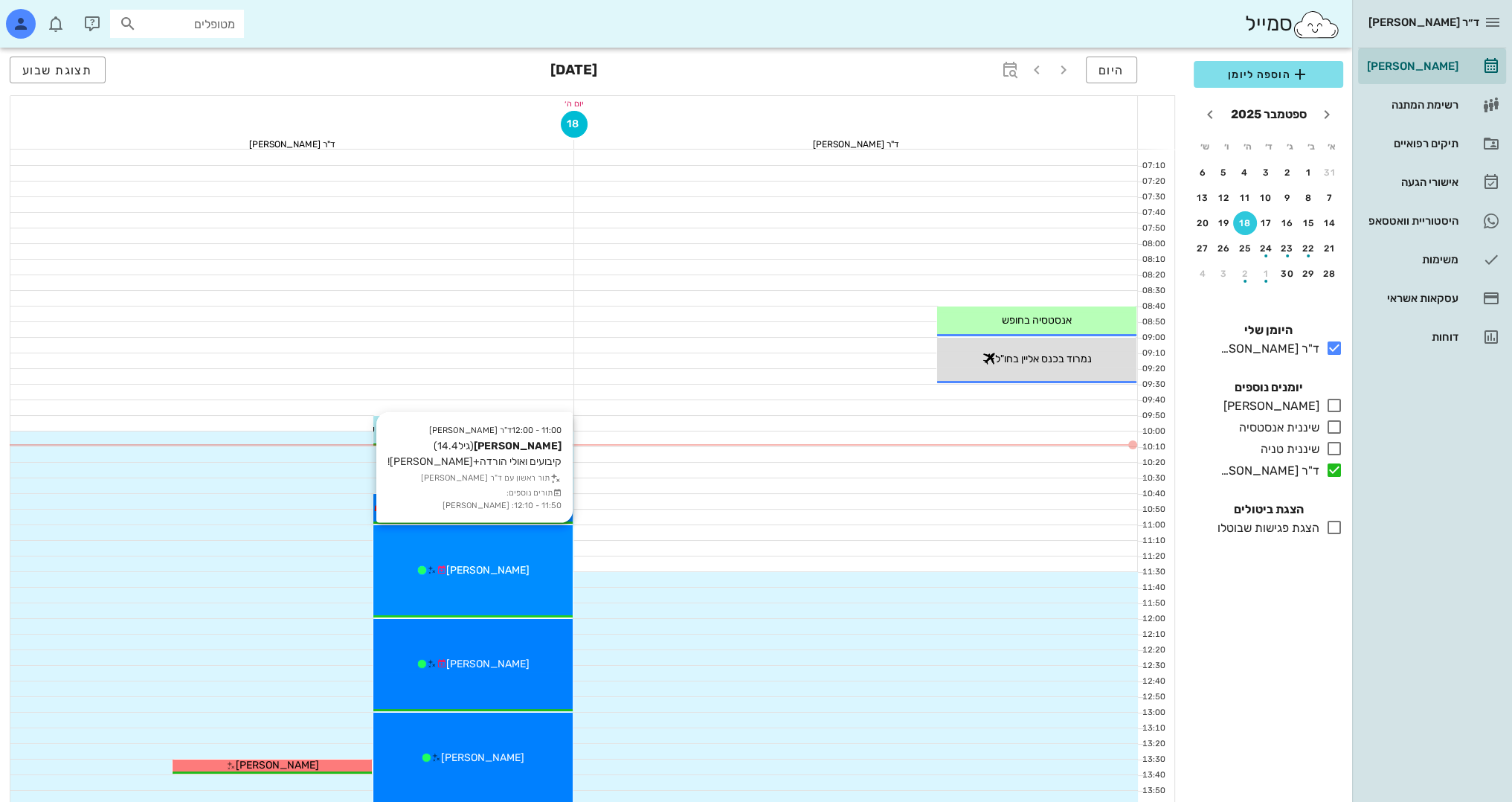
click at [522, 590] on div "11:00 - 12:00 ד"ר ולד שרון תומר קרמר (גיל 14.4 ) קיבועים ואולי הורדה+סריקה! תור…" at bounding box center [474, 571] width 200 height 92
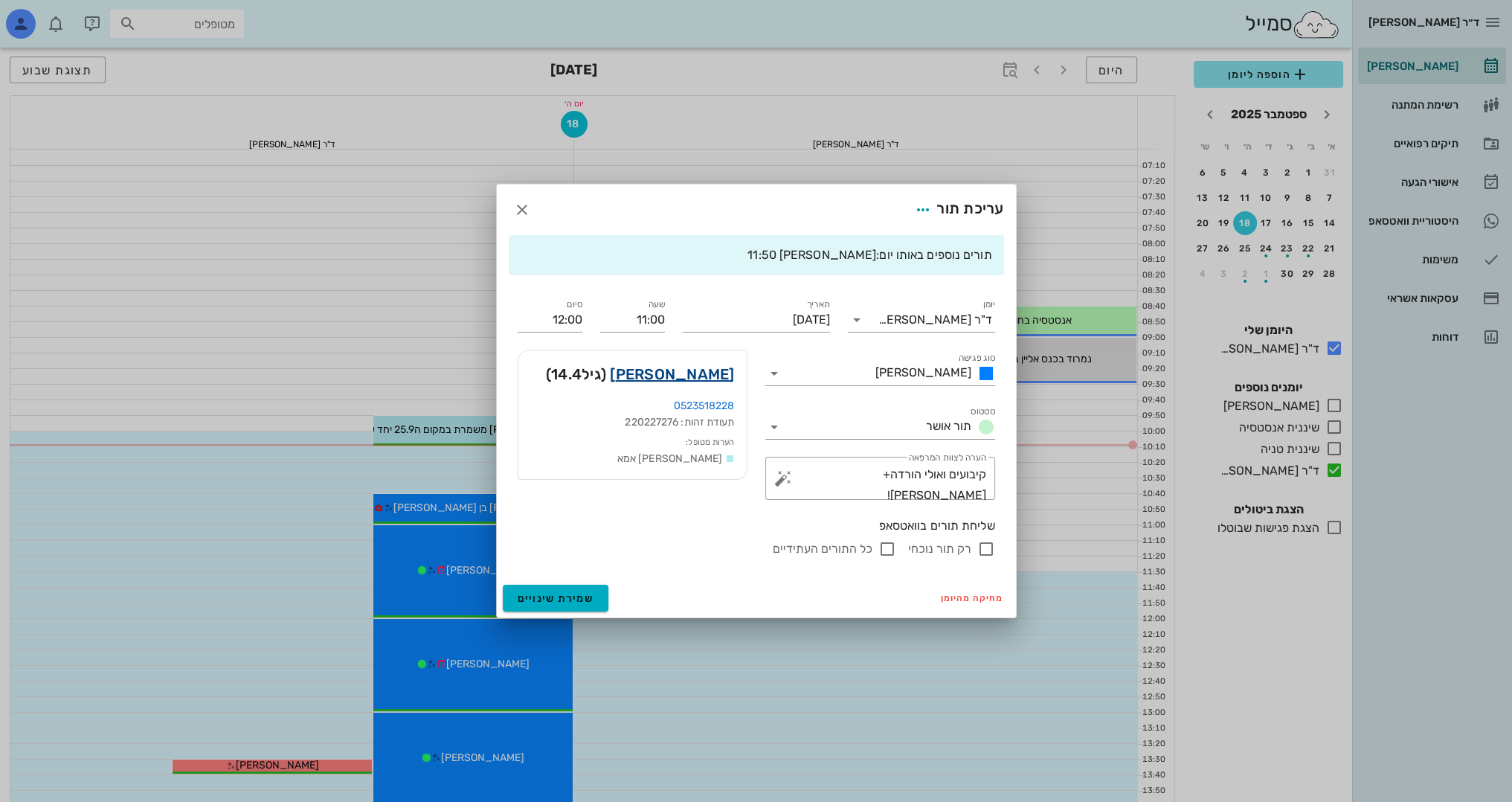
click at [704, 374] on link "תומר קרמר" at bounding box center [672, 374] width 125 height 24
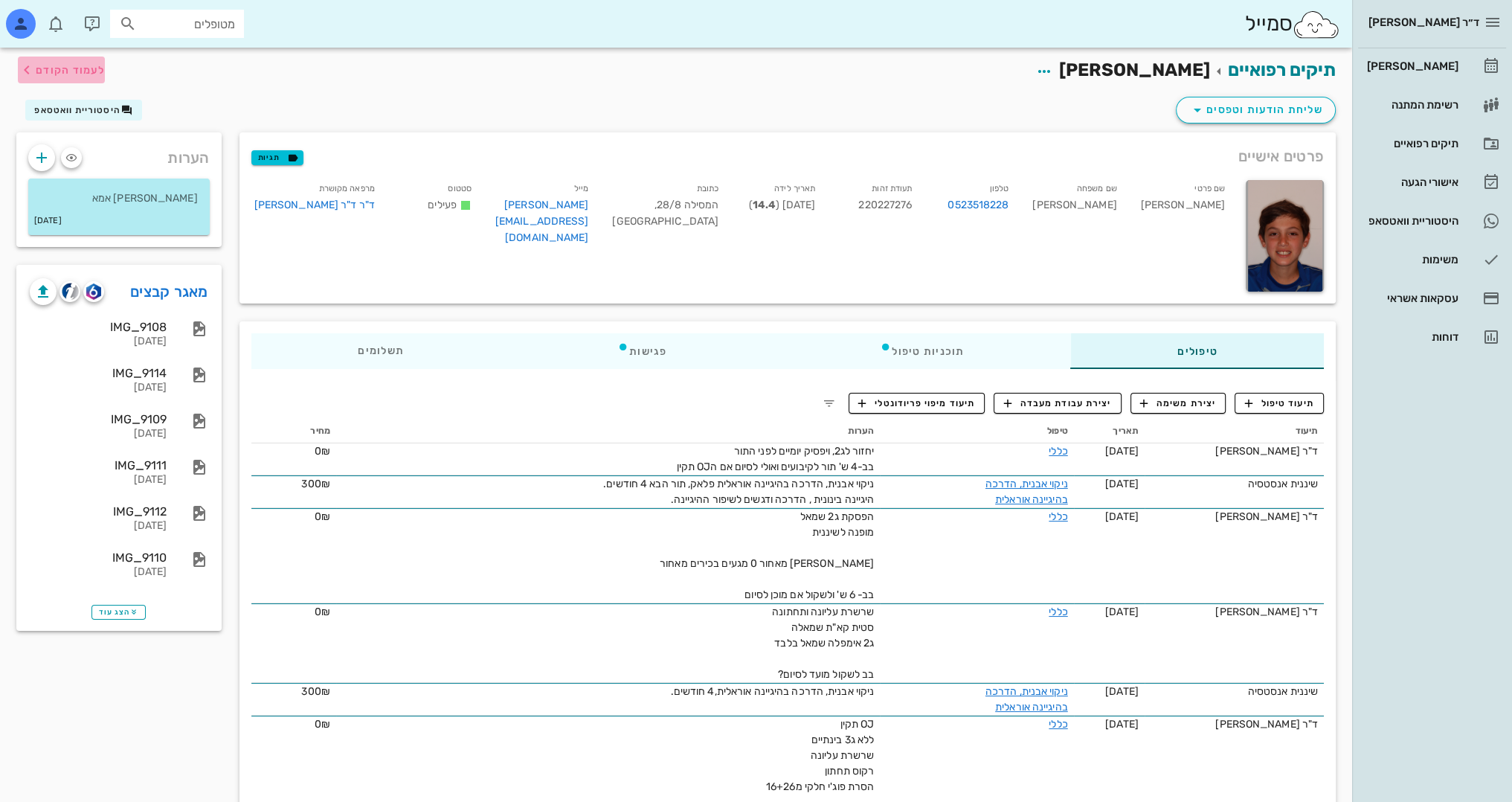
click at [23, 69] on icon "button" at bounding box center [26, 70] width 18 height 18
